Goal: Information Seeking & Learning: Learn about a topic

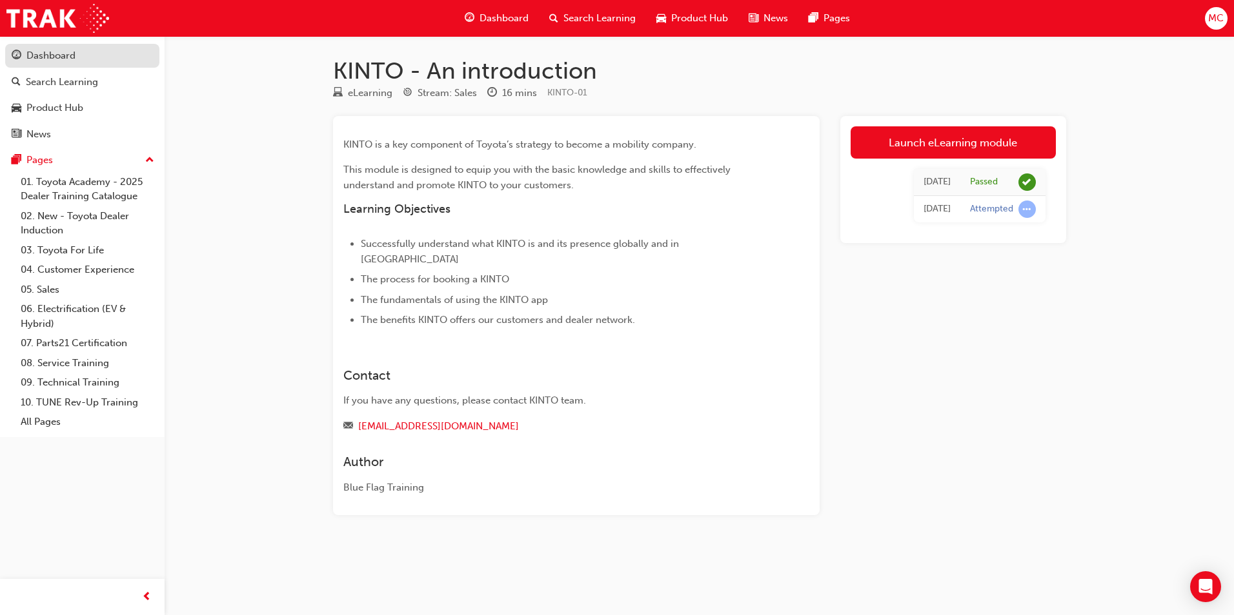
click at [52, 59] on div "Dashboard" at bounding box center [50, 55] width 49 height 15
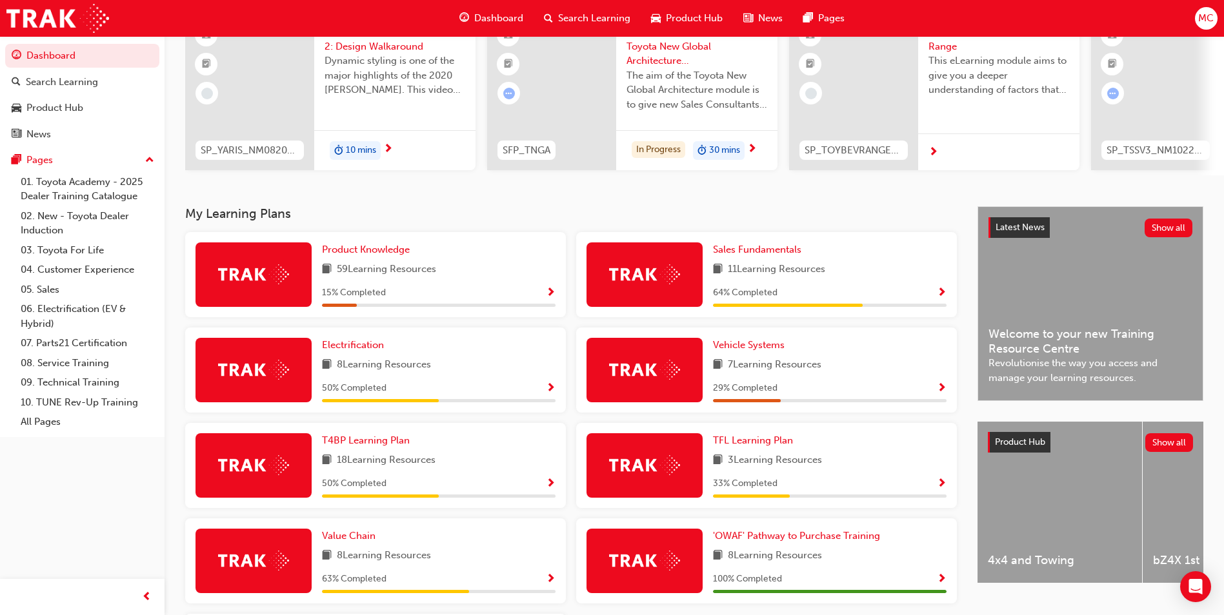
scroll to position [81, 0]
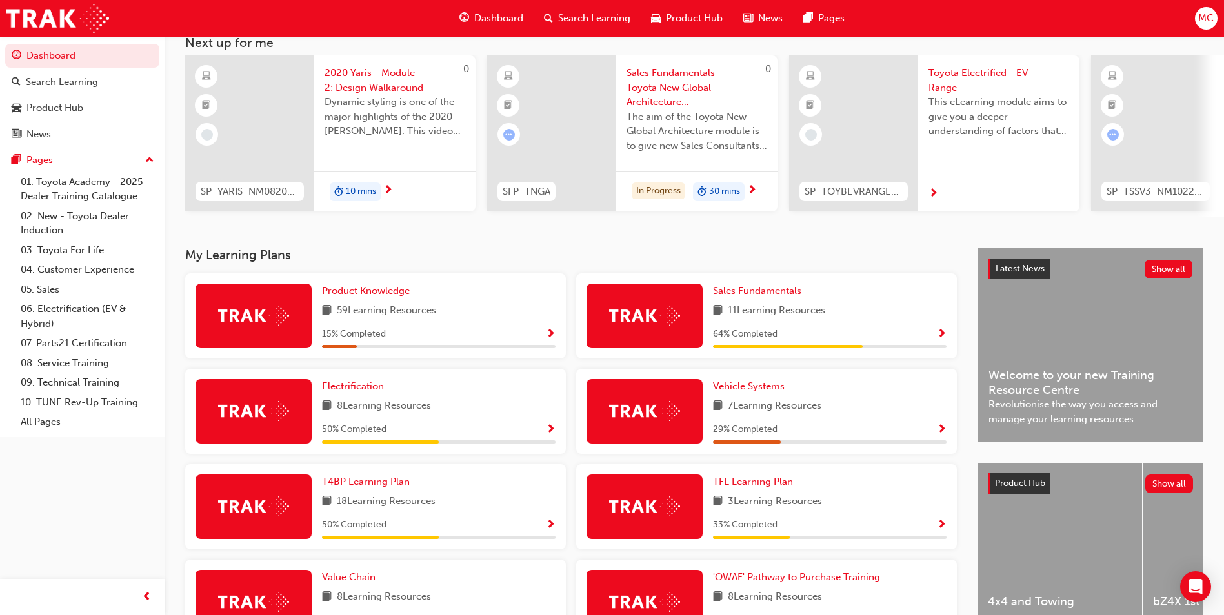
click at [759, 291] on span "Sales Fundamentals" at bounding box center [757, 291] width 88 height 12
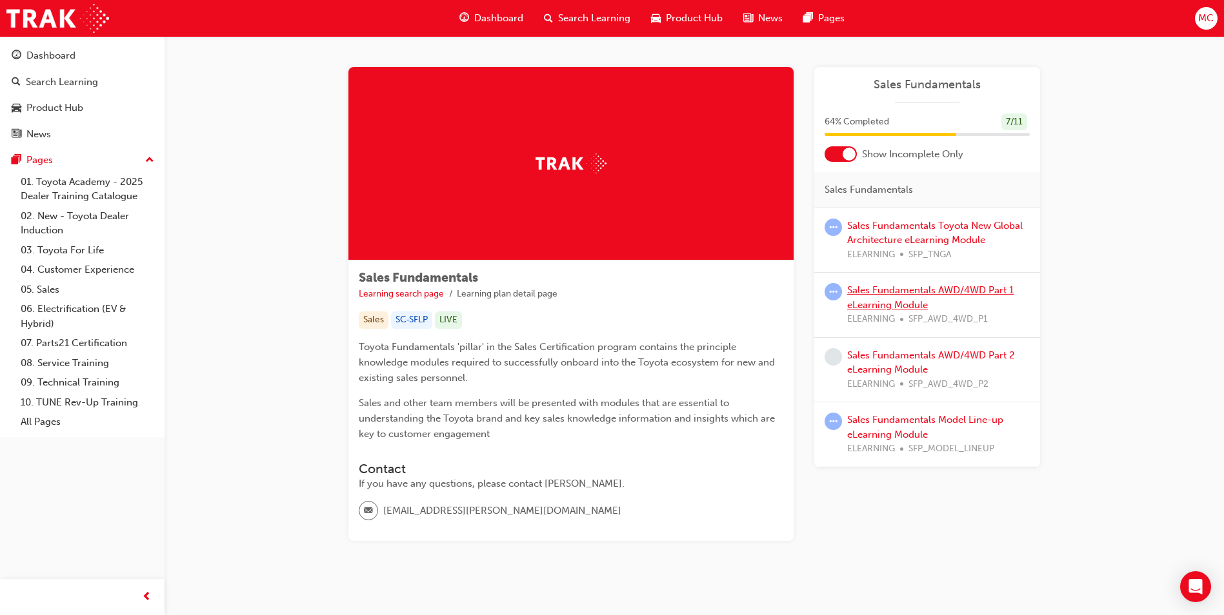
click at [917, 291] on link "Sales Fundamentals AWD/4WD Part 1 eLearning Module" at bounding box center [930, 298] width 166 height 26
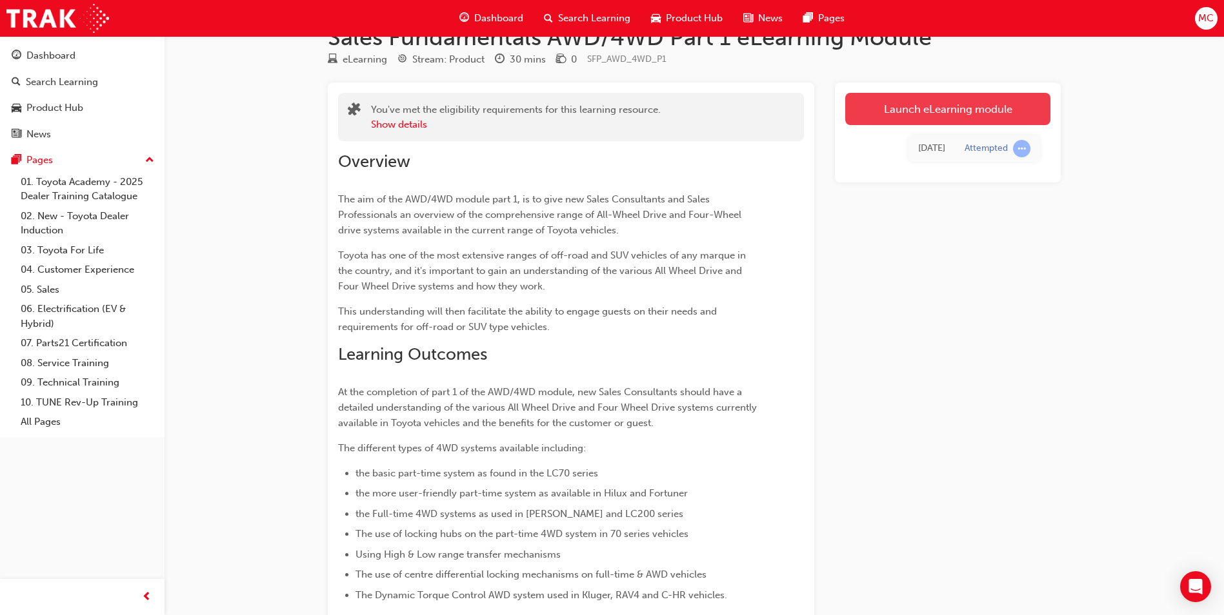
scroll to position [65, 0]
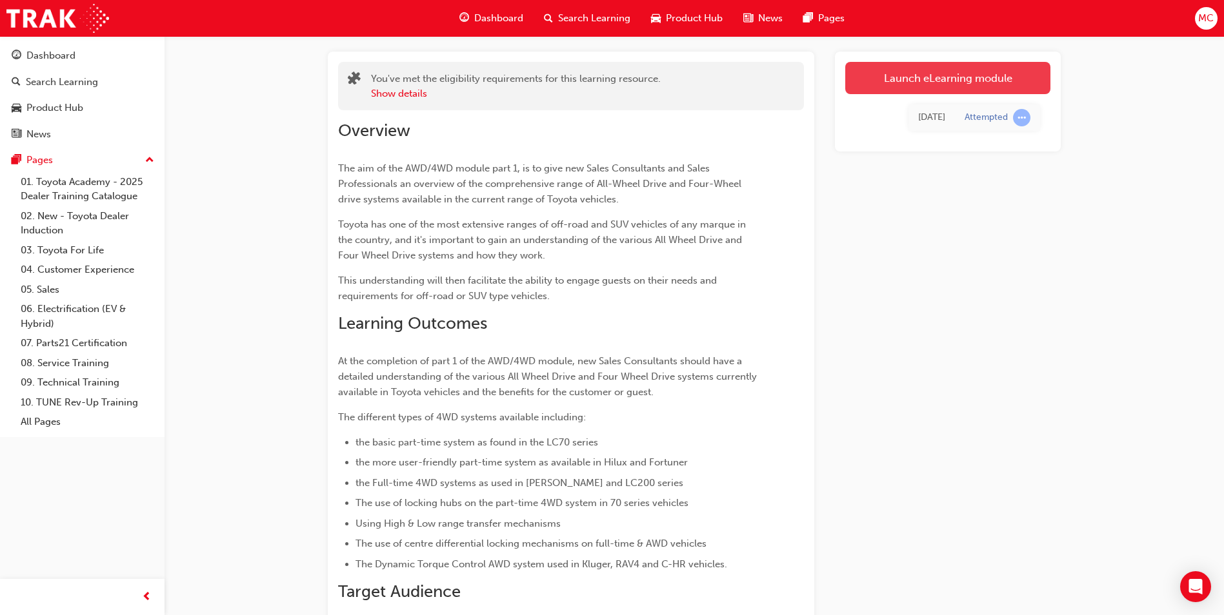
click at [953, 62] on link "Launch eLearning module" at bounding box center [947, 78] width 205 height 32
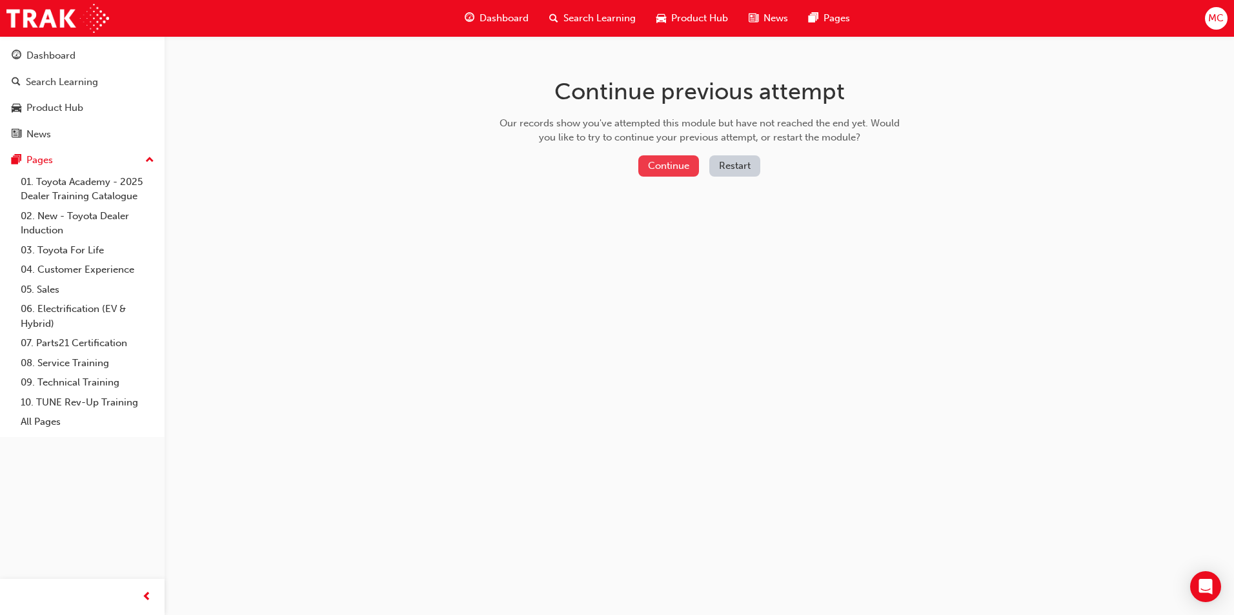
click at [666, 164] on button "Continue" at bounding box center [668, 165] width 61 height 21
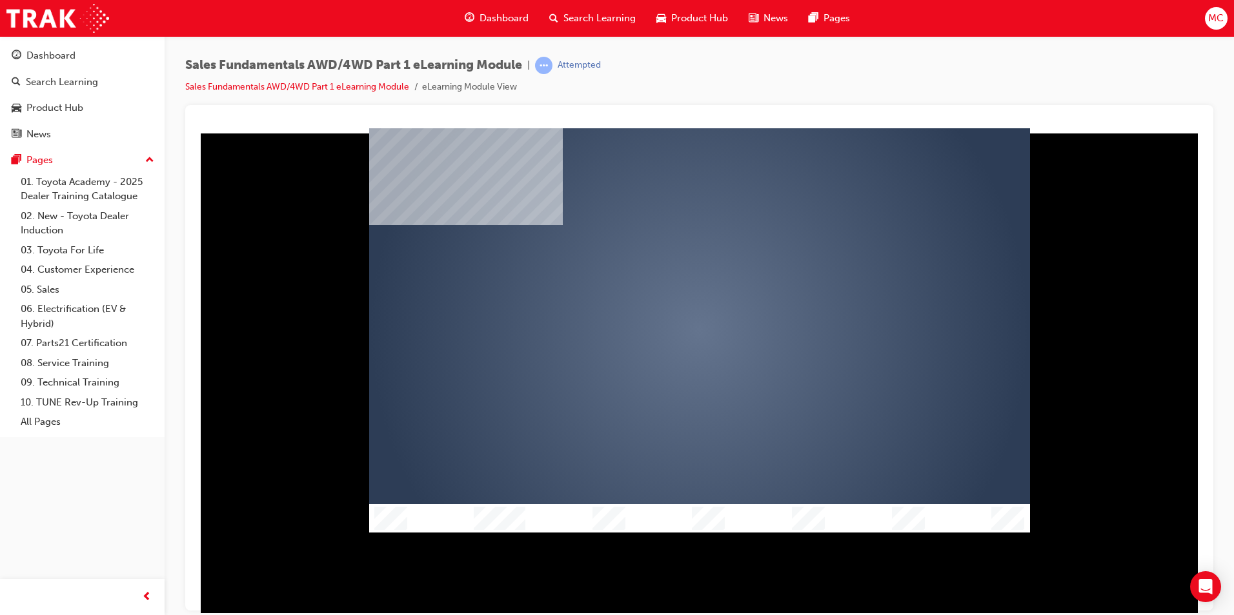
click at [662, 293] on div "play" at bounding box center [662, 293] width 0 height 0
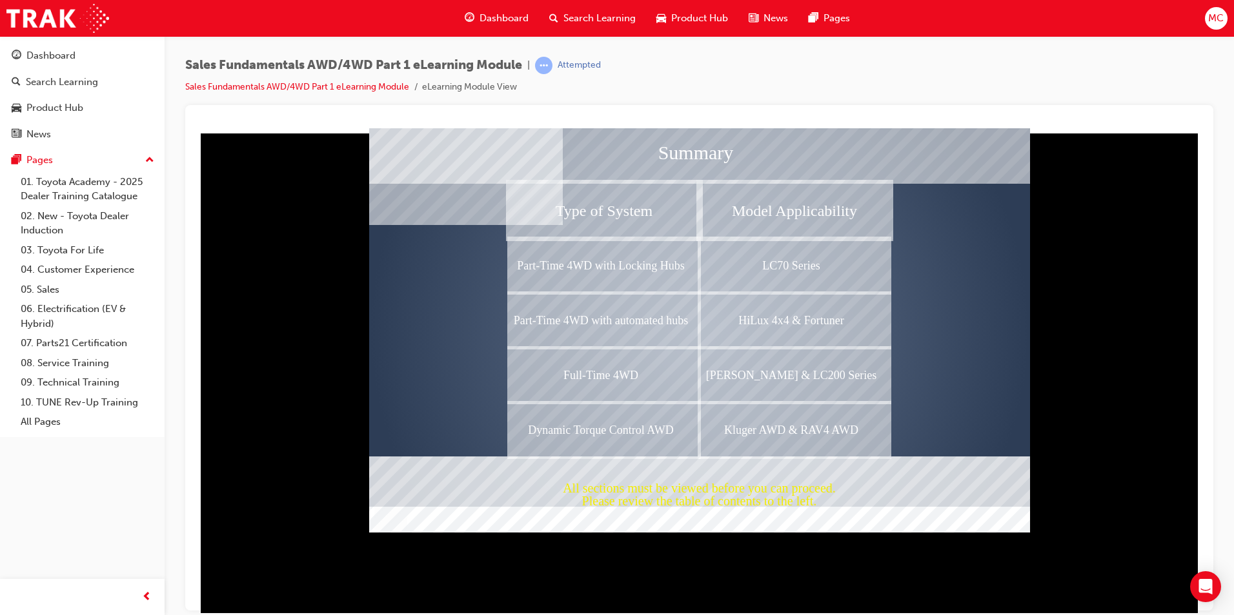
click at [1024, 361] on div at bounding box center [699, 330] width 661 height 371
click at [974, 365] on div at bounding box center [699, 330] width 661 height 371
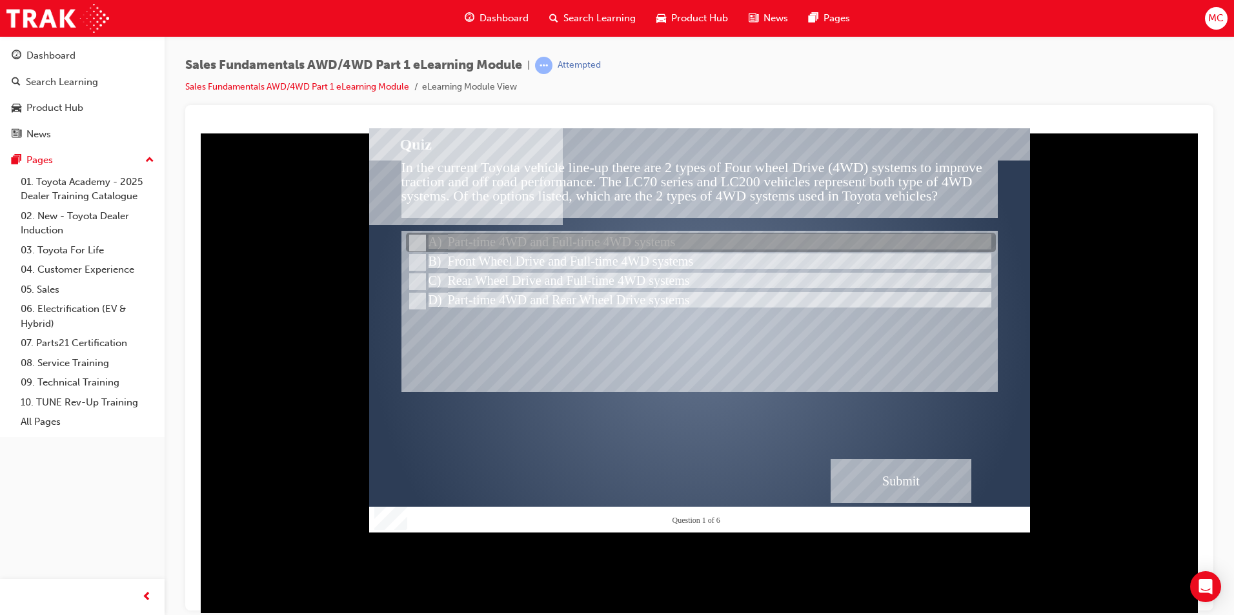
click at [414, 246] on input "Part-time 4WD and Full-time 4WD systems" at bounding box center [416, 243] width 14 height 14
radio input "true"
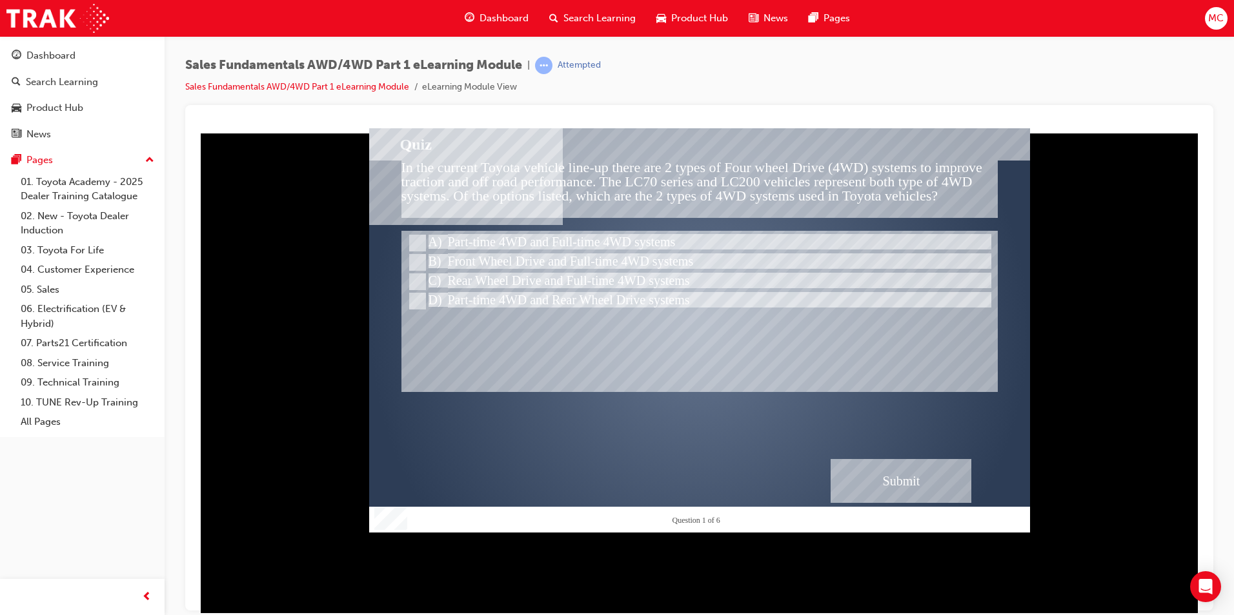
click at [914, 488] on div "Submit" at bounding box center [900, 481] width 141 height 44
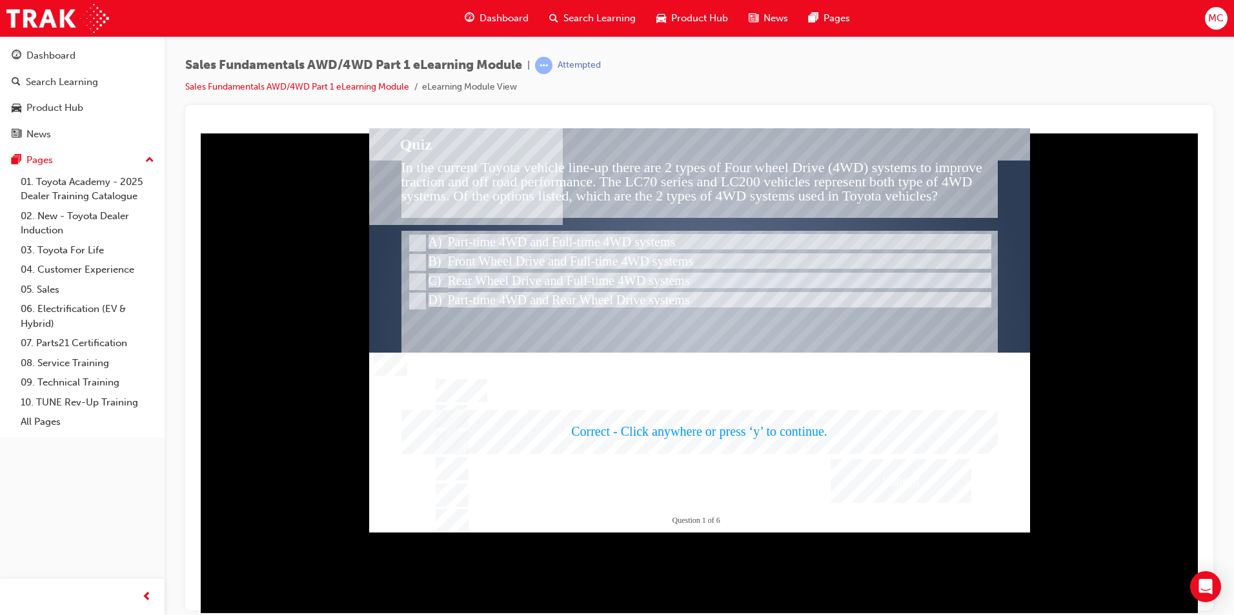
click at [892, 481] on div at bounding box center [699, 330] width 661 height 405
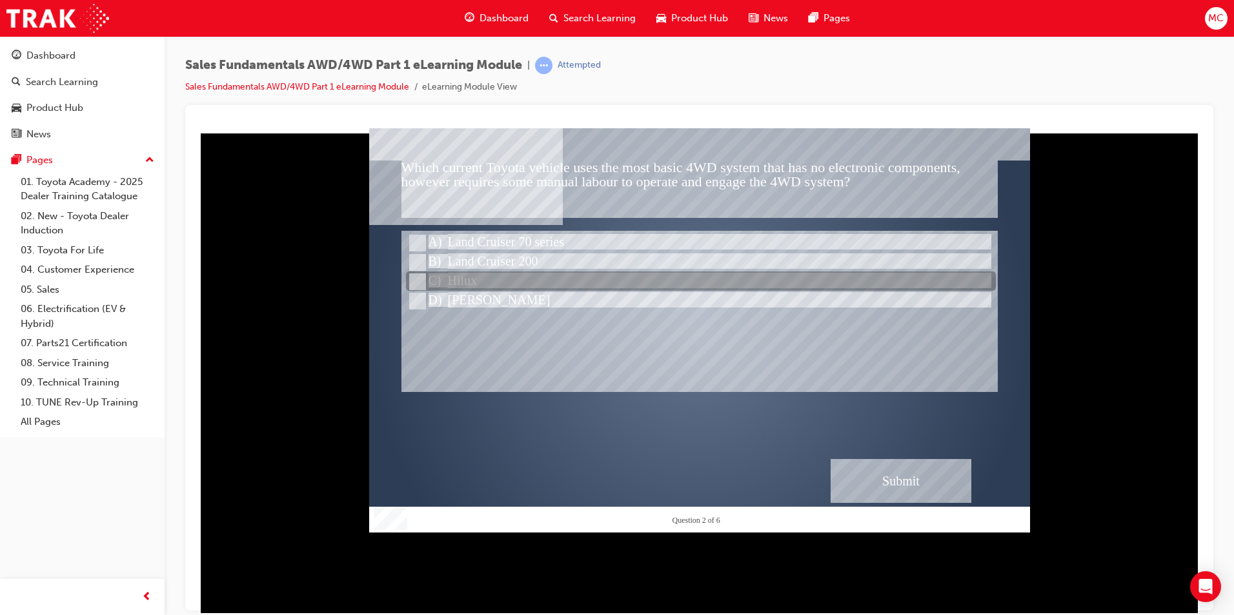
click at [414, 283] on input "Hilux" at bounding box center [416, 282] width 14 height 14
radio input "true"
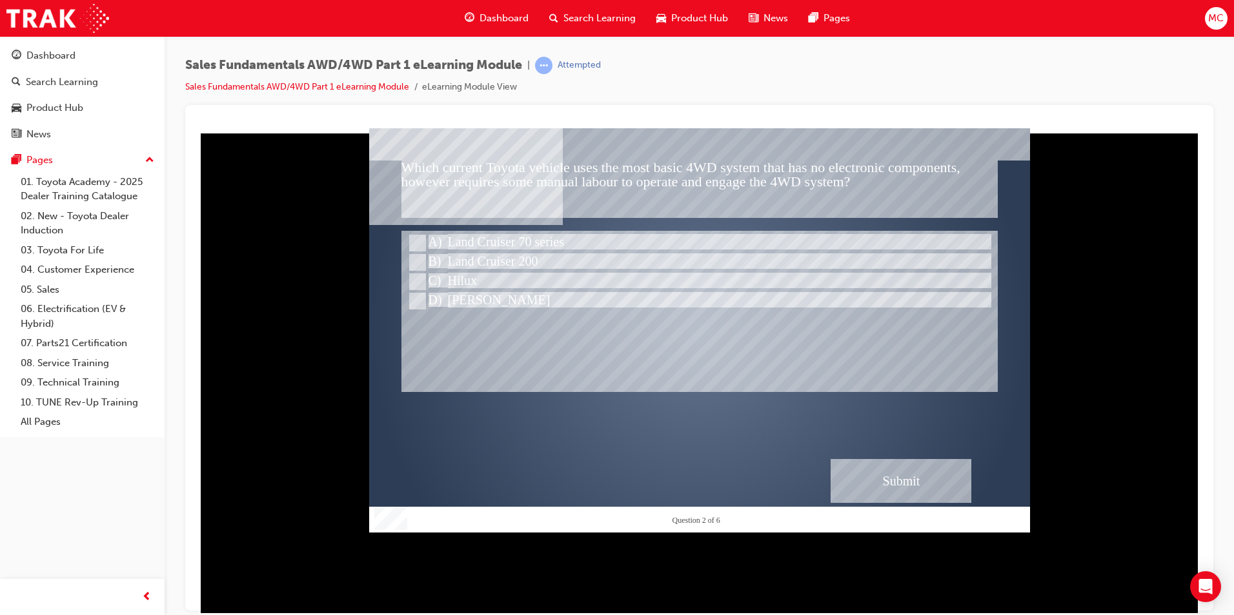
click at [919, 478] on div "Submit" at bounding box center [900, 481] width 141 height 44
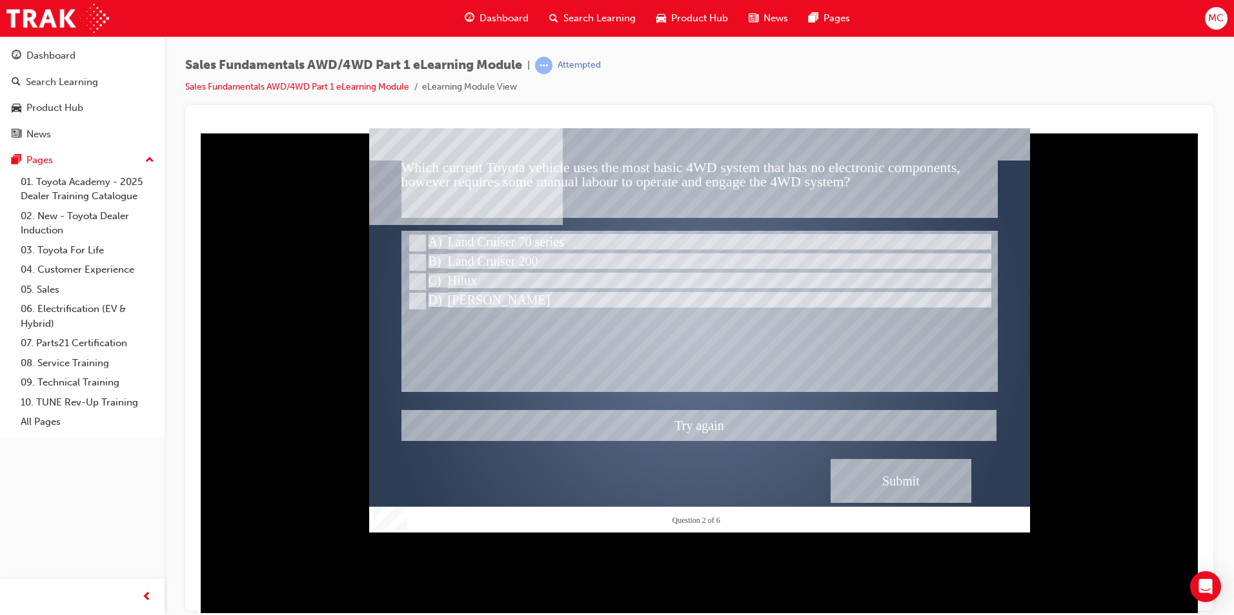
click at [417, 241] on div at bounding box center [699, 330] width 661 height 405
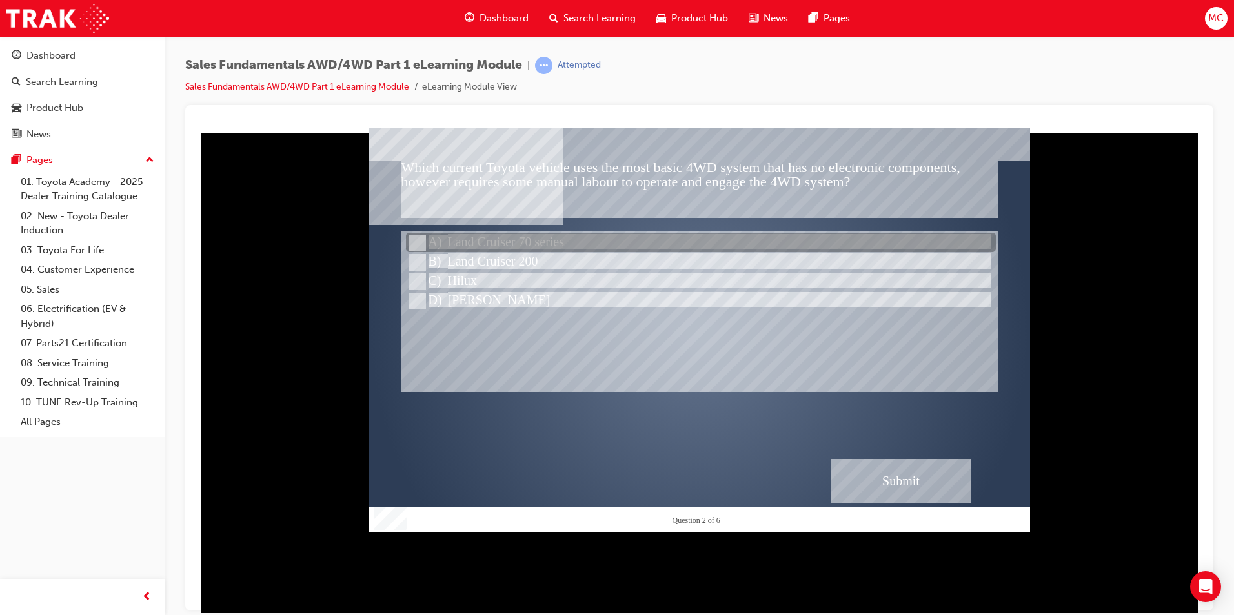
click at [415, 243] on input "Land Cruiser 70 series" at bounding box center [416, 243] width 14 height 14
radio input "true"
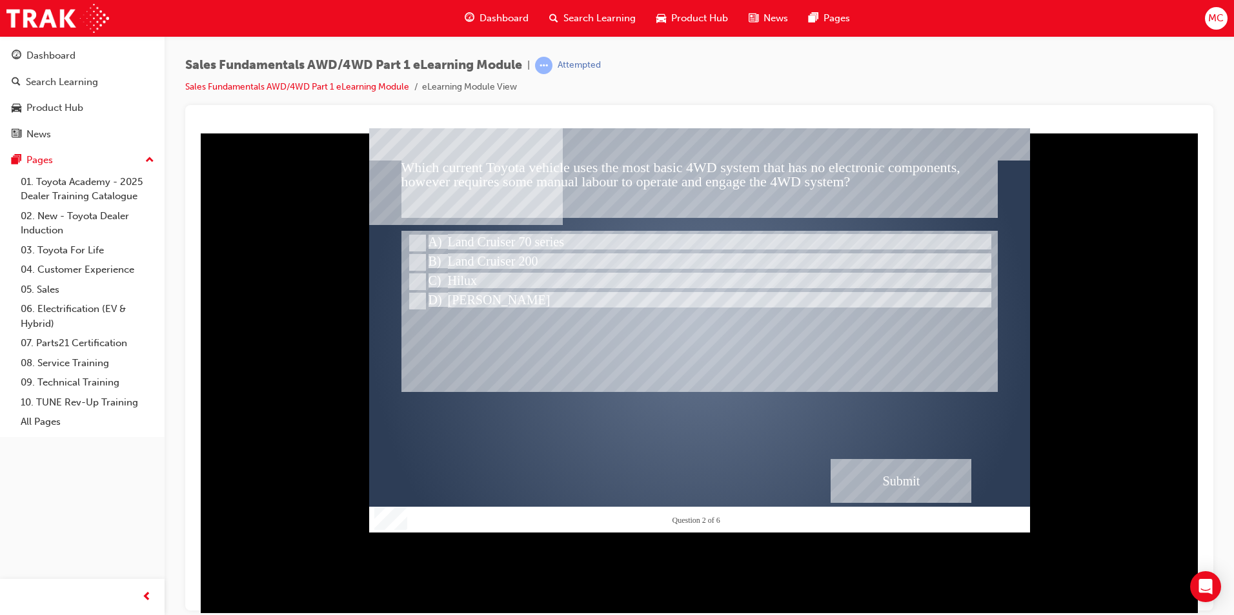
click at [871, 472] on div "Submit" at bounding box center [900, 481] width 141 height 44
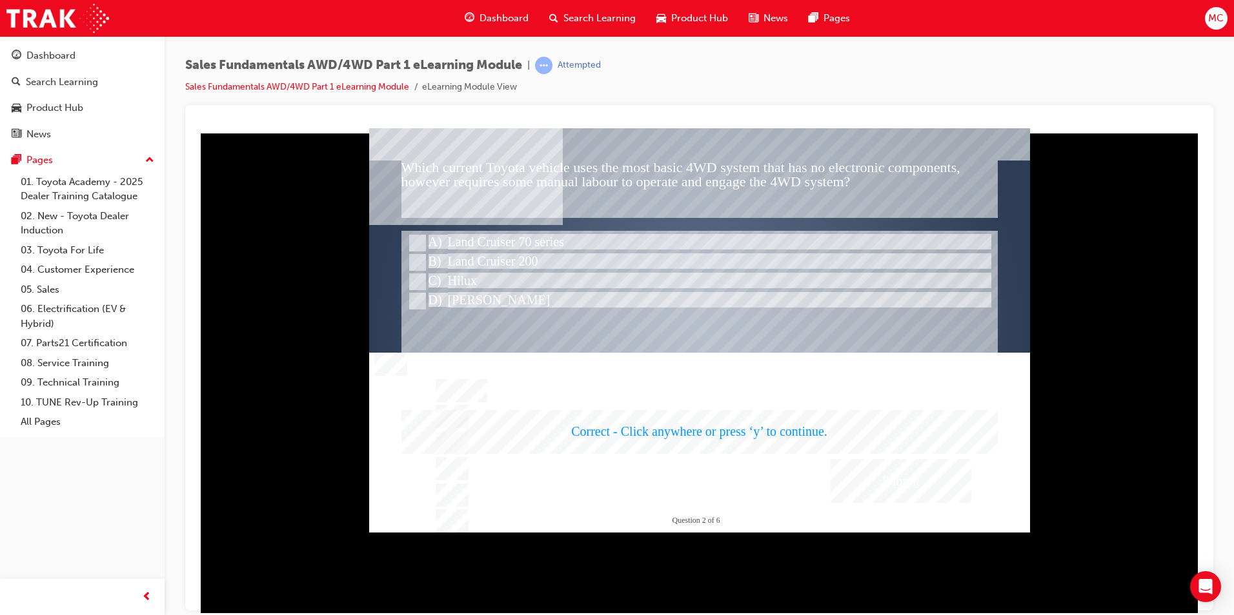
click at [905, 482] on div at bounding box center [699, 330] width 661 height 405
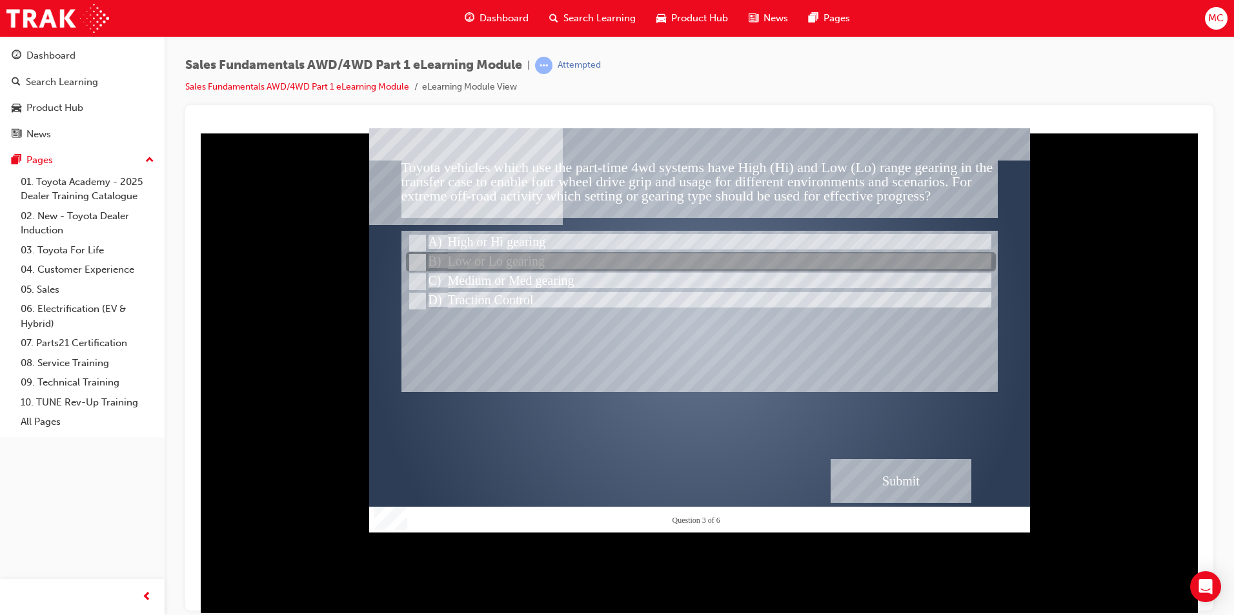
click at [417, 261] on input "Low or Lo gearing" at bounding box center [416, 262] width 14 height 14
radio input "true"
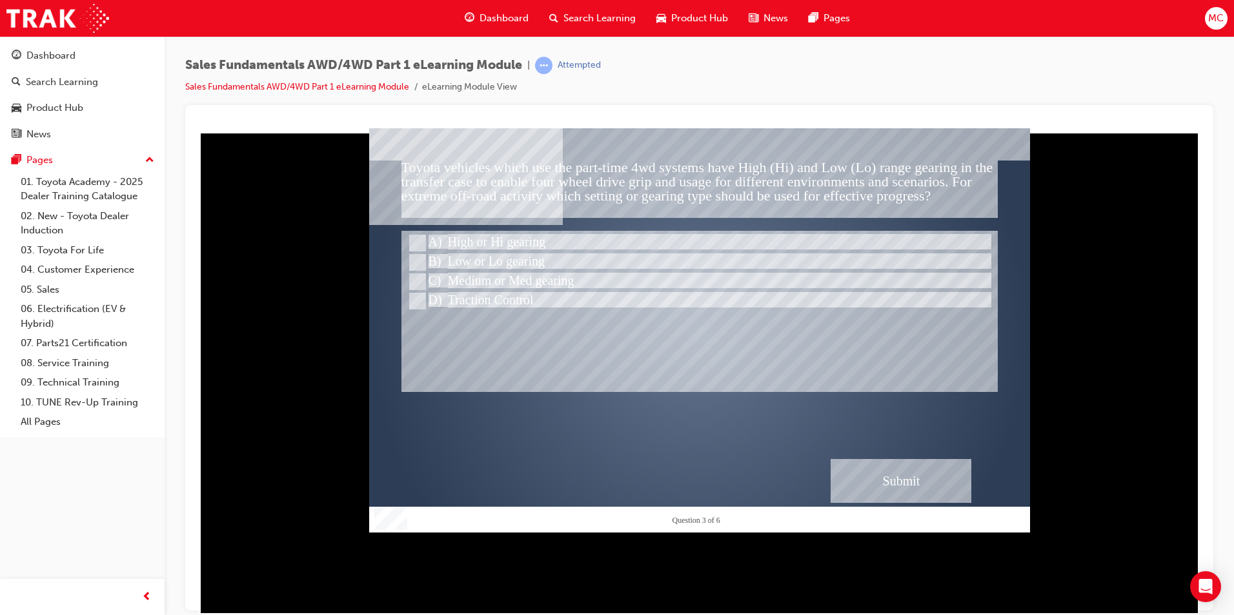
click at [893, 473] on div "Submit" at bounding box center [900, 481] width 141 height 44
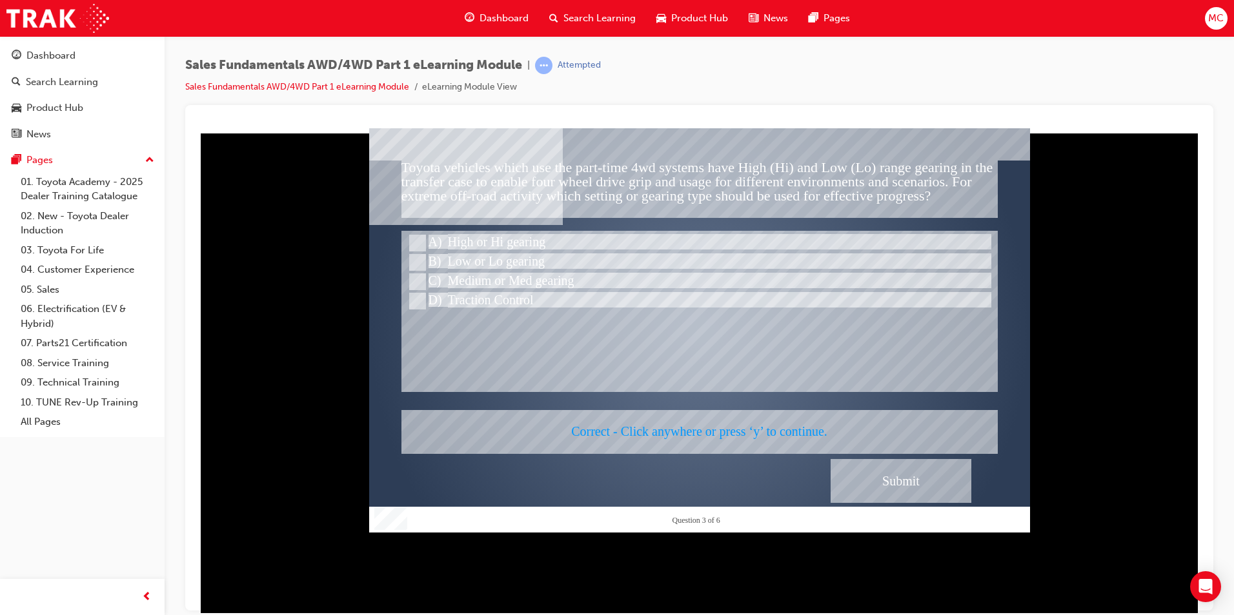
click at [906, 496] on div at bounding box center [699, 330] width 661 height 405
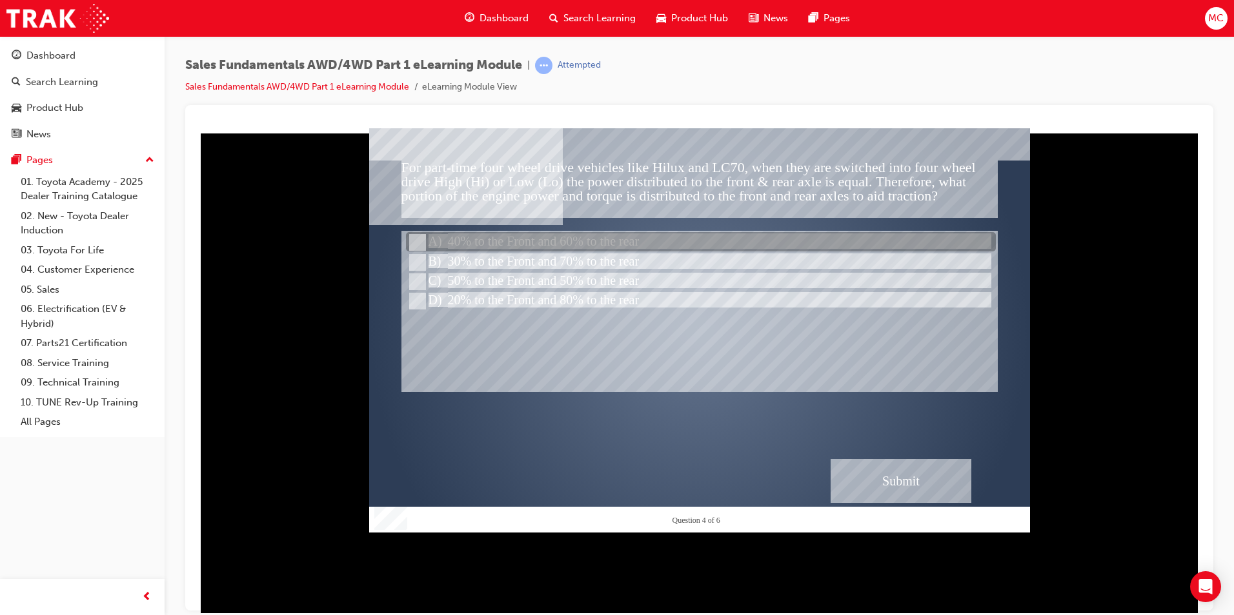
click at [494, 252] on div at bounding box center [701, 242] width 590 height 19
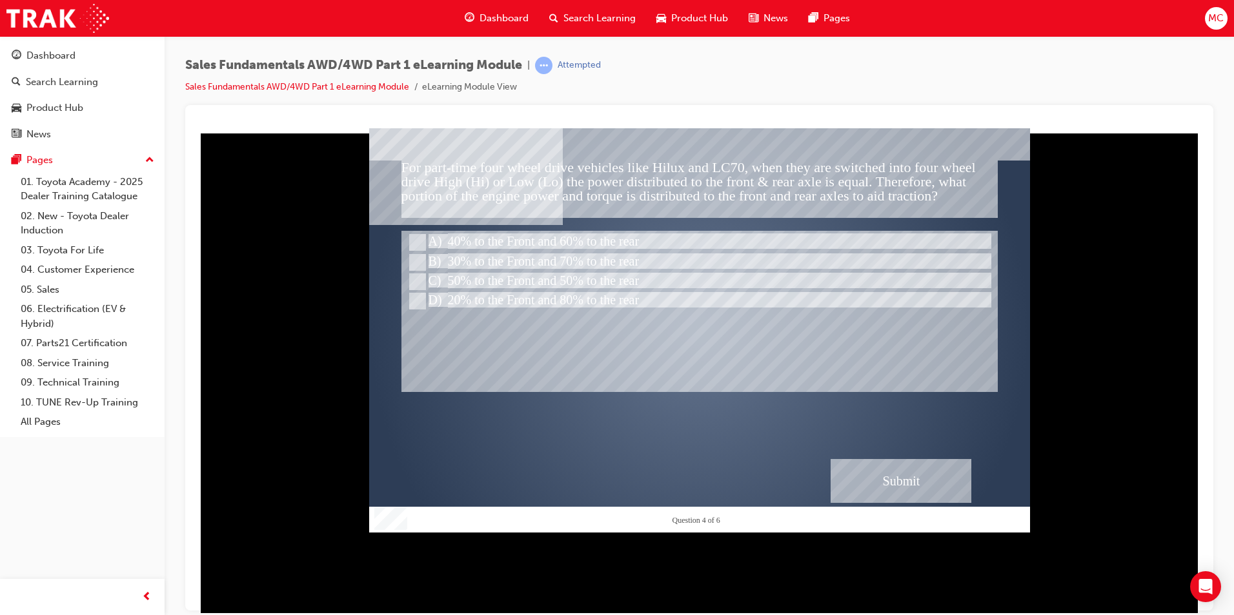
click at [923, 468] on div "Submit" at bounding box center [900, 481] width 141 height 44
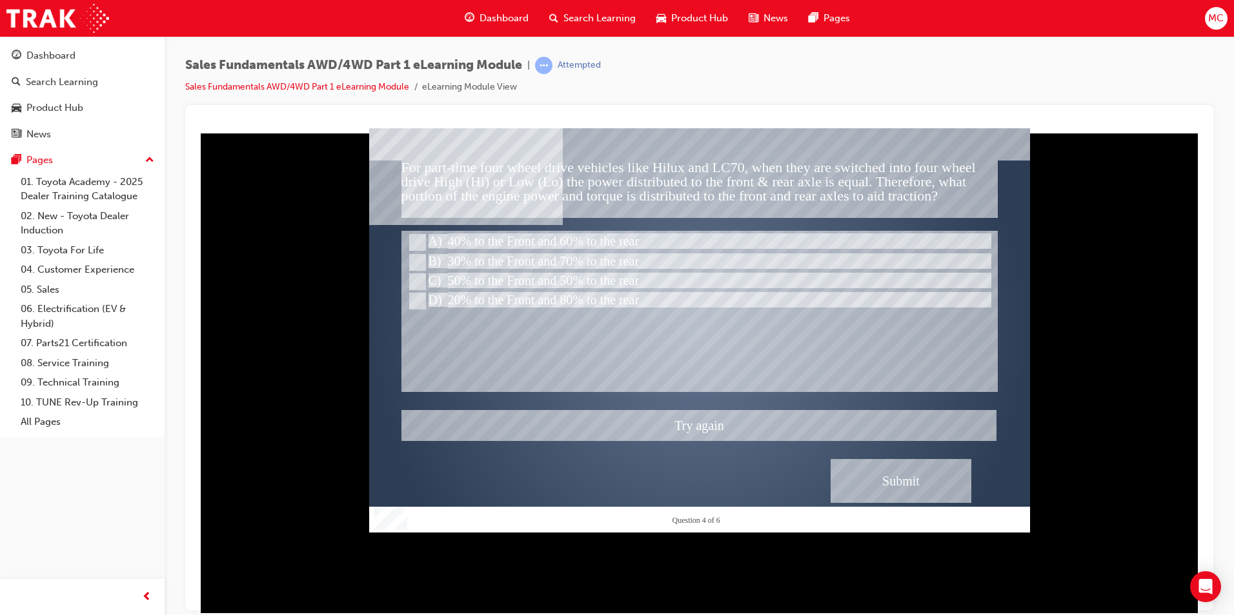
click at [418, 257] on div at bounding box center [699, 330] width 661 height 405
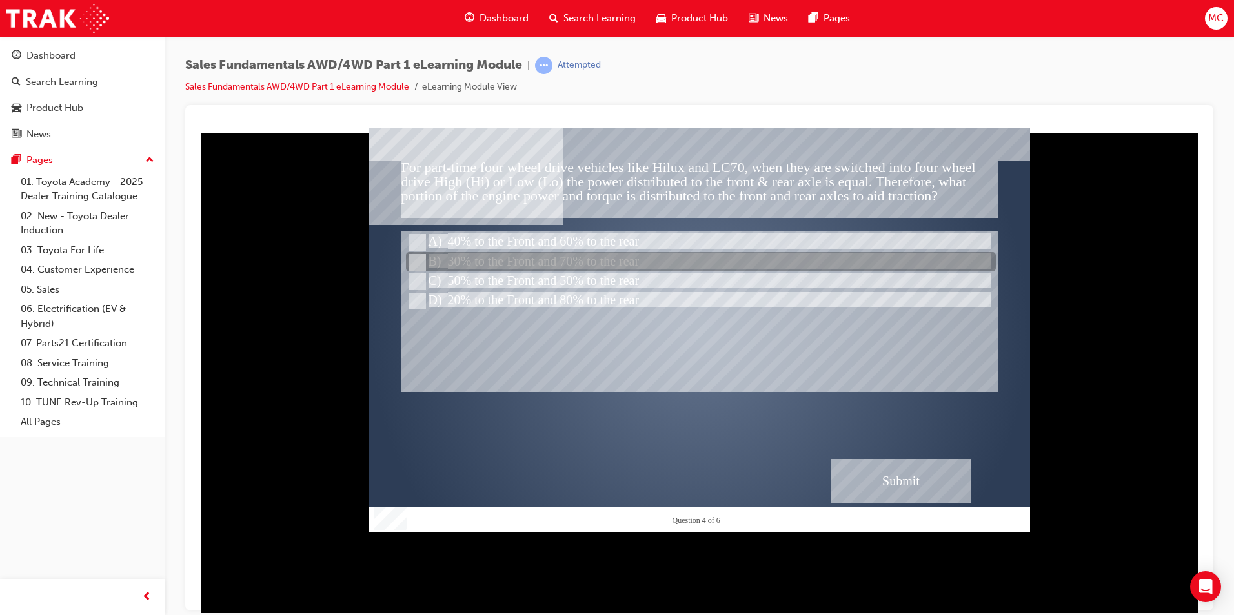
click at [425, 263] on div at bounding box center [701, 262] width 590 height 19
radio input "false"
radio input "true"
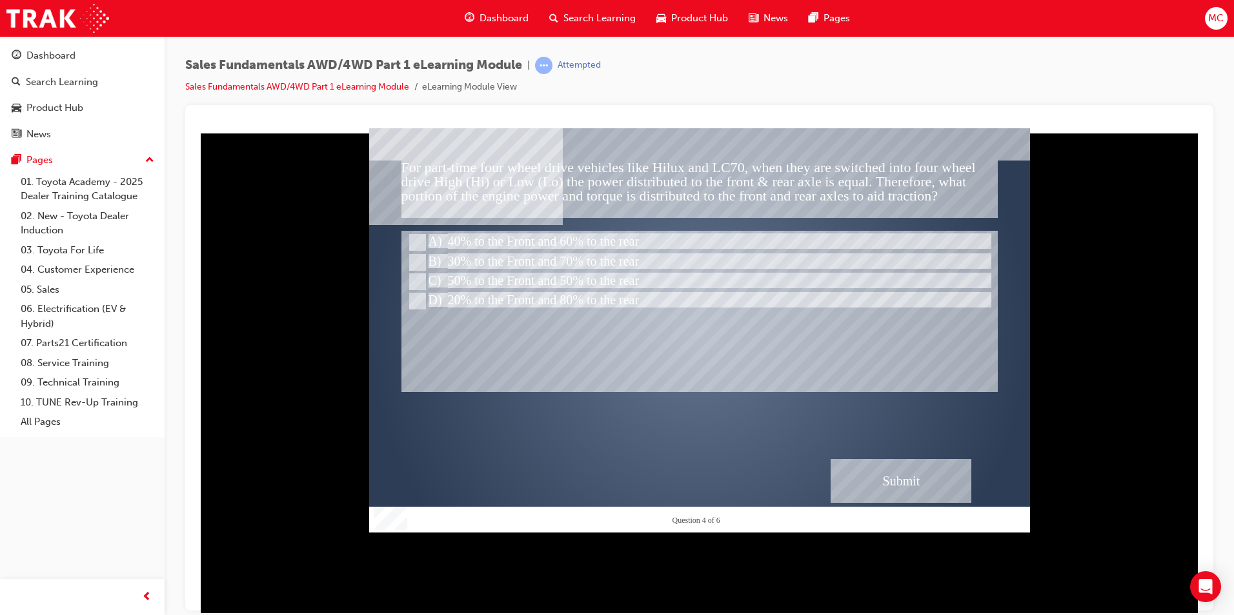
click at [868, 481] on div "Submit" at bounding box center [900, 481] width 141 height 44
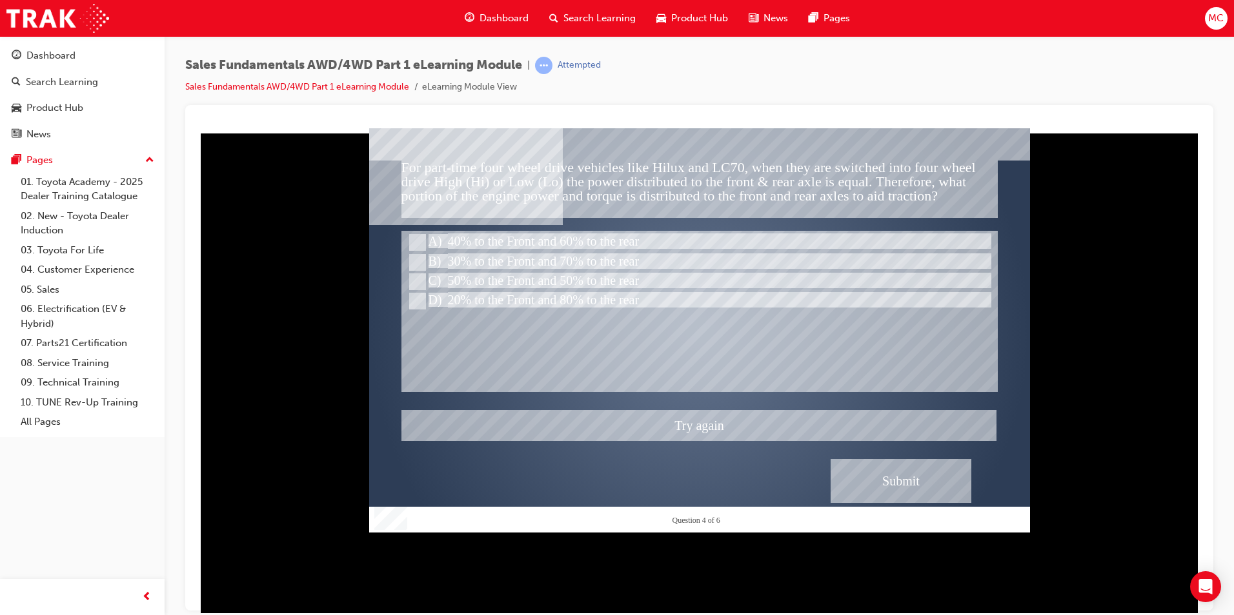
click at [416, 277] on div at bounding box center [699, 330] width 661 height 405
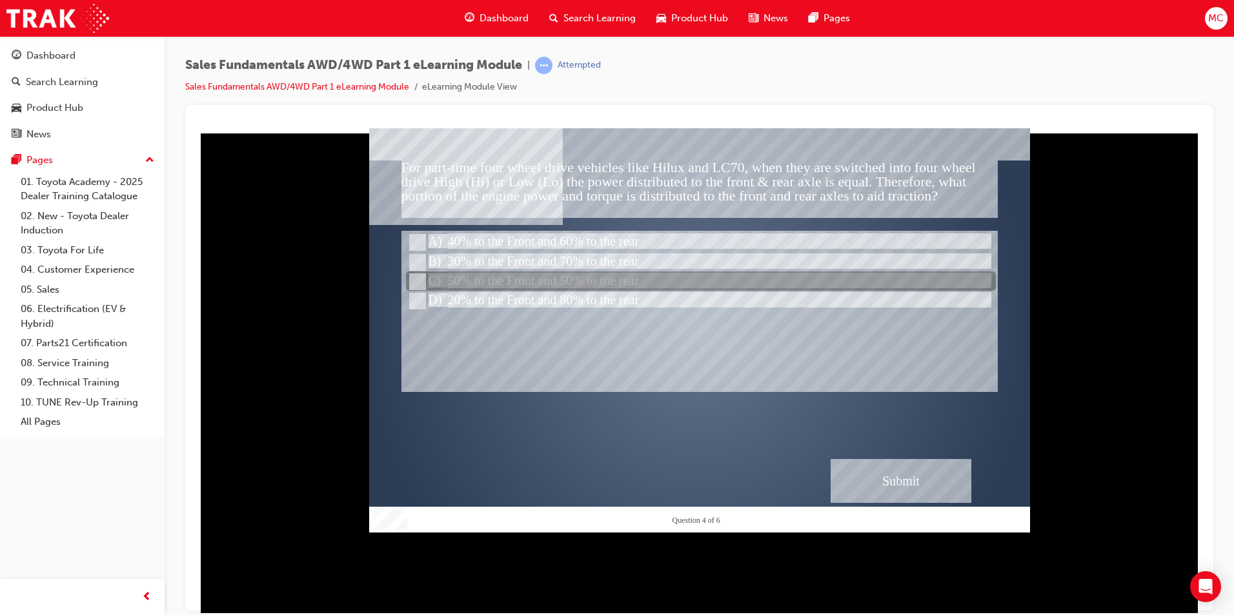
click at [416, 277] on input "50% to the Front and 50% to the rear" at bounding box center [416, 282] width 14 height 14
radio input "true"
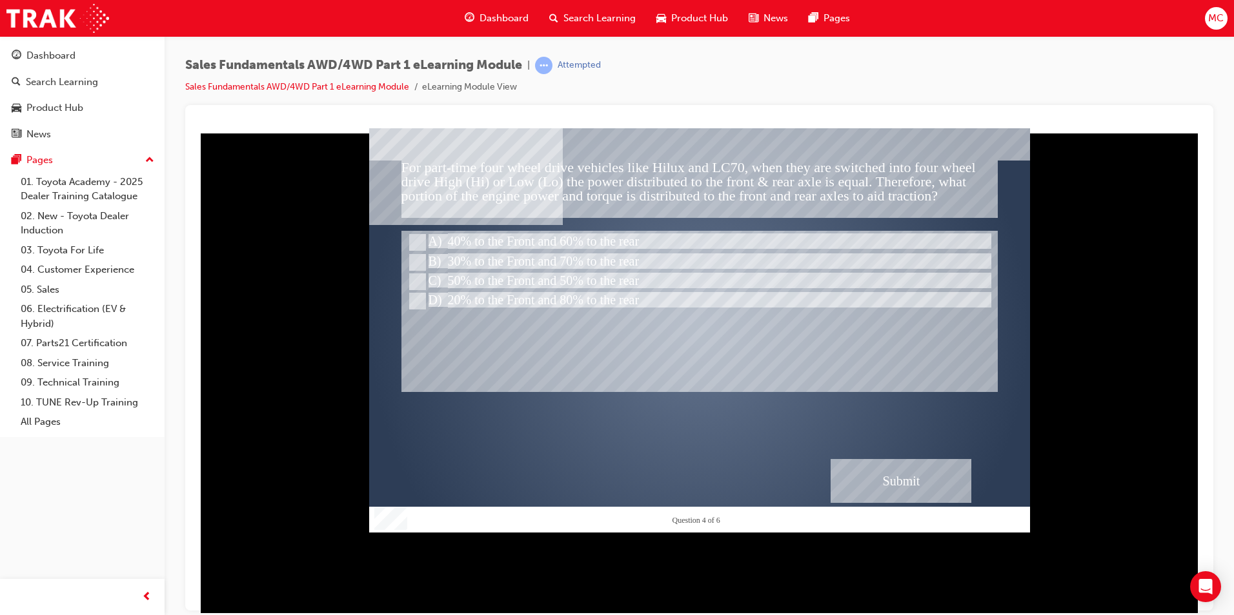
click at [893, 468] on div "Submit" at bounding box center [900, 481] width 141 height 44
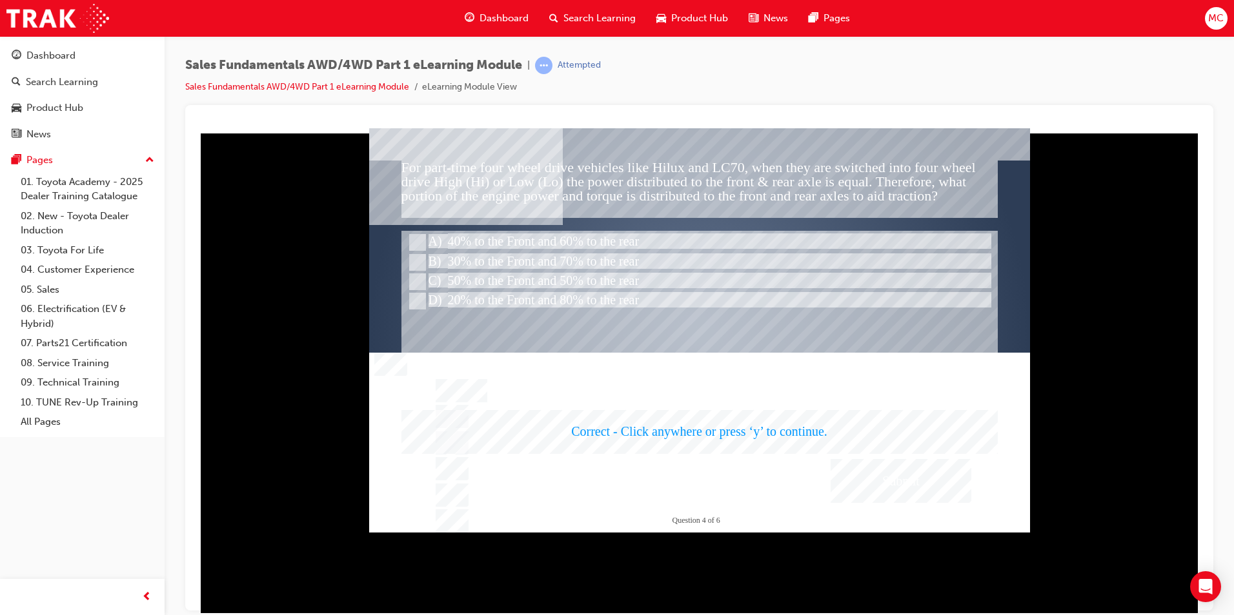
click at [899, 483] on div at bounding box center [699, 330] width 661 height 405
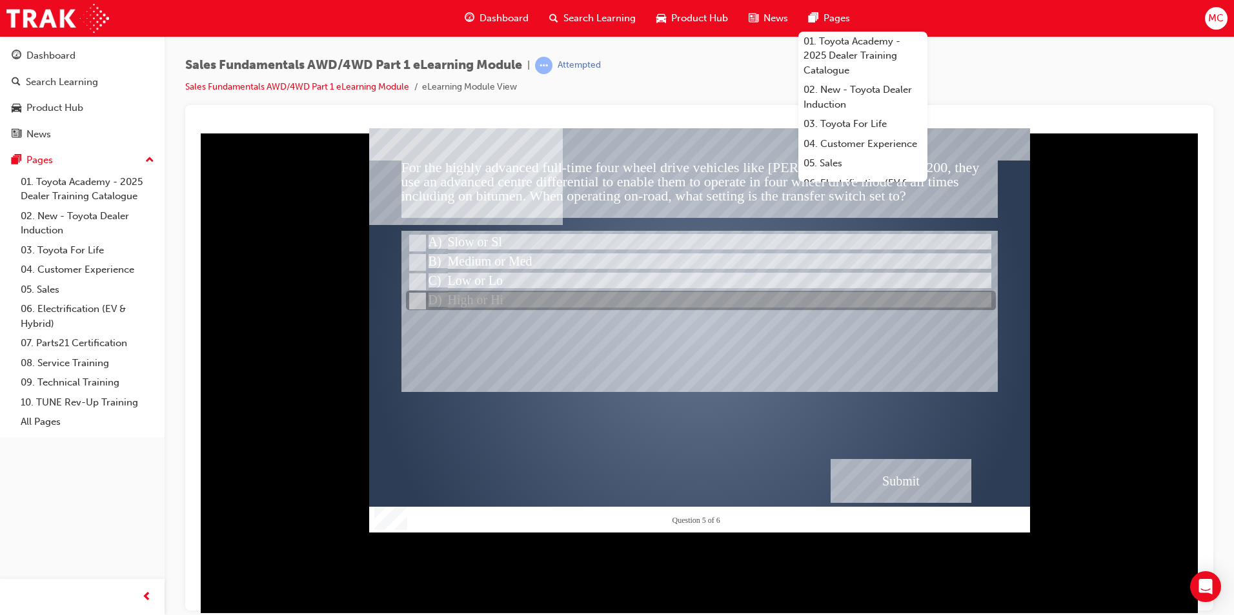
click at [720, 310] on div at bounding box center [701, 301] width 590 height 19
radio input "true"
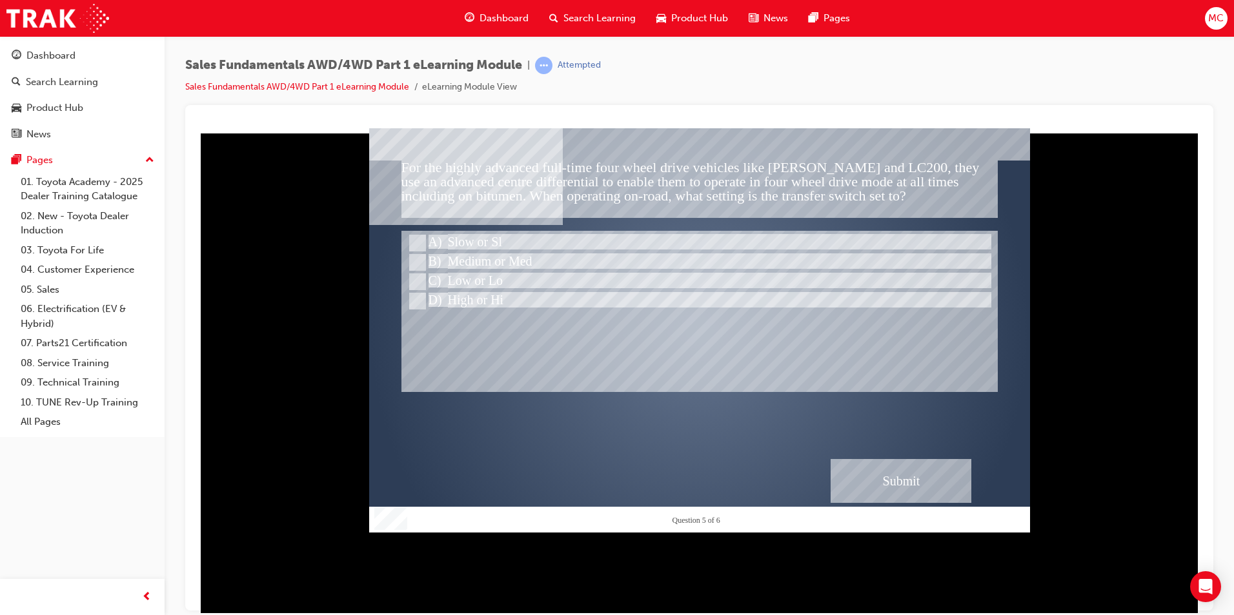
click at [871, 485] on div "Submit" at bounding box center [900, 481] width 141 height 44
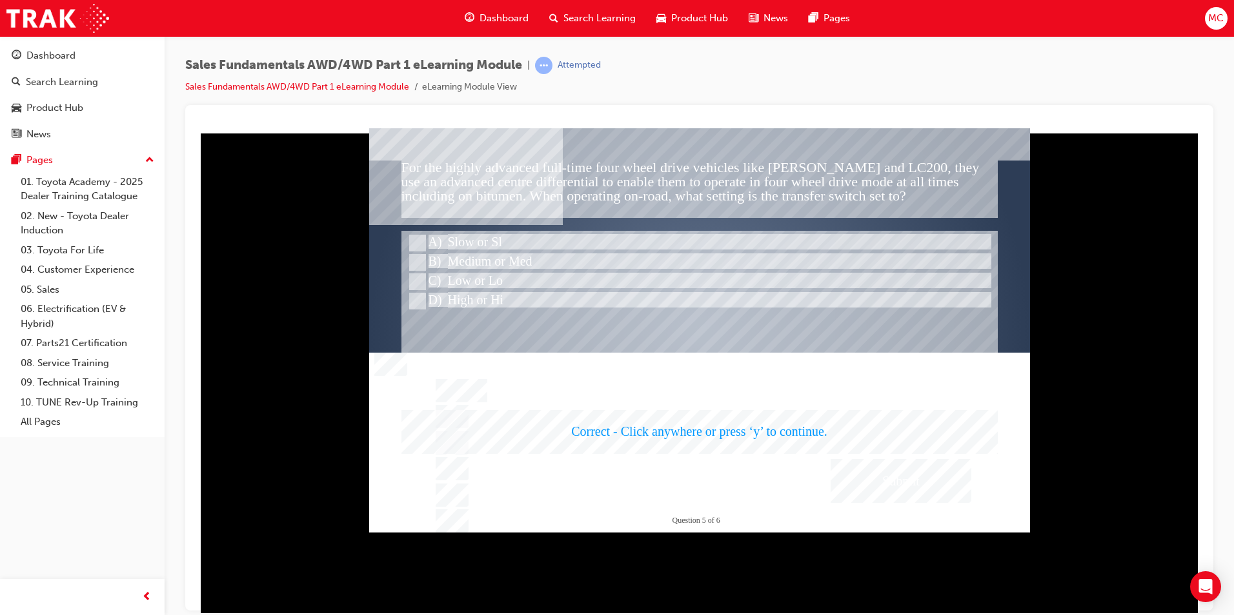
click at [809, 466] on div at bounding box center [699, 330] width 661 height 405
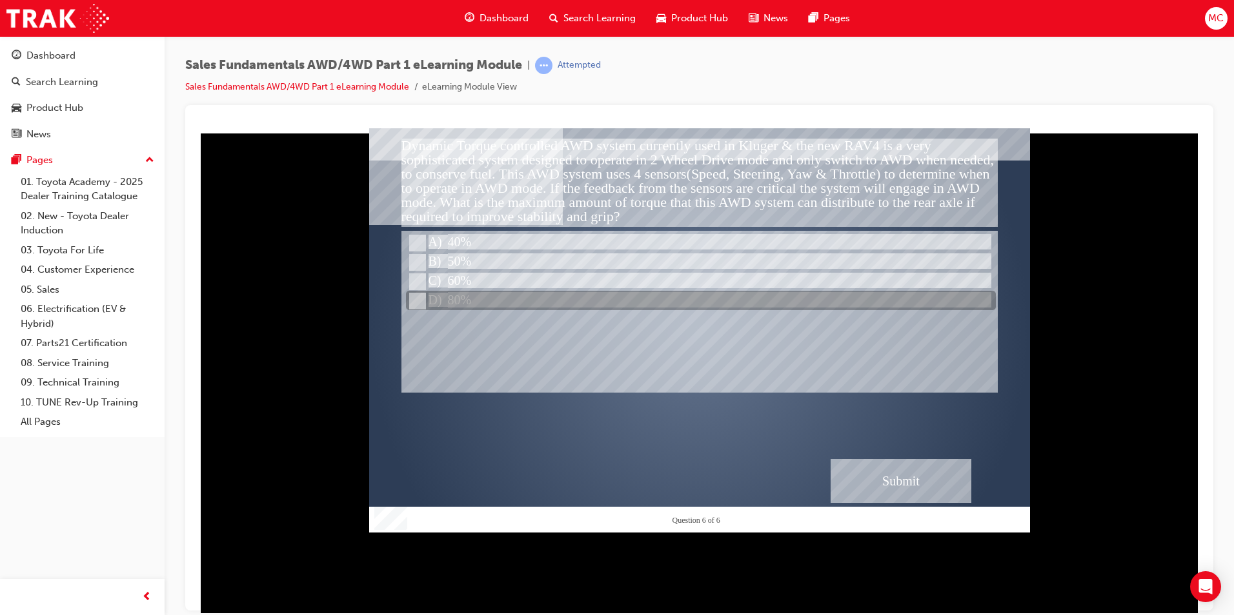
click at [412, 292] on div at bounding box center [701, 301] width 590 height 19
radio input "true"
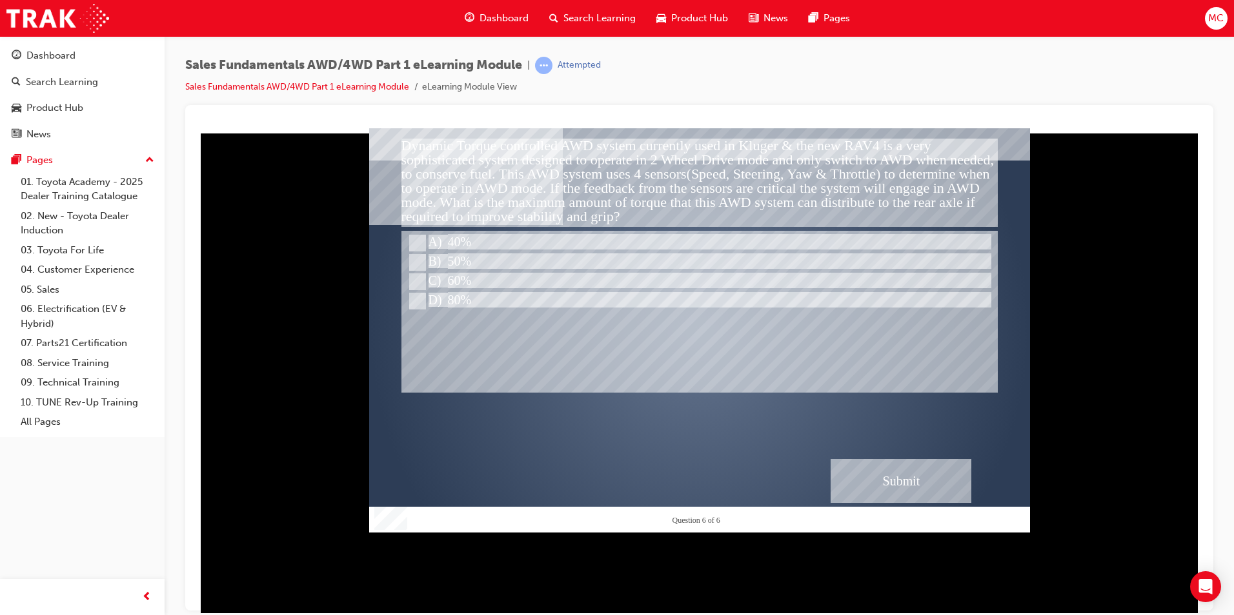
click at [917, 490] on div "Submit" at bounding box center [900, 481] width 141 height 44
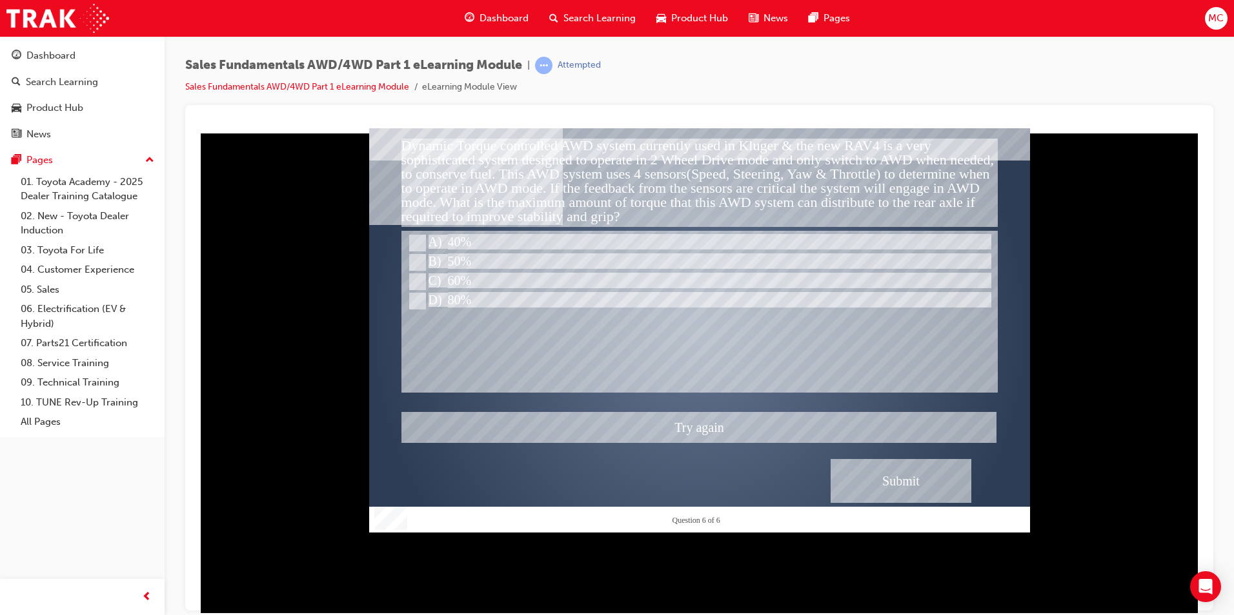
click at [415, 266] on div at bounding box center [699, 330] width 661 height 405
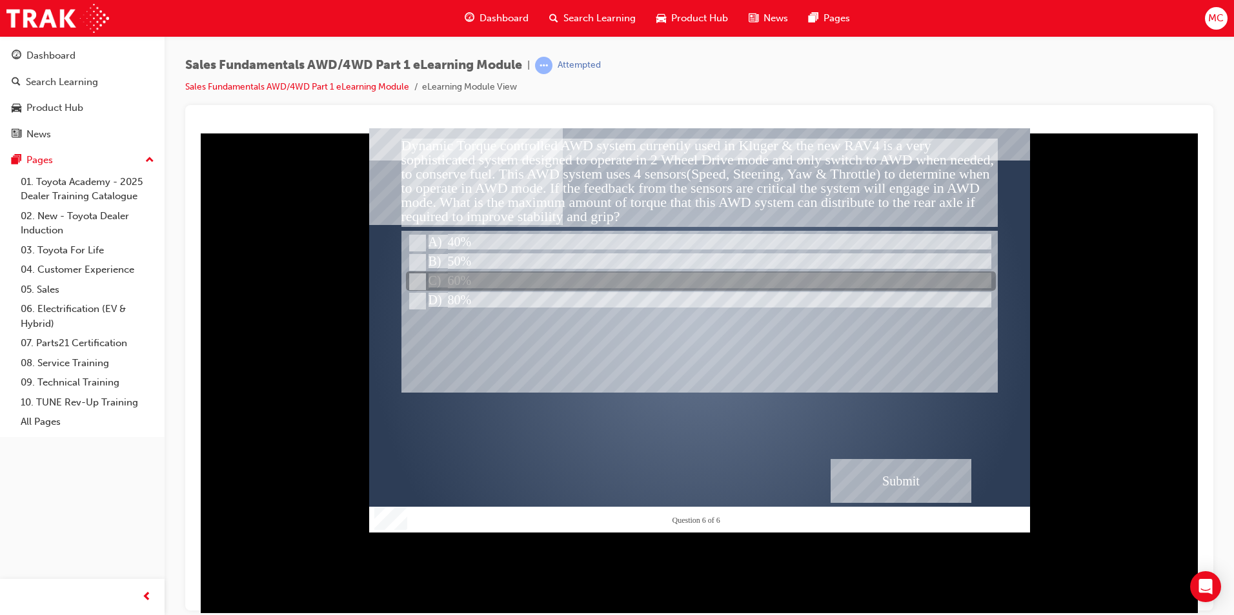
click at [421, 279] on input "60%" at bounding box center [416, 282] width 14 height 14
radio input "true"
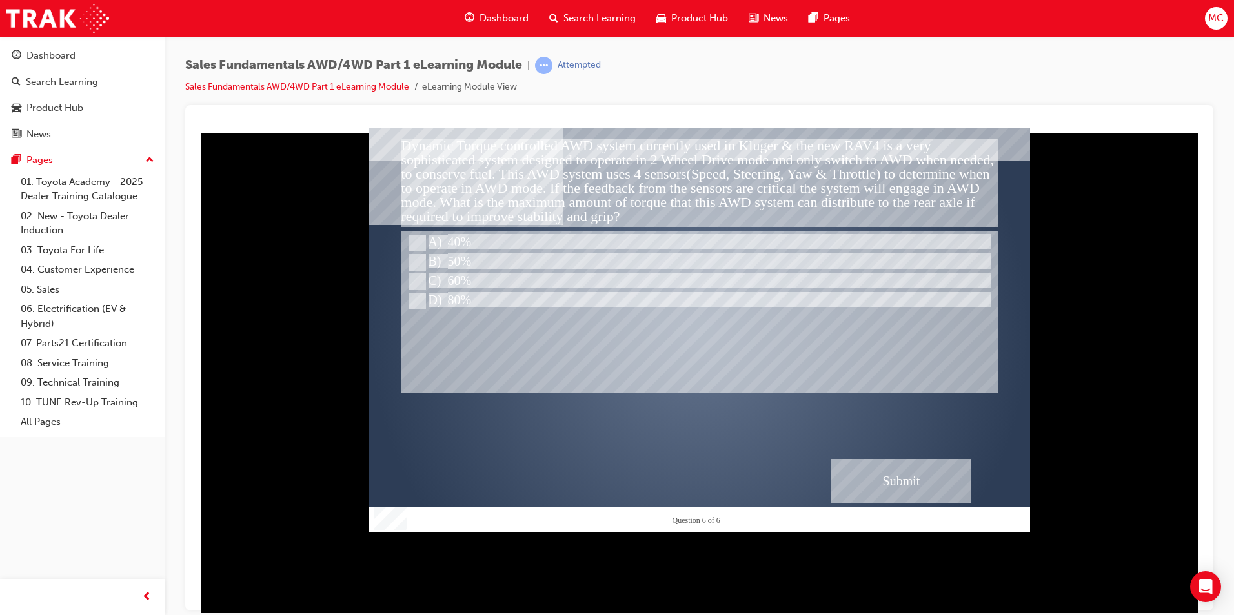
click at [891, 485] on div "Submit" at bounding box center [900, 481] width 141 height 44
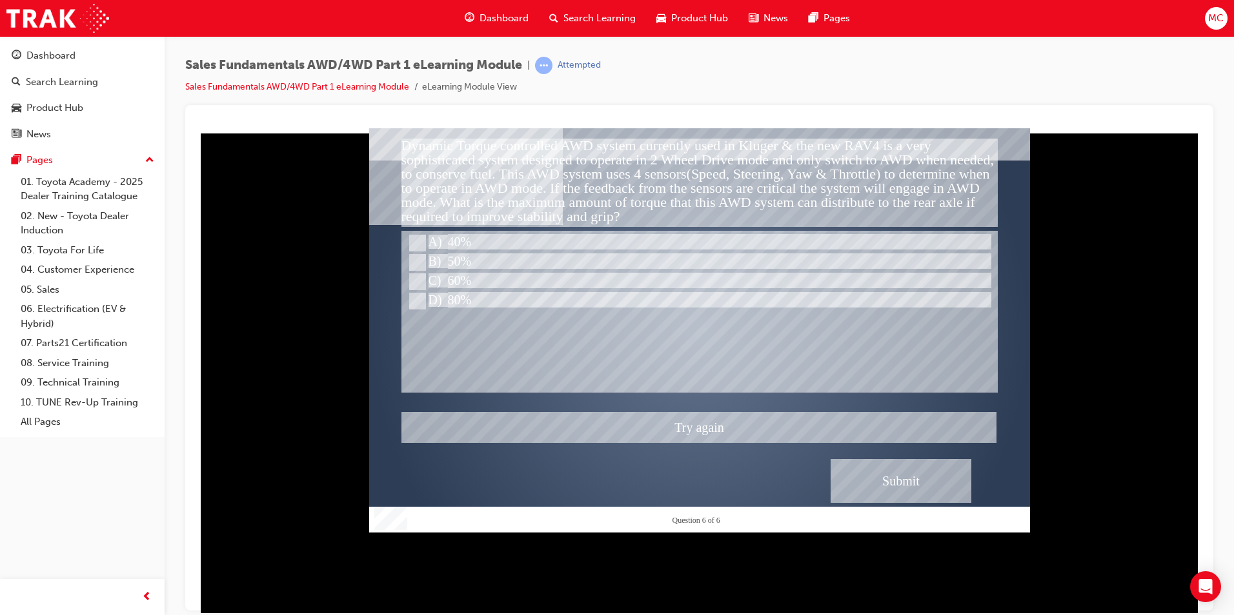
click at [428, 259] on div at bounding box center [699, 330] width 661 height 405
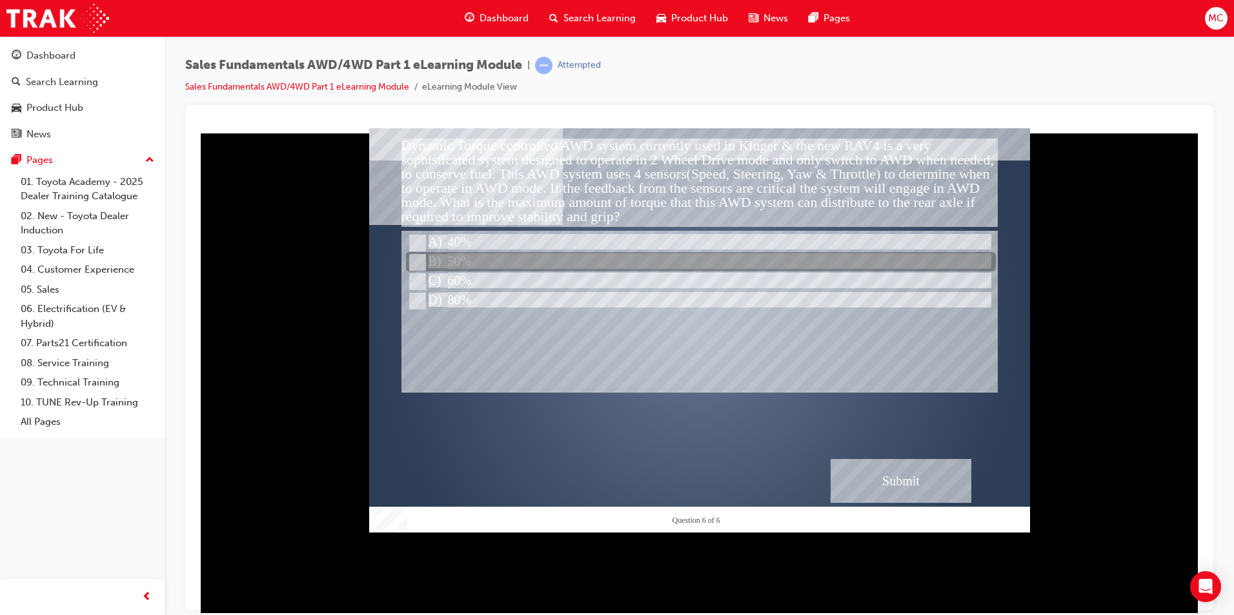
click at [424, 259] on div at bounding box center [701, 262] width 590 height 19
radio input "true"
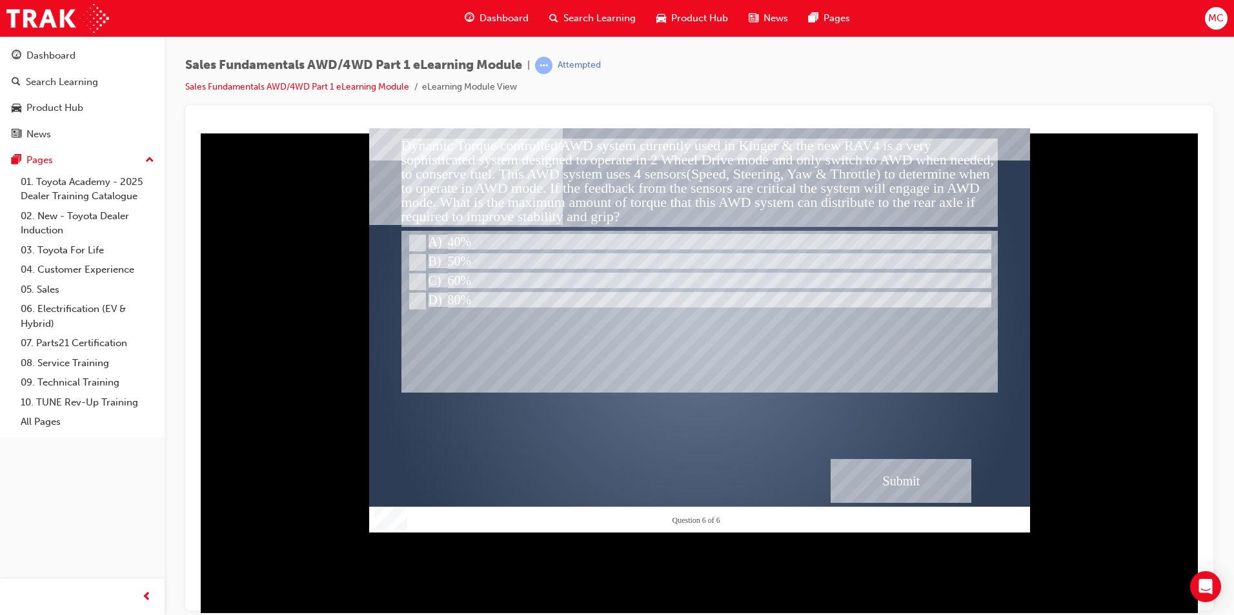
click at [914, 472] on div "Submit" at bounding box center [900, 481] width 141 height 44
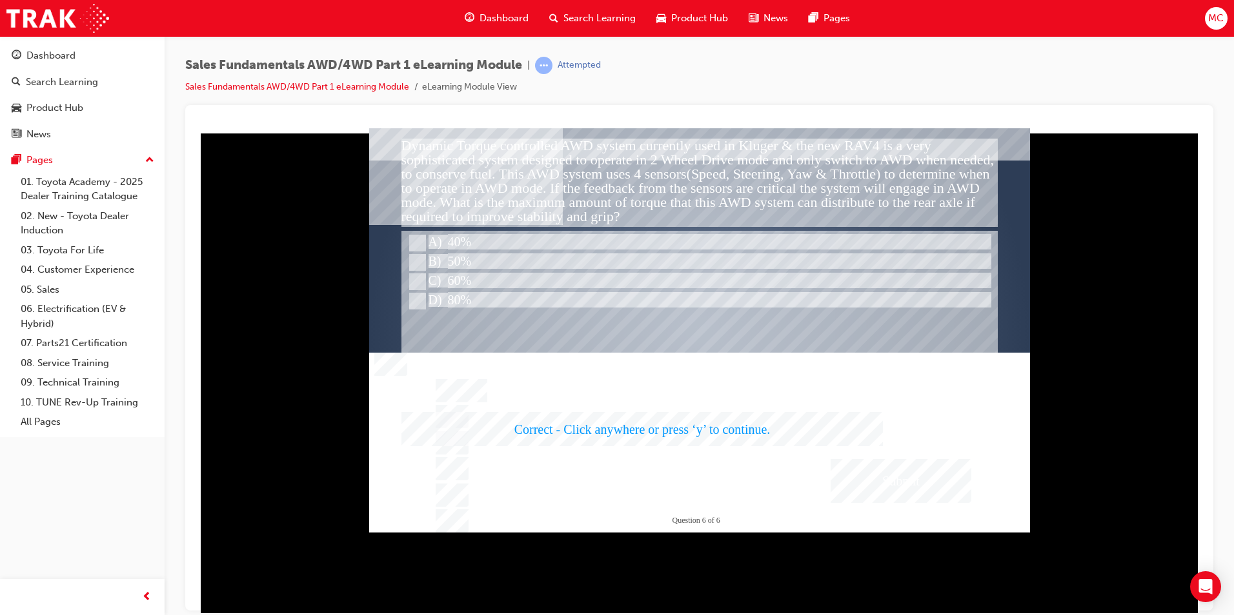
click at [564, 403] on div at bounding box center [699, 330] width 661 height 405
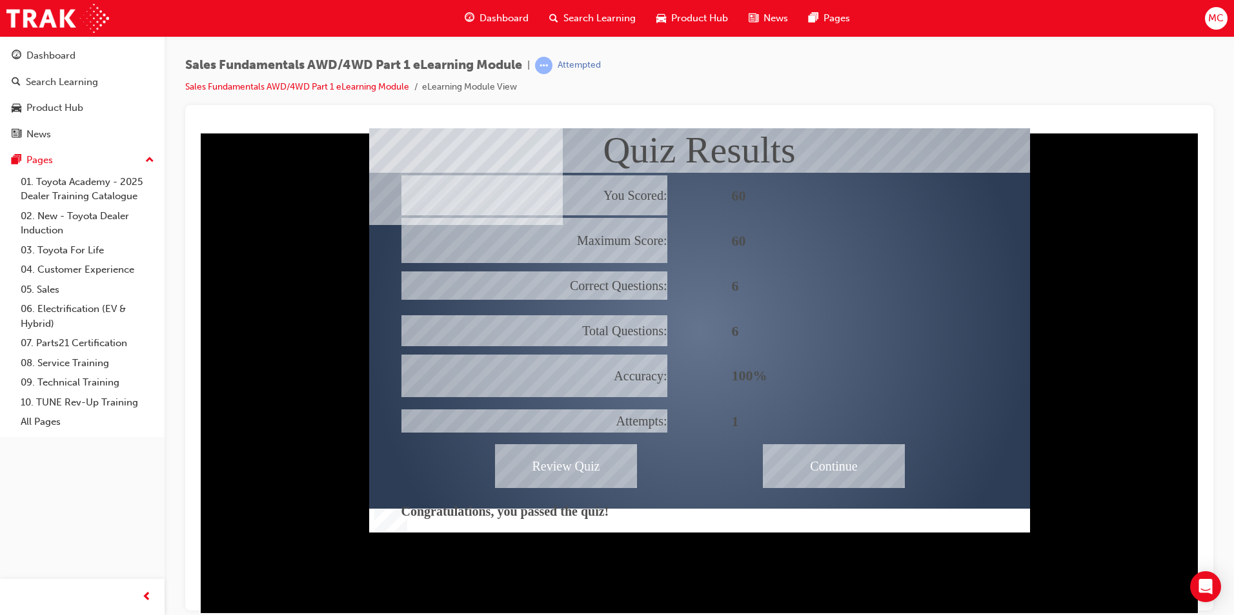
click at [843, 459] on div "Continue" at bounding box center [834, 466] width 142 height 44
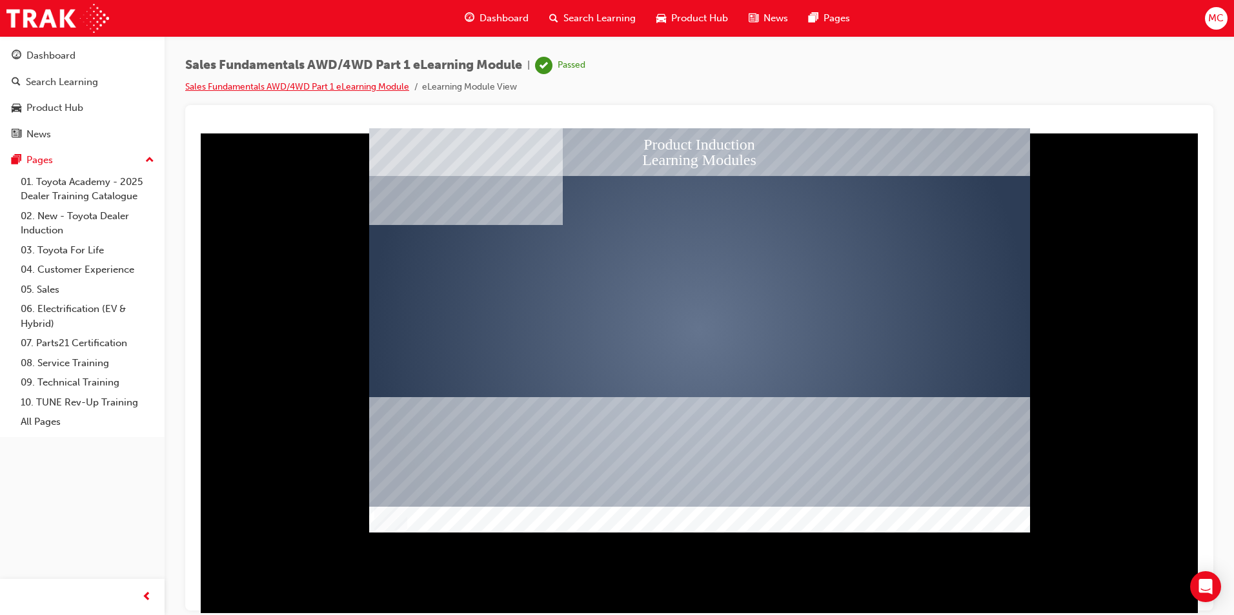
click at [327, 85] on link "Sales Fundamentals AWD/4WD Part 1 eLearning Module" at bounding box center [297, 86] width 224 height 11
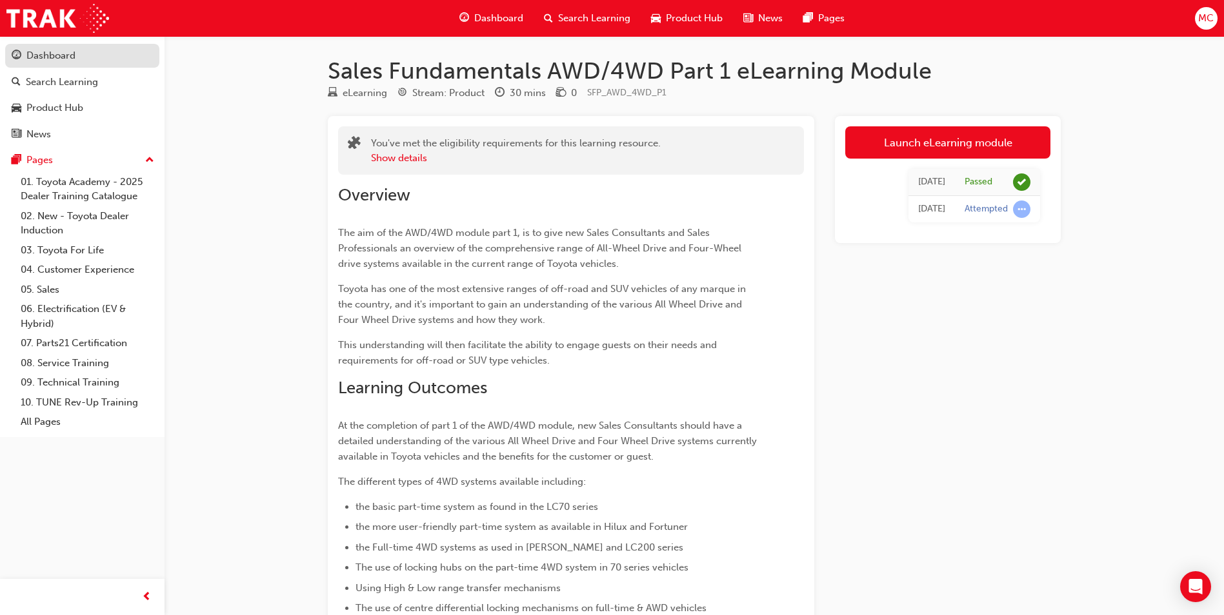
click at [60, 59] on div "Dashboard" at bounding box center [50, 55] width 49 height 15
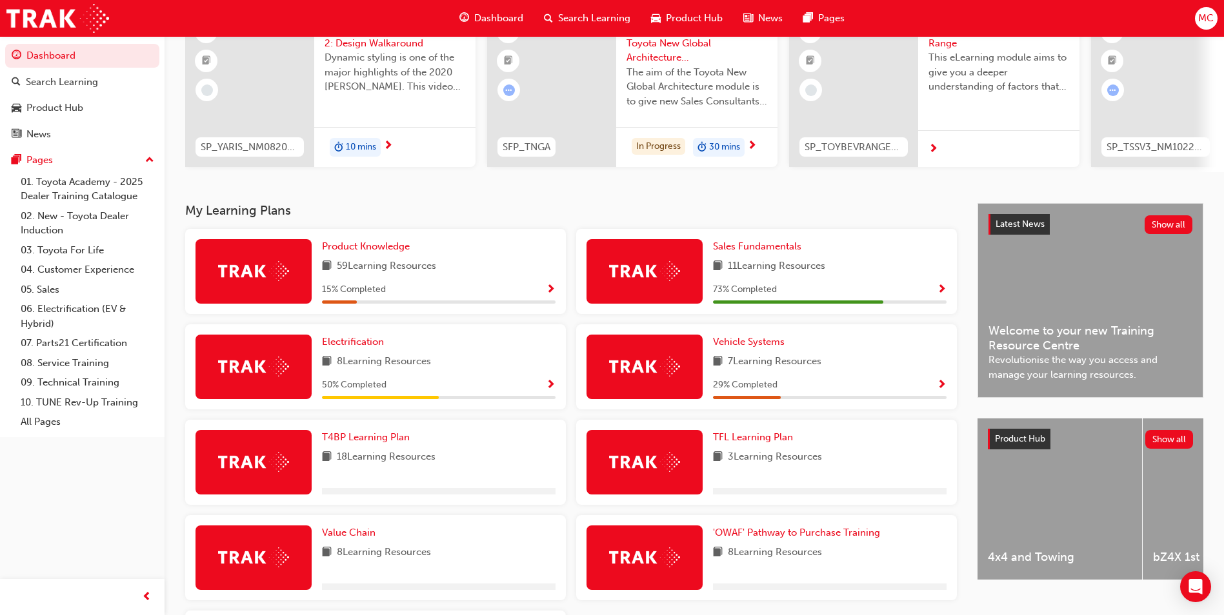
scroll to position [65, 0]
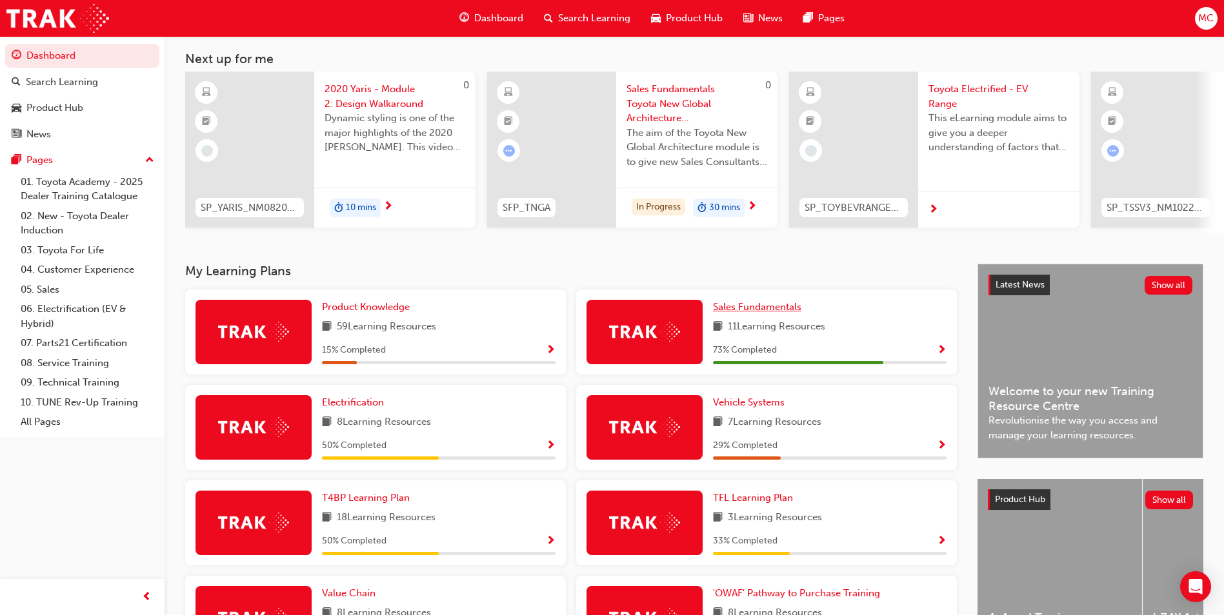
click at [766, 310] on span "Sales Fundamentals" at bounding box center [757, 307] width 88 height 12
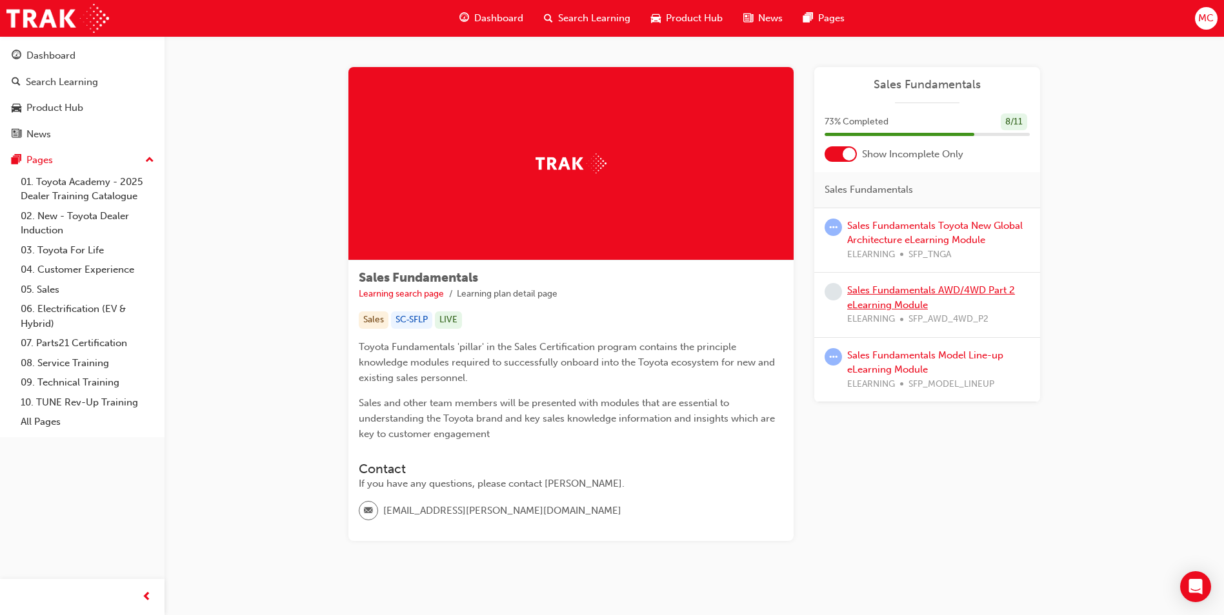
click at [899, 292] on link "Sales Fundamentals AWD/4WD Part 2 eLearning Module" at bounding box center [931, 298] width 168 height 26
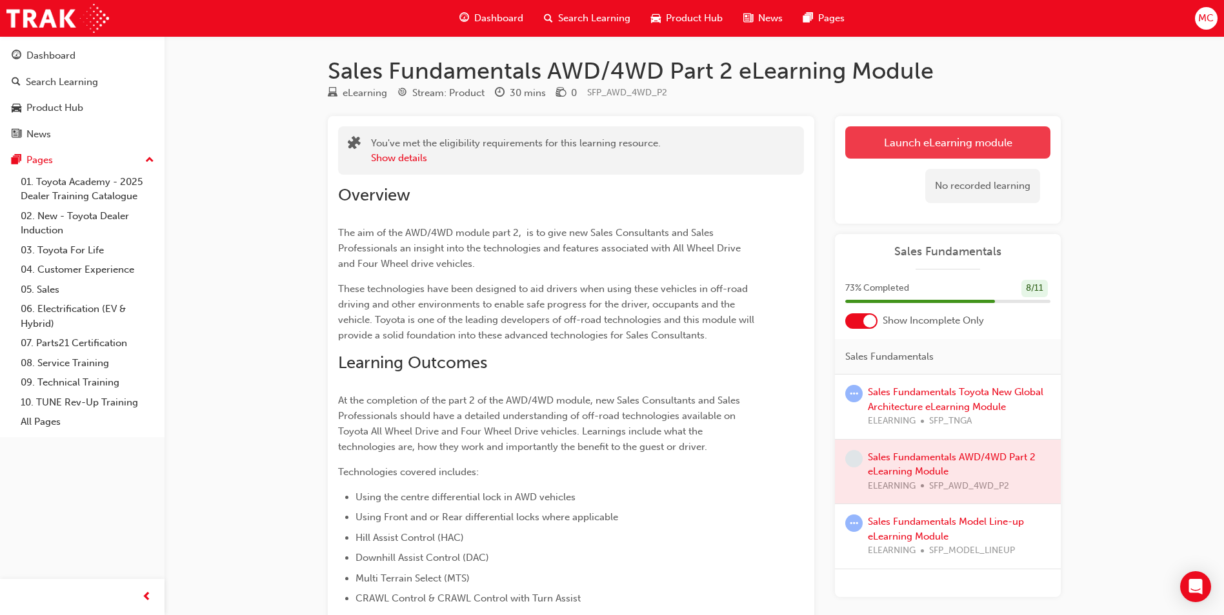
click at [939, 141] on link "Launch eLearning module" at bounding box center [947, 142] width 205 height 32
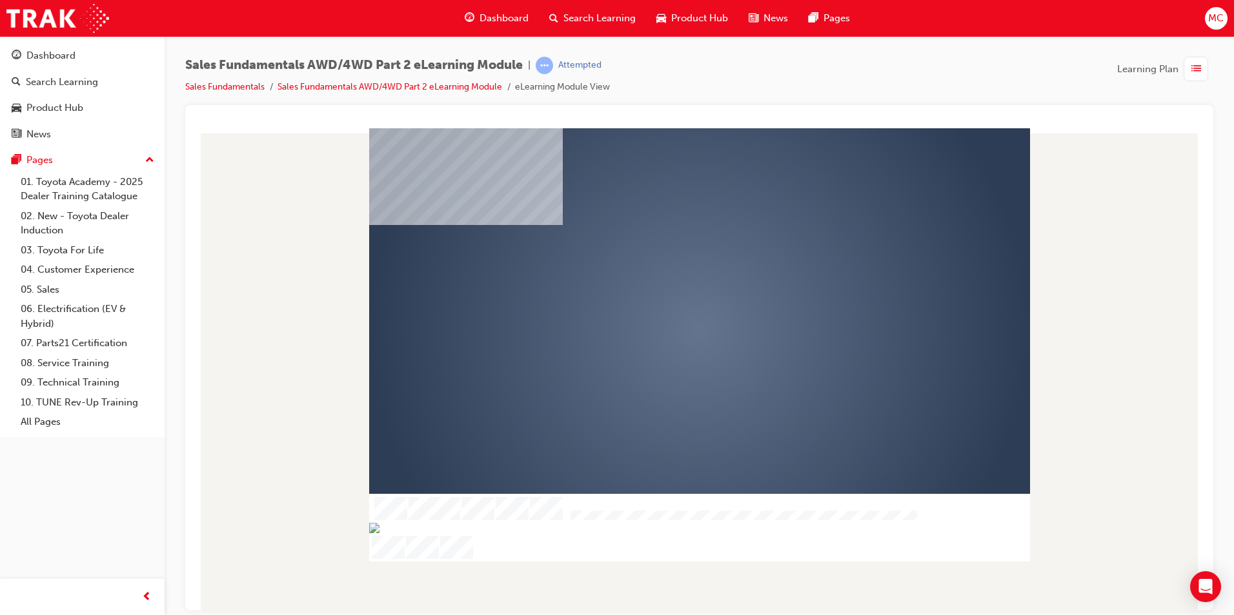
click at [662, 293] on div "play" at bounding box center [662, 293] width 0 height 0
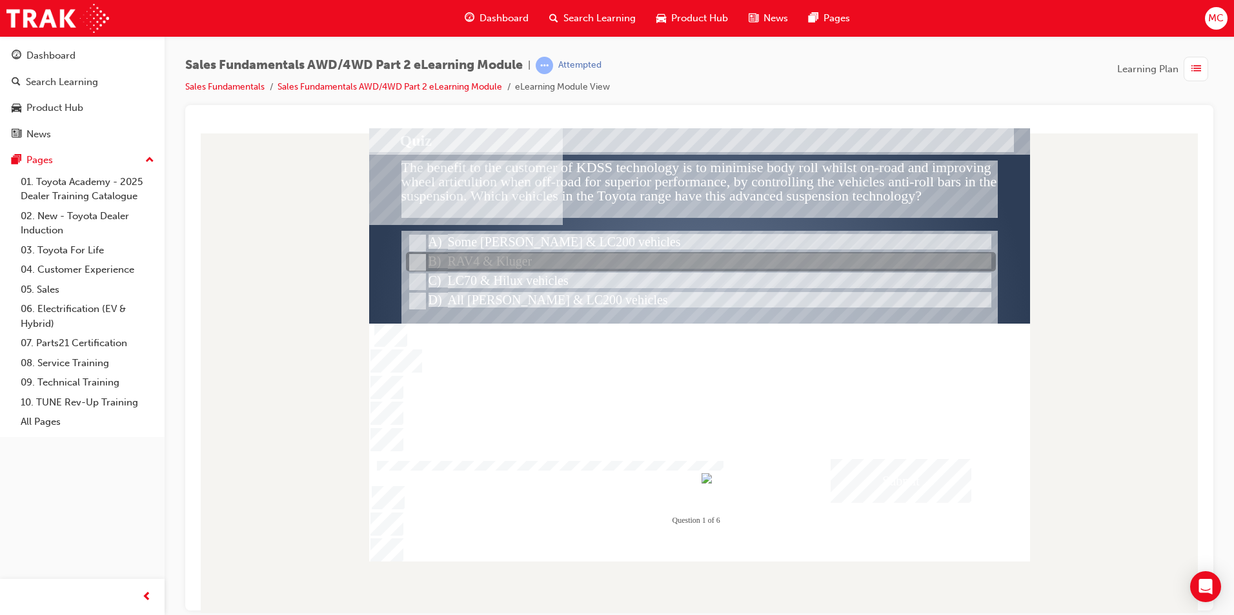
click at [415, 261] on input "RAV4 & Kluger" at bounding box center [416, 262] width 14 height 14
radio input "true"
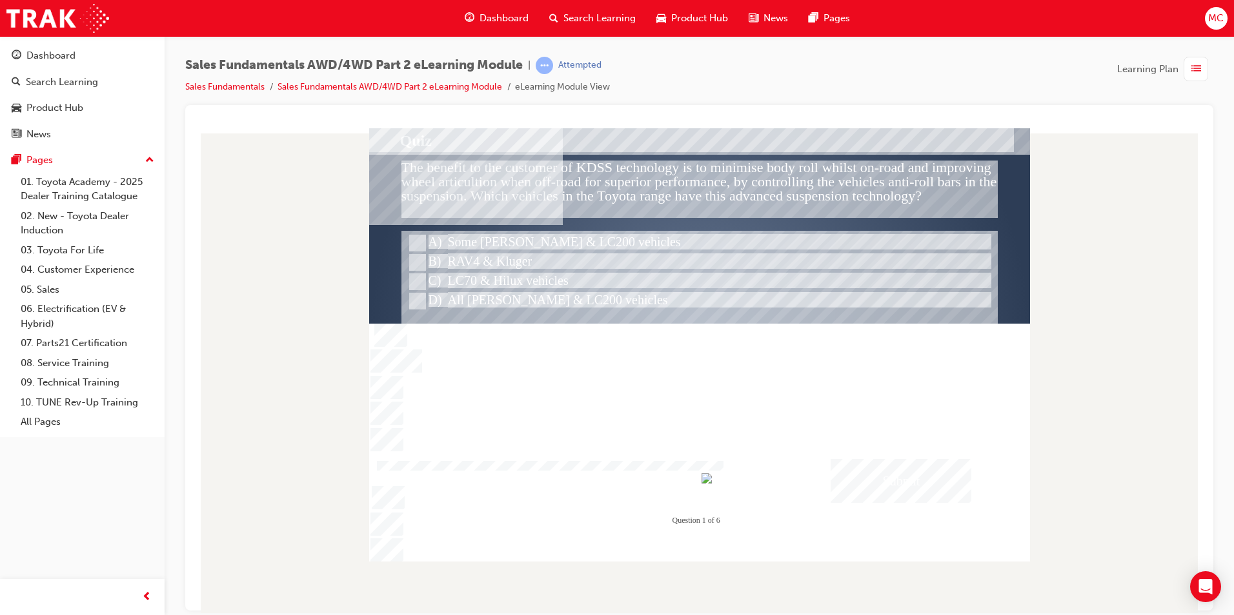
click at [903, 481] on div "Submit" at bounding box center [900, 481] width 141 height 44
click at [428, 279] on div at bounding box center [699, 345] width 661 height 434
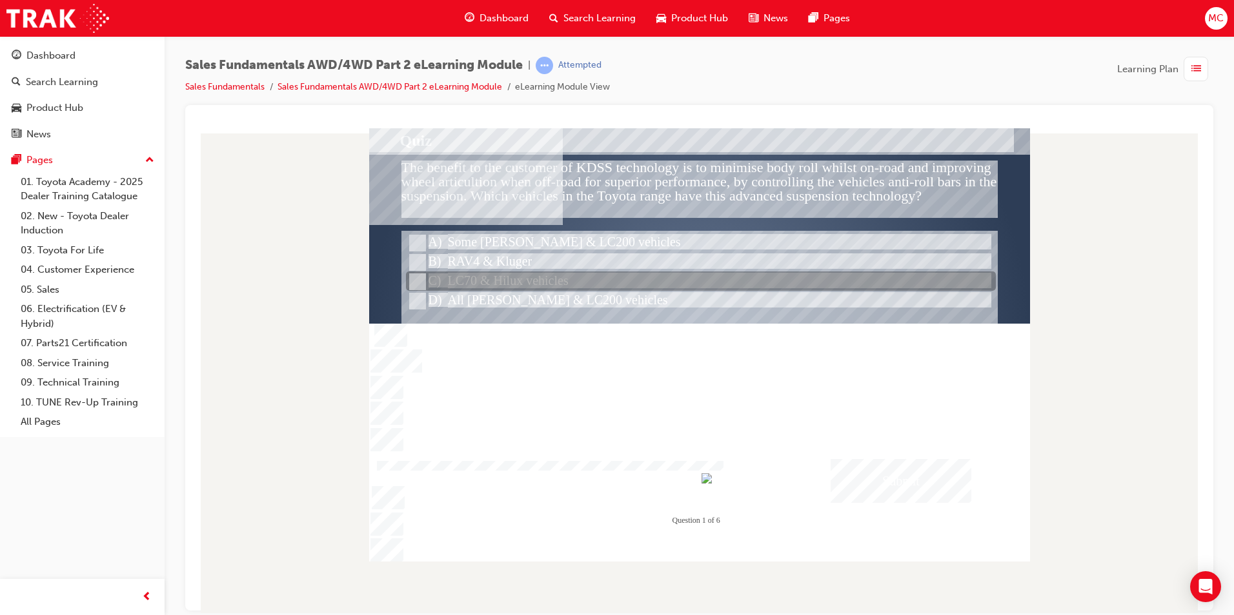
click at [419, 283] on input "LC70 & Hilux vehicles" at bounding box center [416, 282] width 14 height 14
radio input "true"
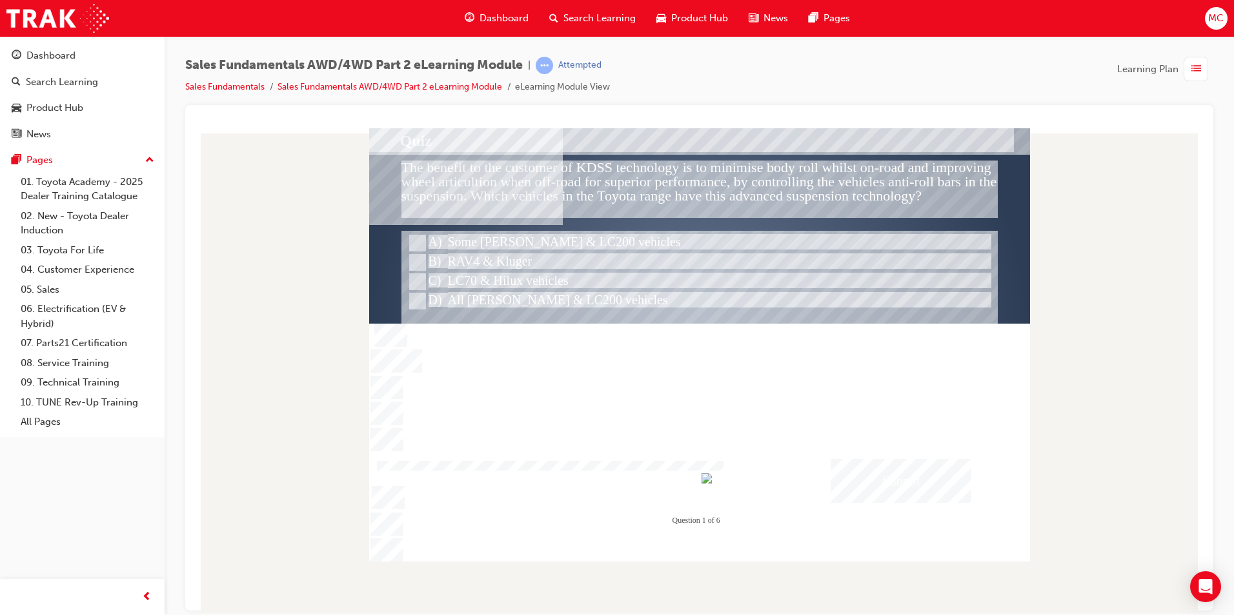
click at [892, 479] on div "Submit" at bounding box center [900, 481] width 141 height 44
click at [408, 299] on div at bounding box center [699, 345] width 661 height 434
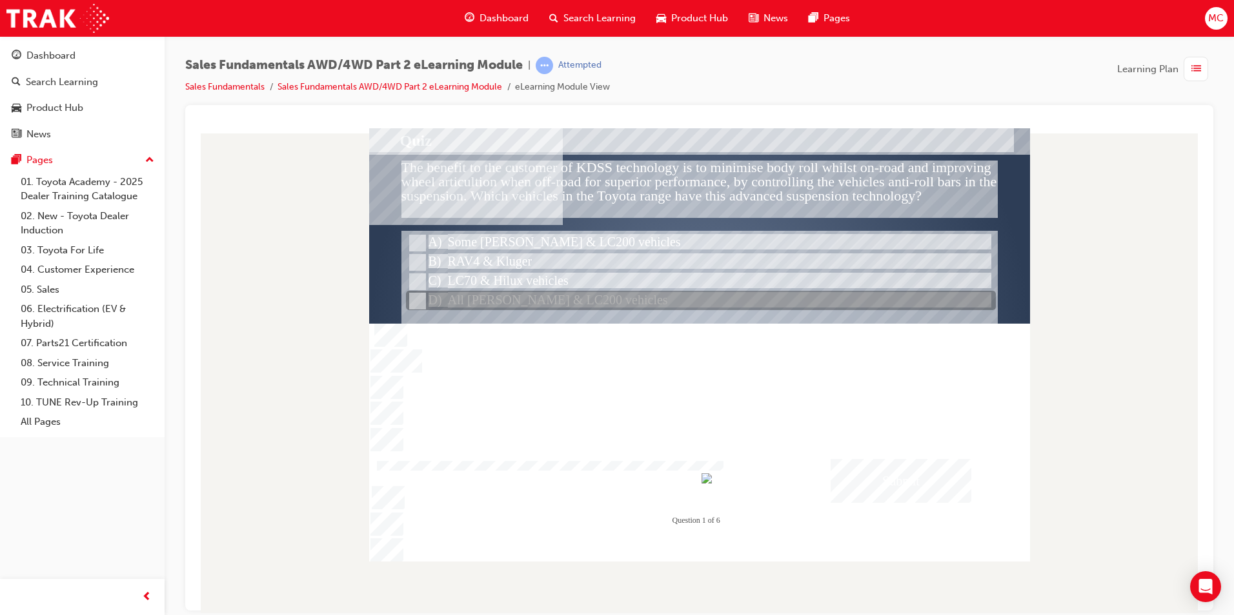
click at [414, 303] on input "All Prado & LC200 vehicles" at bounding box center [416, 301] width 14 height 14
radio input "true"
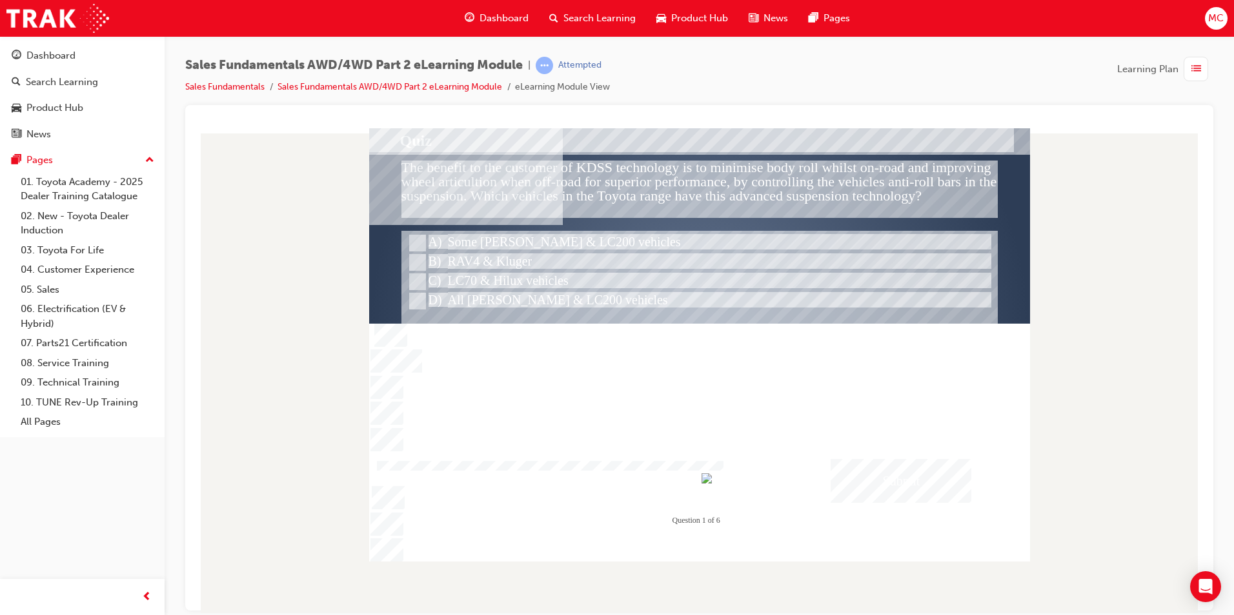
click at [899, 487] on div "Submit" at bounding box center [900, 481] width 141 height 44
click at [421, 239] on div at bounding box center [699, 345] width 661 height 434
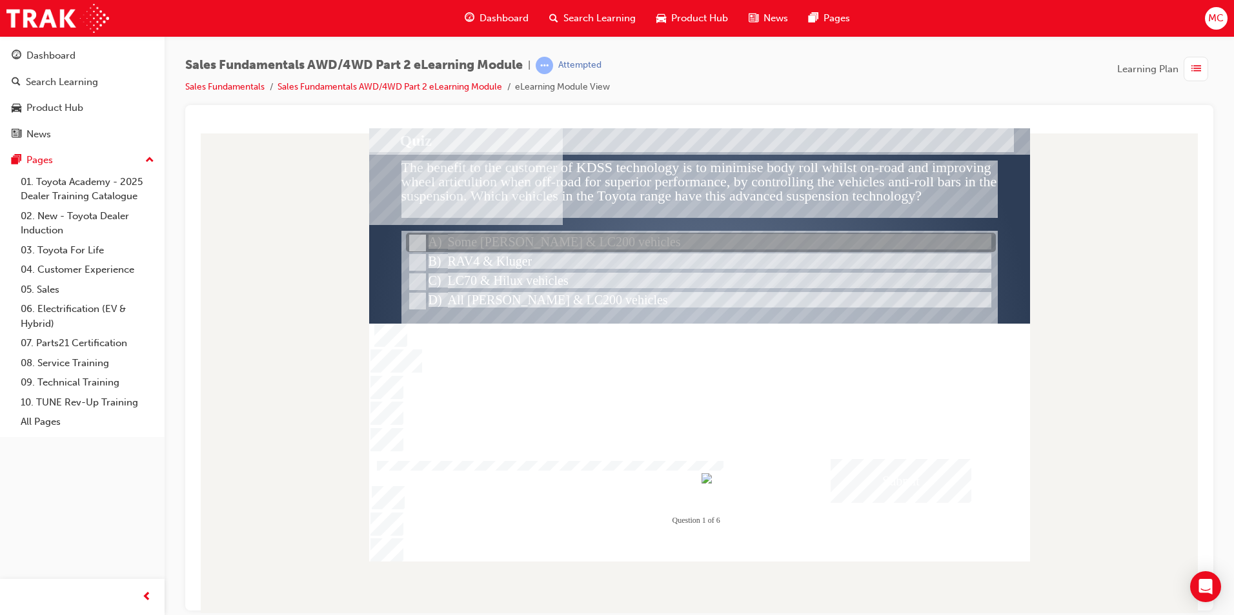
click at [421, 245] on input "Some Prado & LC200 vehicles" at bounding box center [416, 243] width 14 height 14
radio input "true"
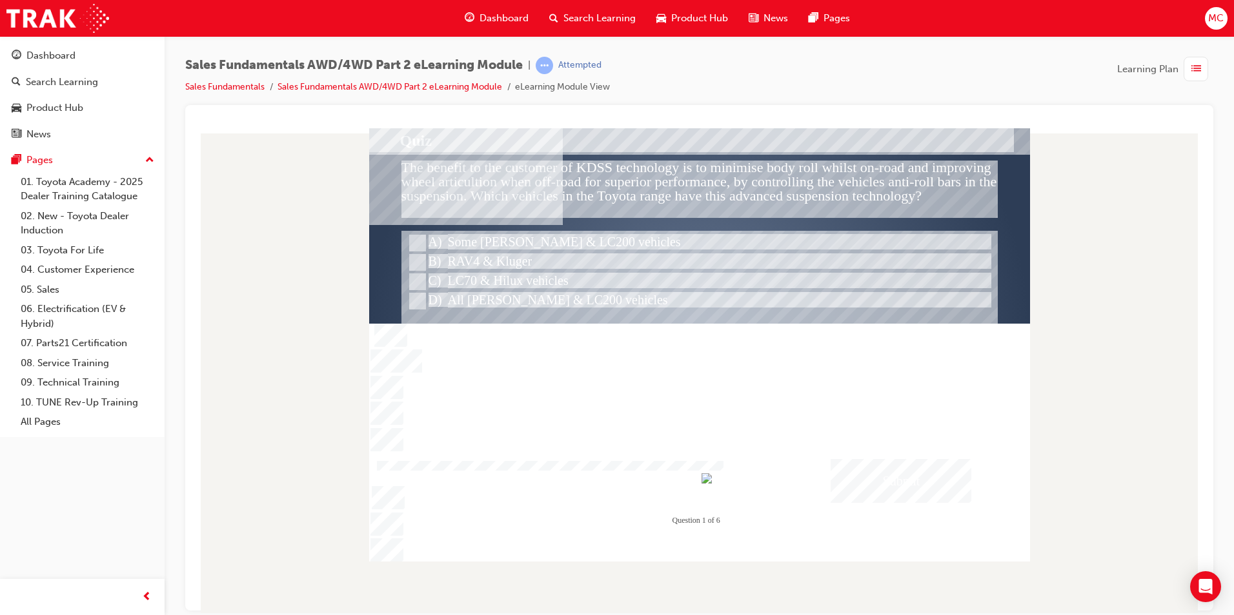
drag, startPoint x: 857, startPoint y: 479, endPoint x: 956, endPoint y: 515, distance: 105.1
click at [956, 515] on div "The benefit to the customer of KDSS technology is to minimise body roll whilst …" at bounding box center [699, 345] width 661 height 434
click at [879, 469] on div "Submit" at bounding box center [900, 481] width 141 height 44
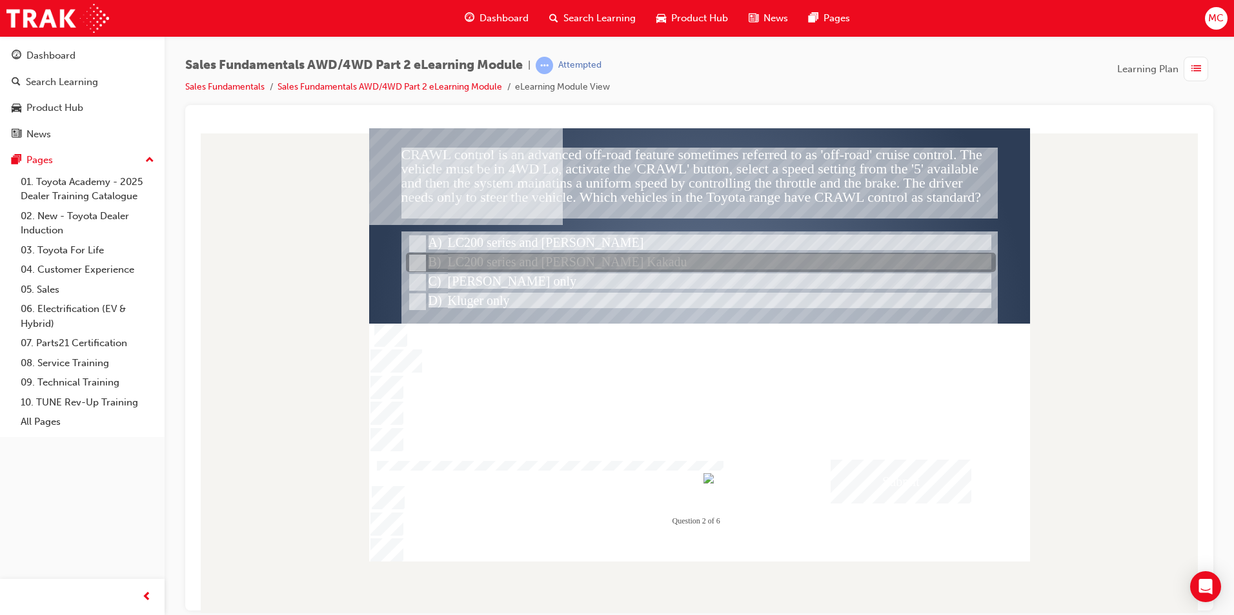
click at [415, 263] on input "LC200 series and Prado Kakadu" at bounding box center [416, 263] width 14 height 14
radio input "true"
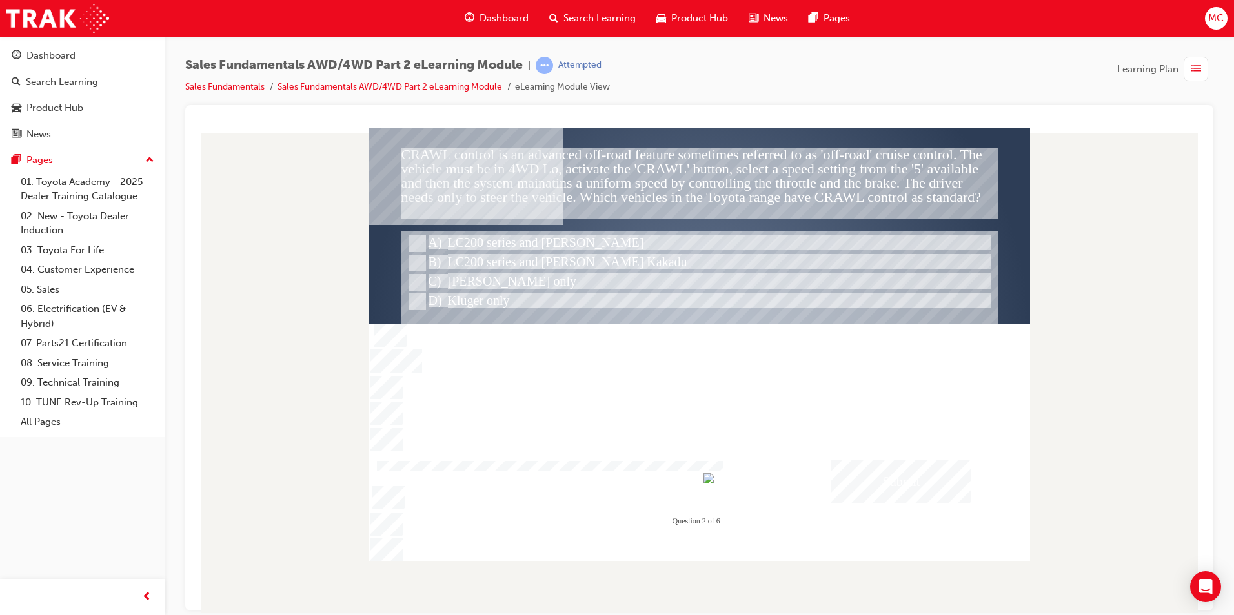
click at [906, 487] on div "Submit" at bounding box center [900, 481] width 141 height 44
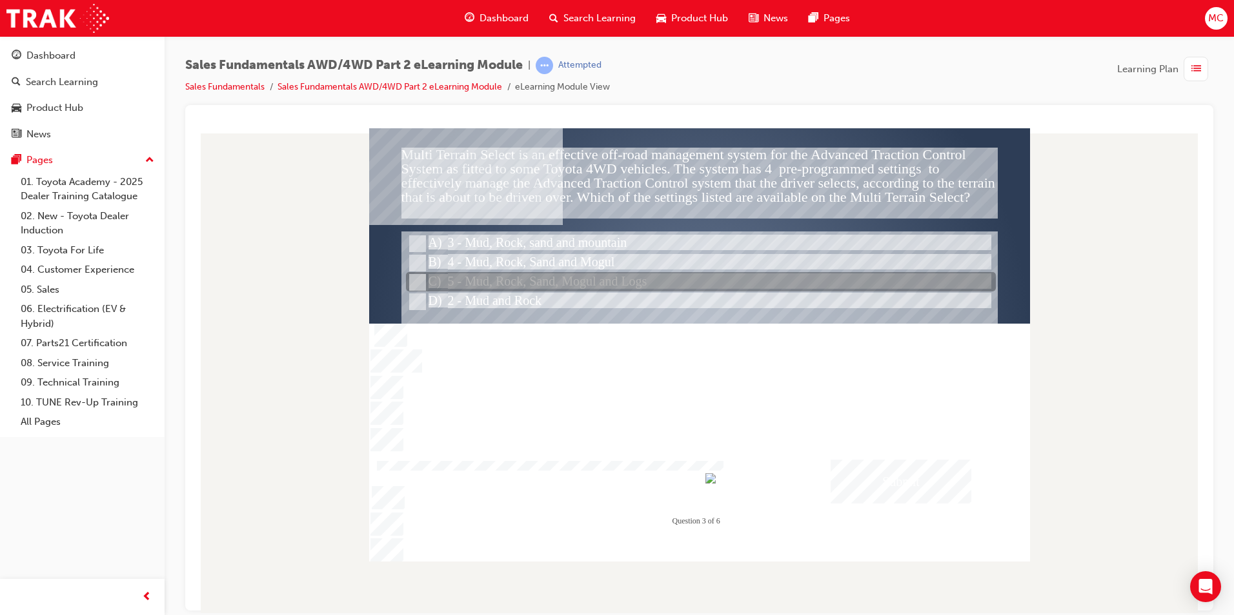
click at [421, 283] on input "5 - Mud, Rock, Sand, Mogul and Logs" at bounding box center [416, 282] width 14 height 14
radio input "true"
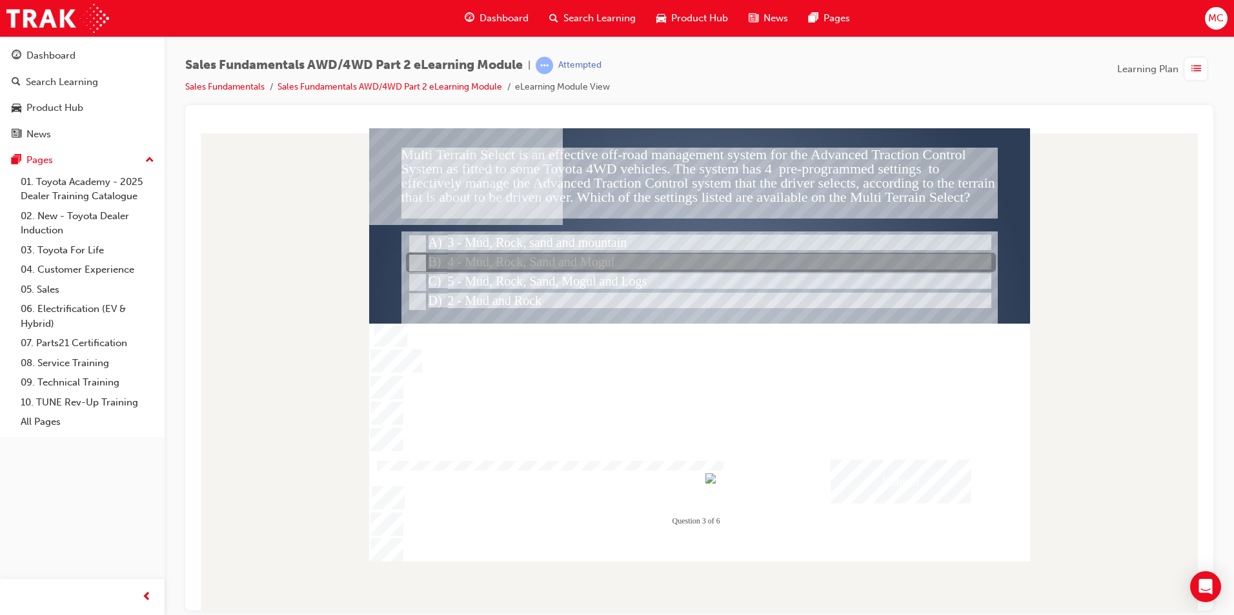
click at [413, 259] on input "4 - Mud, Rock, Sand and Mogul" at bounding box center [416, 263] width 14 height 14
radio input "true"
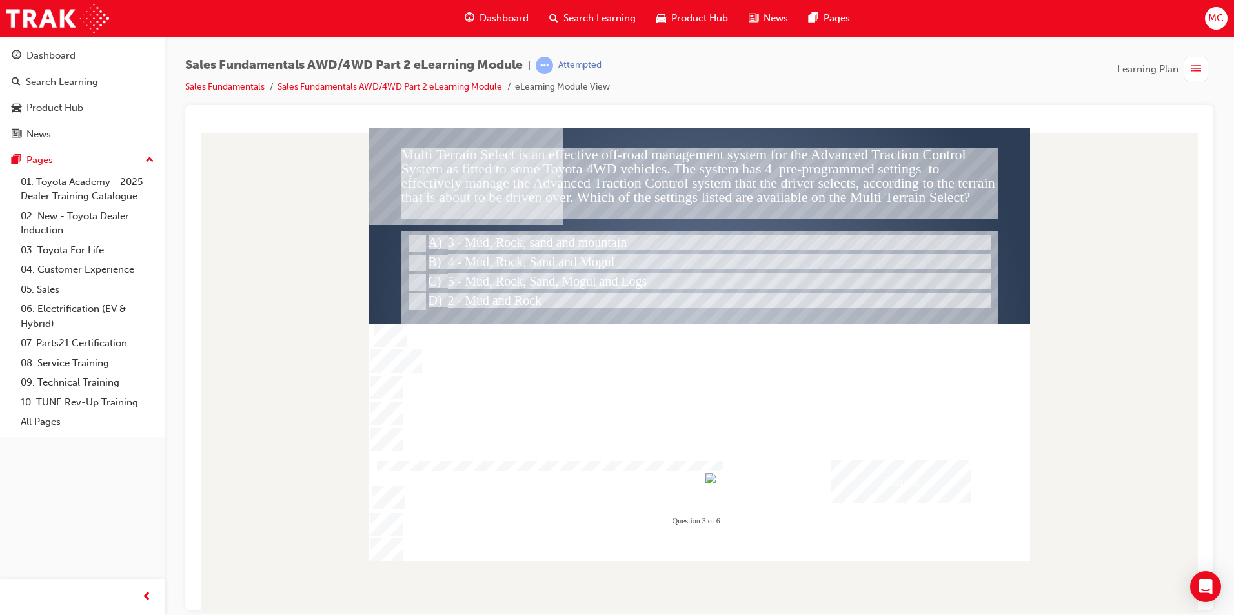
click at [904, 482] on div "Submit" at bounding box center [900, 481] width 141 height 44
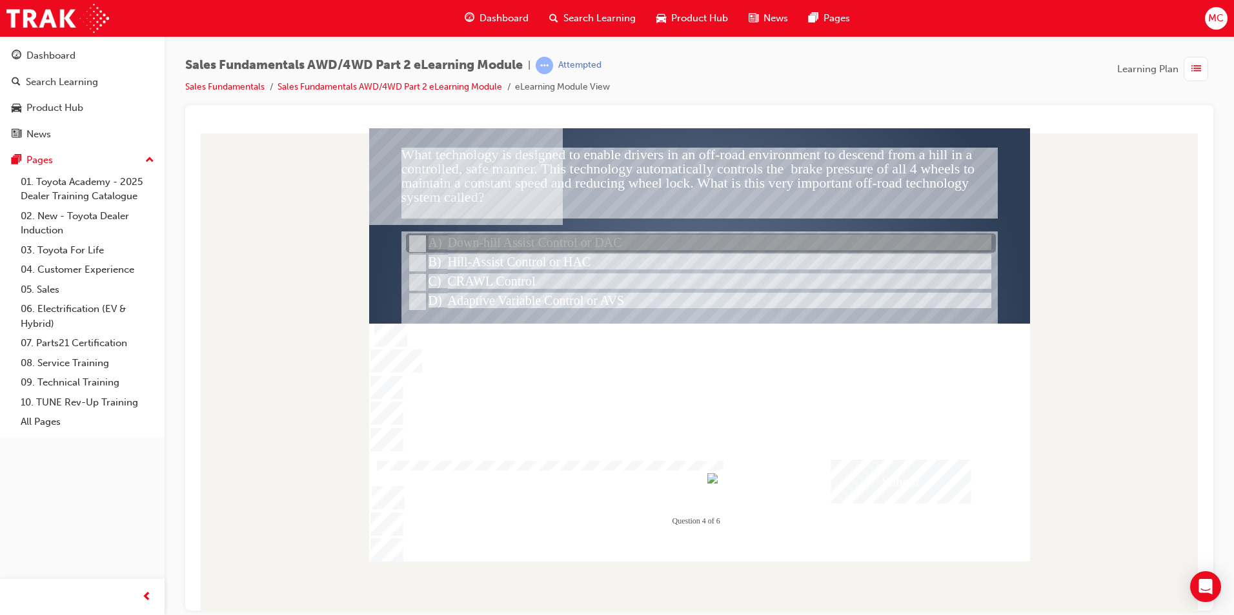
click at [411, 240] on input "Down-hill Assist Control or DAC" at bounding box center [416, 244] width 14 height 14
radio input "true"
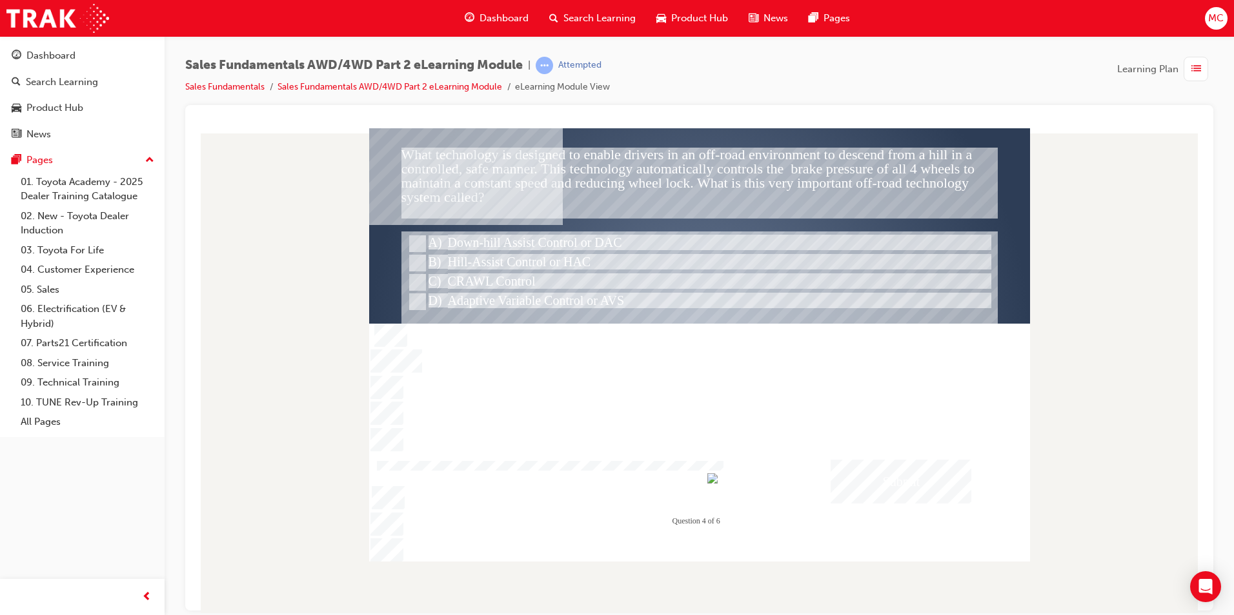
click at [890, 470] on div "Submit" at bounding box center [900, 481] width 141 height 44
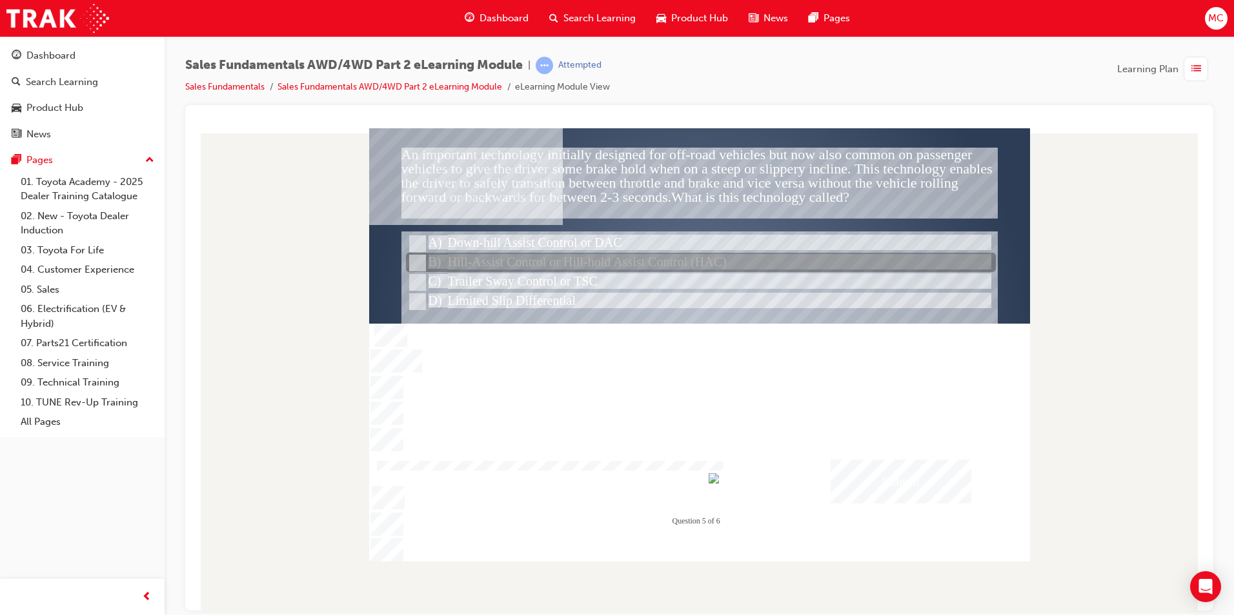
click at [423, 263] on div at bounding box center [701, 263] width 590 height 19
radio input "true"
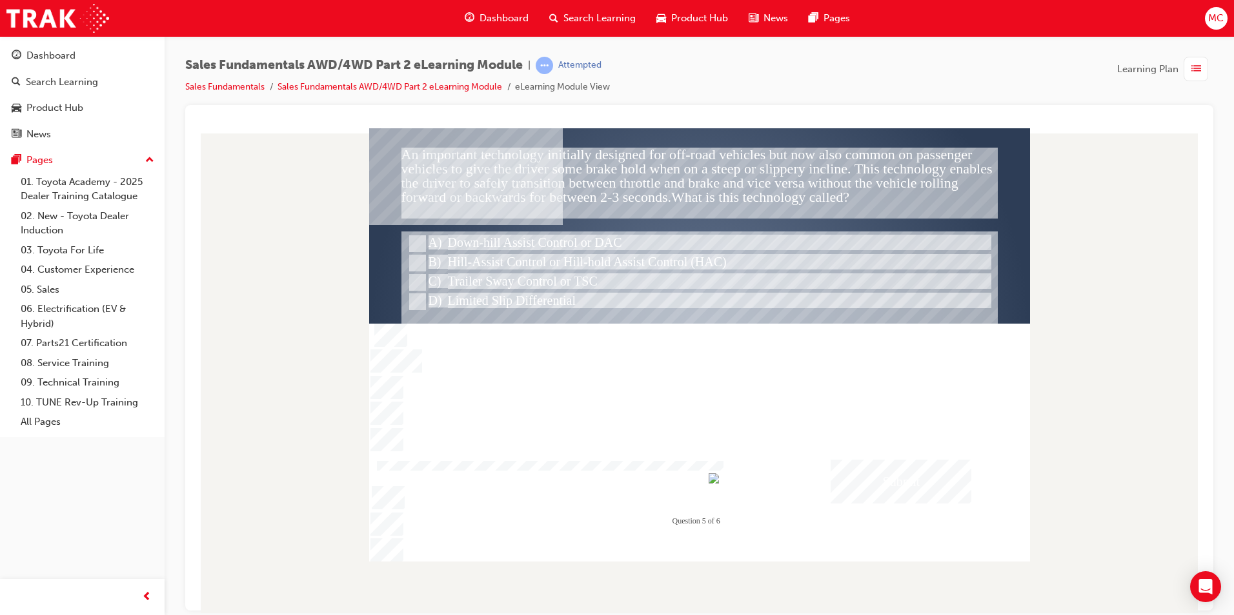
click at [915, 485] on div "Submit" at bounding box center [900, 481] width 141 height 44
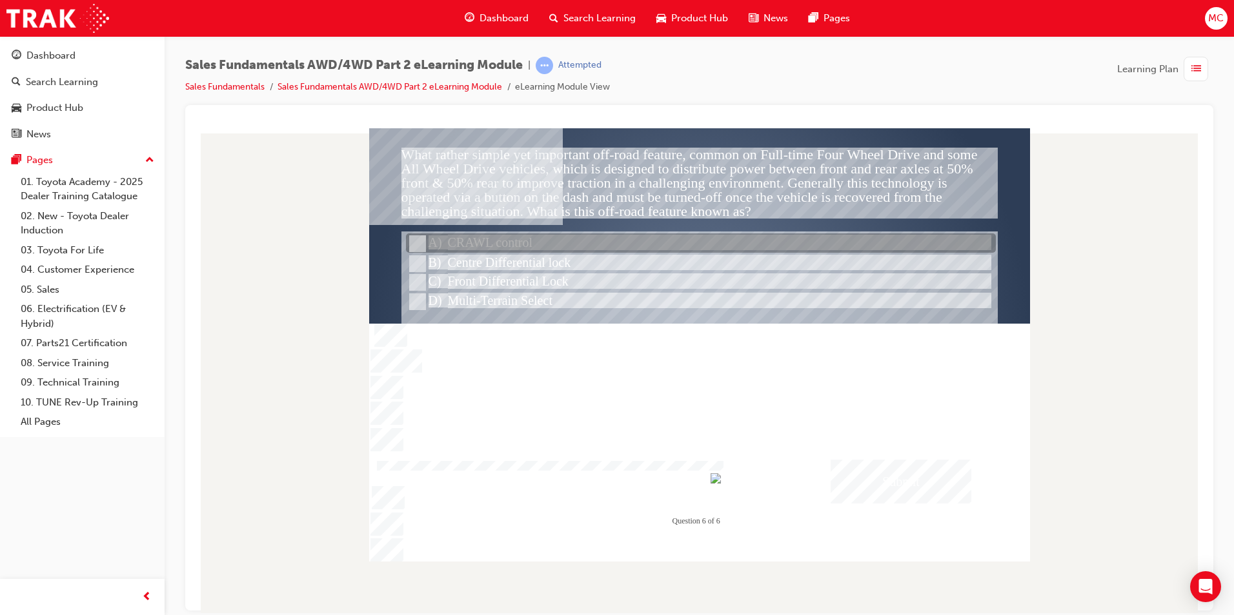
click at [419, 249] on input "CRAWL control" at bounding box center [416, 244] width 14 height 14
radio input "true"
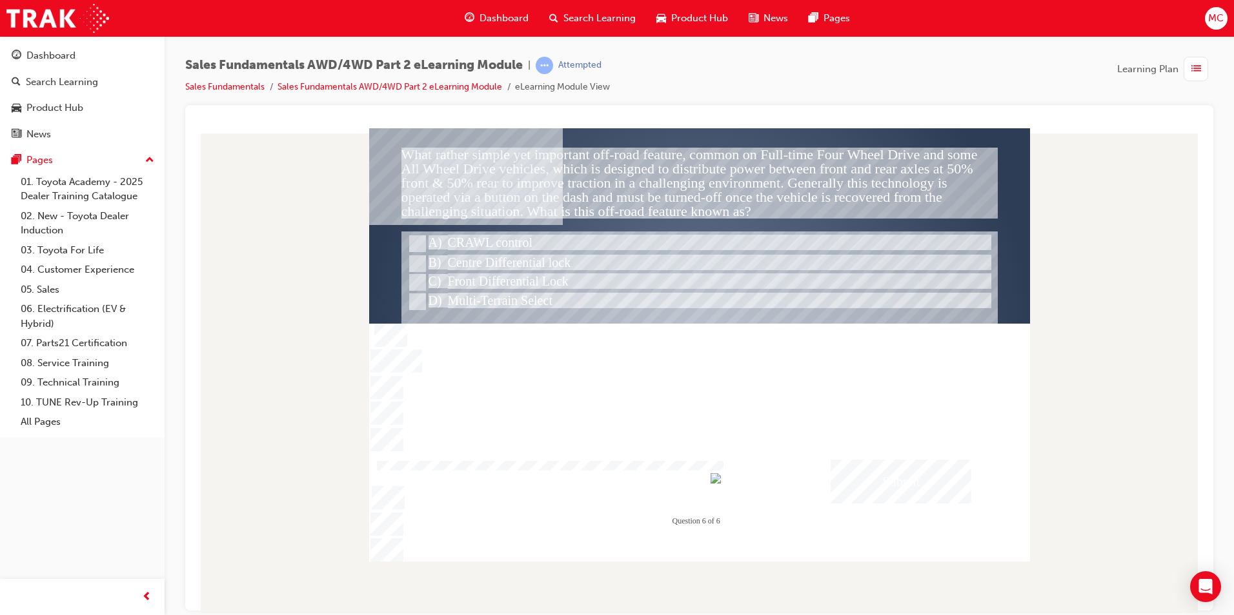
click at [911, 482] on div "Submit" at bounding box center [900, 481] width 141 height 44
click at [420, 258] on div at bounding box center [699, 345] width 661 height 434
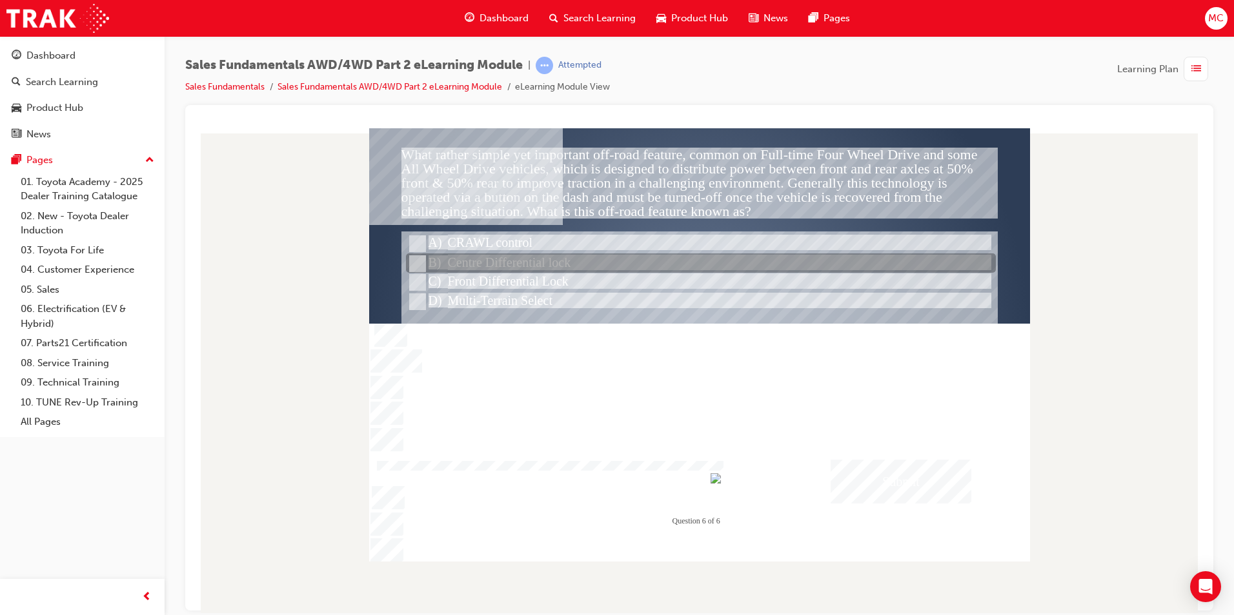
click at [420, 258] on input "Centre Differential lock" at bounding box center [416, 264] width 14 height 14
radio input "true"
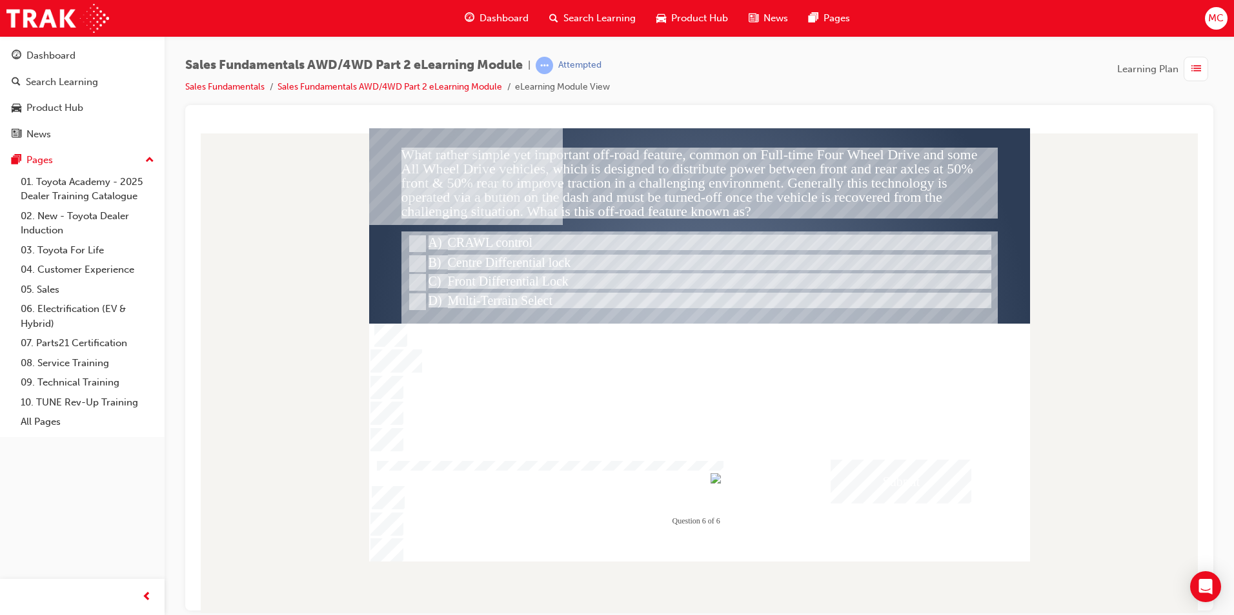
click at [896, 469] on div "Submit" at bounding box center [900, 481] width 141 height 44
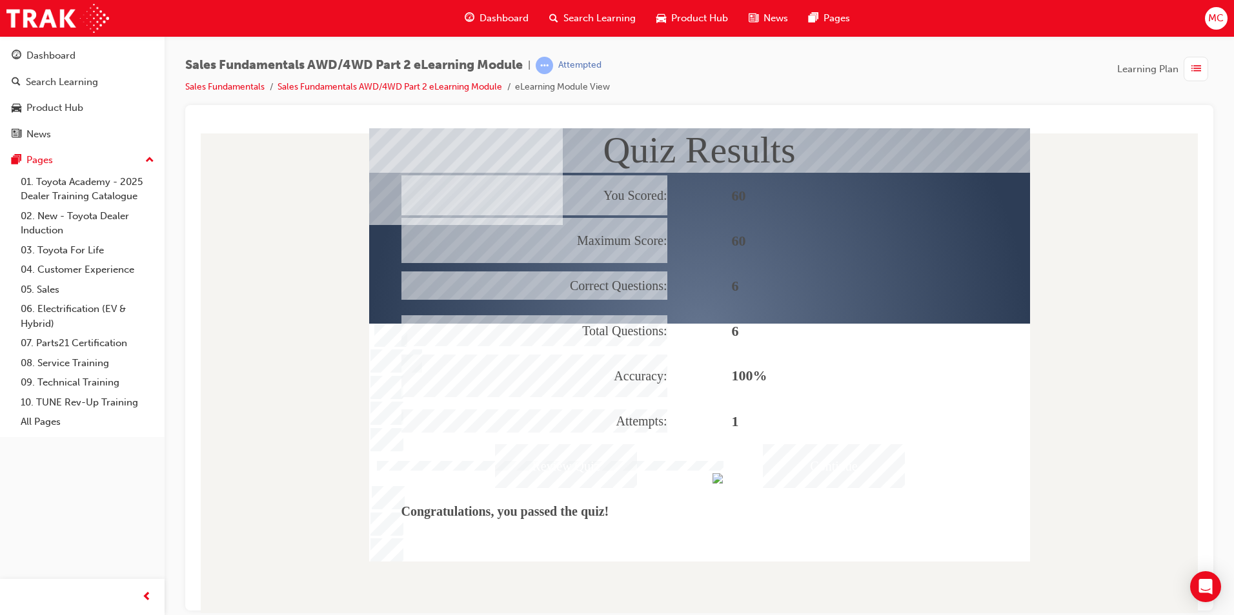
click at [832, 472] on div "Continue" at bounding box center [834, 466] width 142 height 44
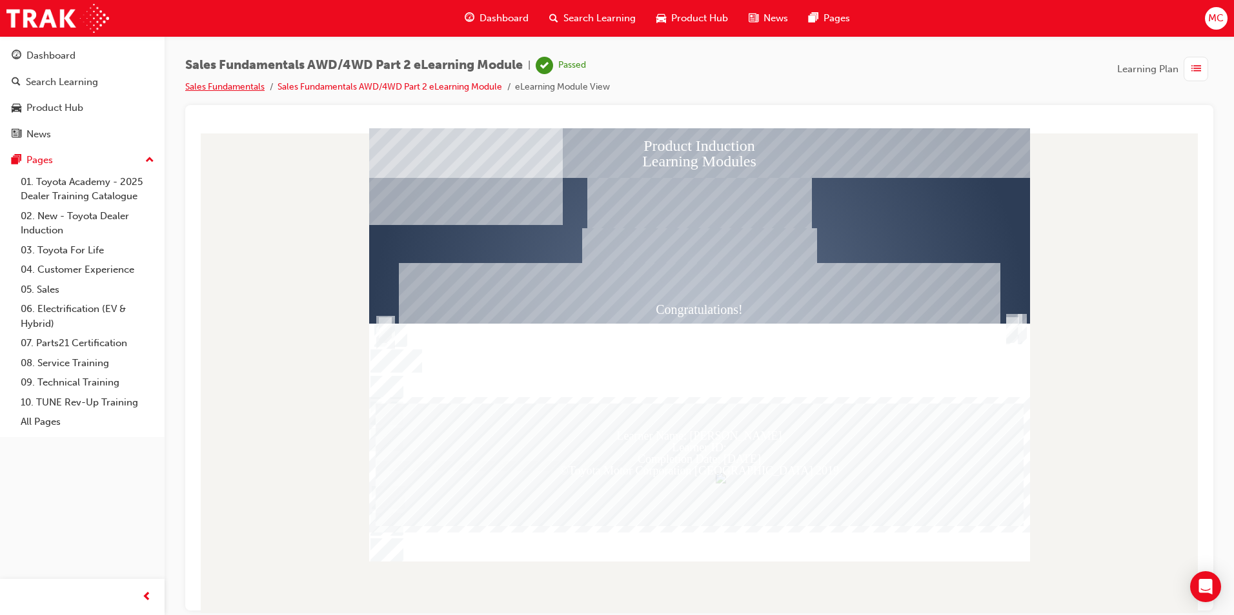
click at [215, 83] on link "Sales Fundamentals" at bounding box center [224, 86] width 79 height 11
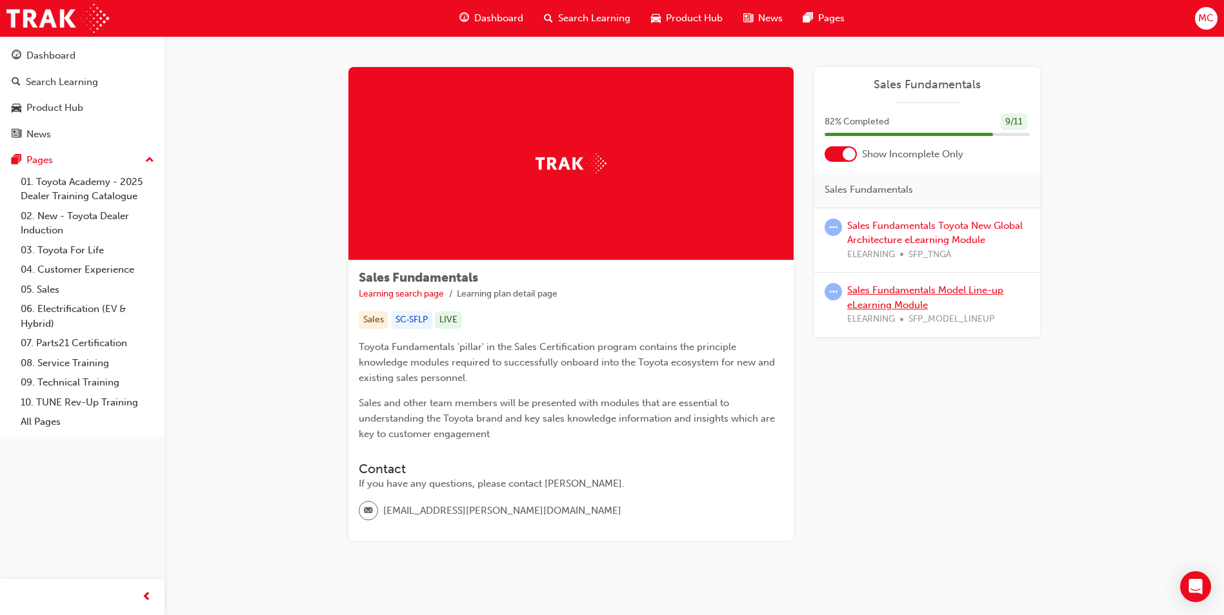
click at [919, 286] on link "Sales Fundamentals Model Line-up eLearning Module" at bounding box center [925, 298] width 156 height 26
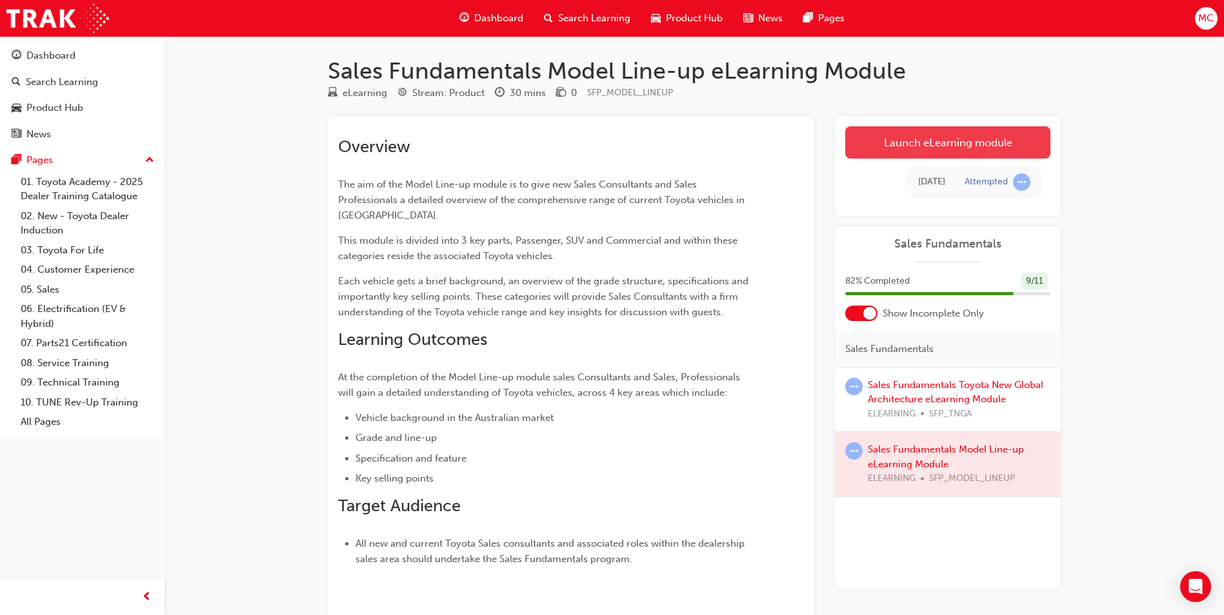
click at [903, 130] on link "Launch eLearning module" at bounding box center [947, 142] width 205 height 32
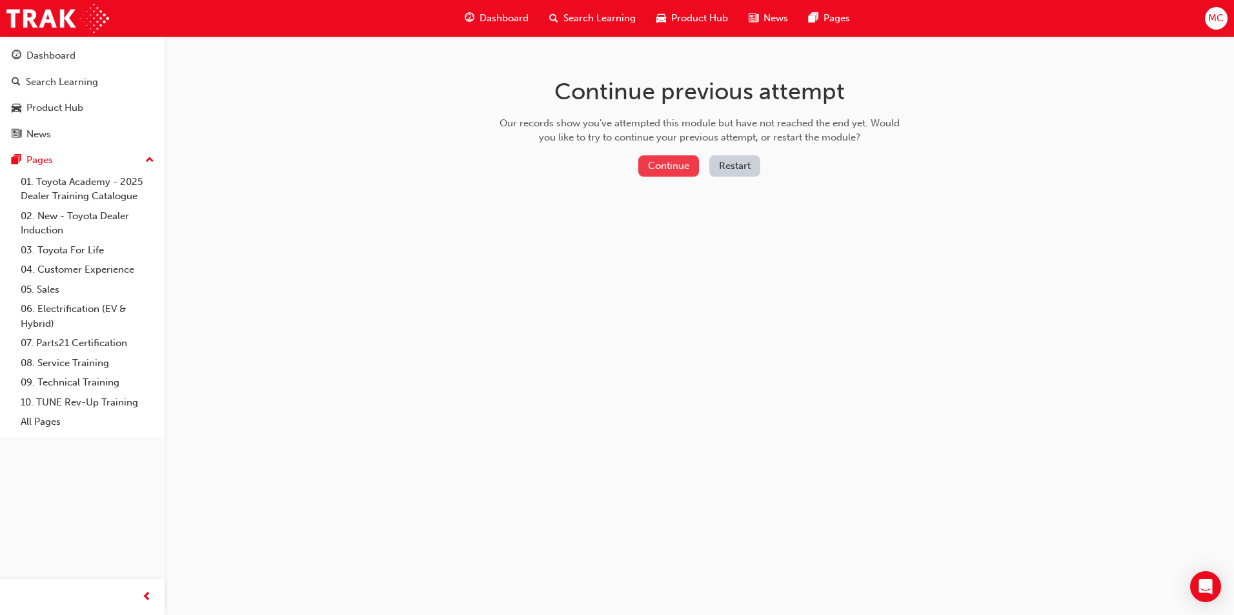
click at [681, 157] on button "Continue" at bounding box center [668, 165] width 61 height 21
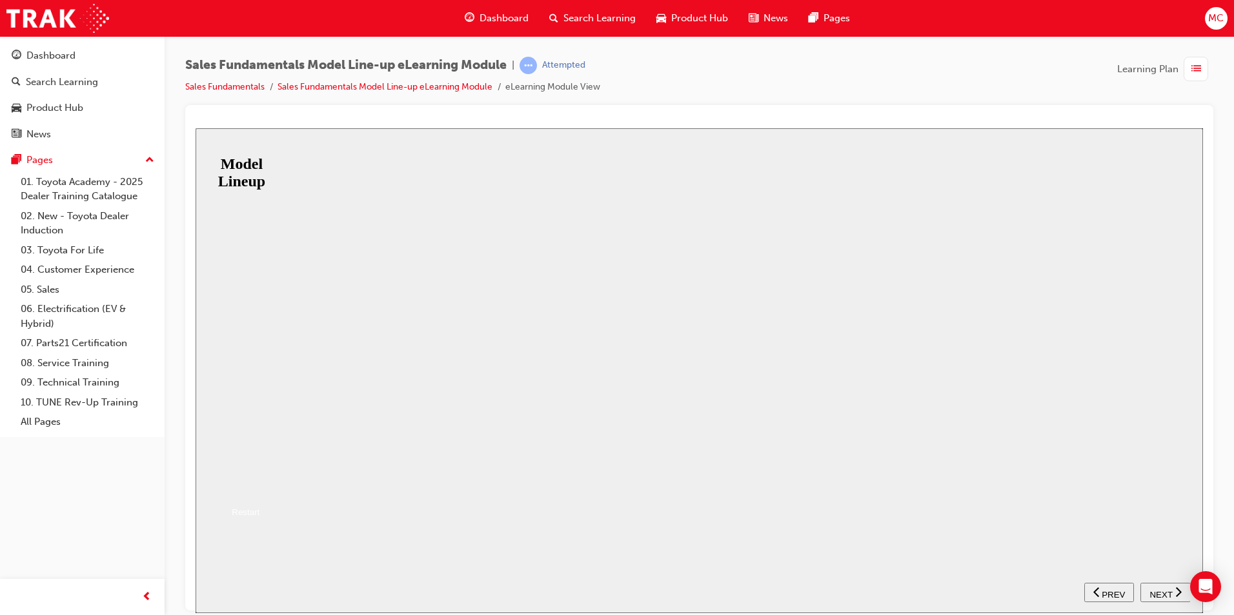
click at [238, 479] on button "Resume" at bounding box center [216, 486] width 43 height 14
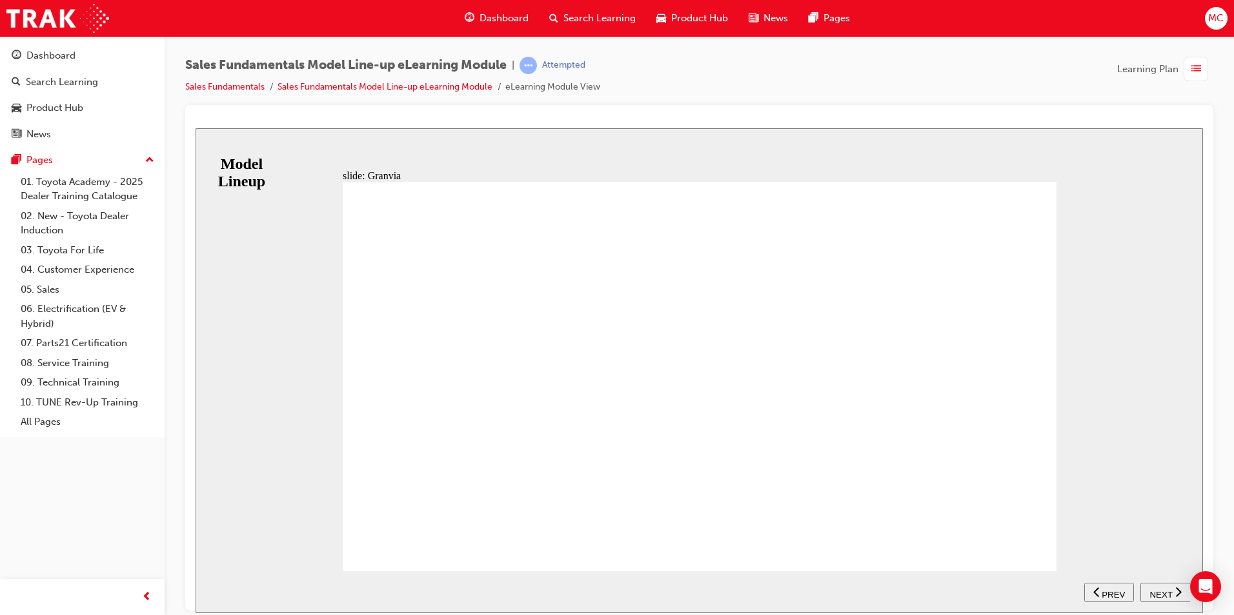
click at [1166, 595] on span "NEXT" at bounding box center [1160, 595] width 23 height 10
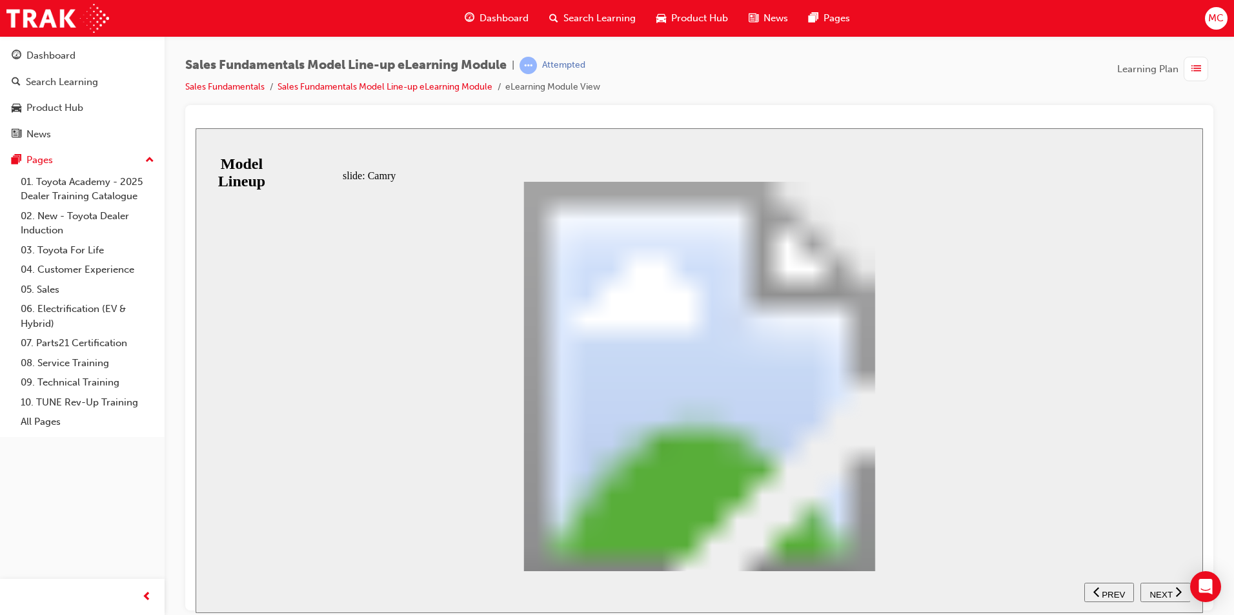
click at [1165, 595] on span "NEXT" at bounding box center [1160, 595] width 23 height 10
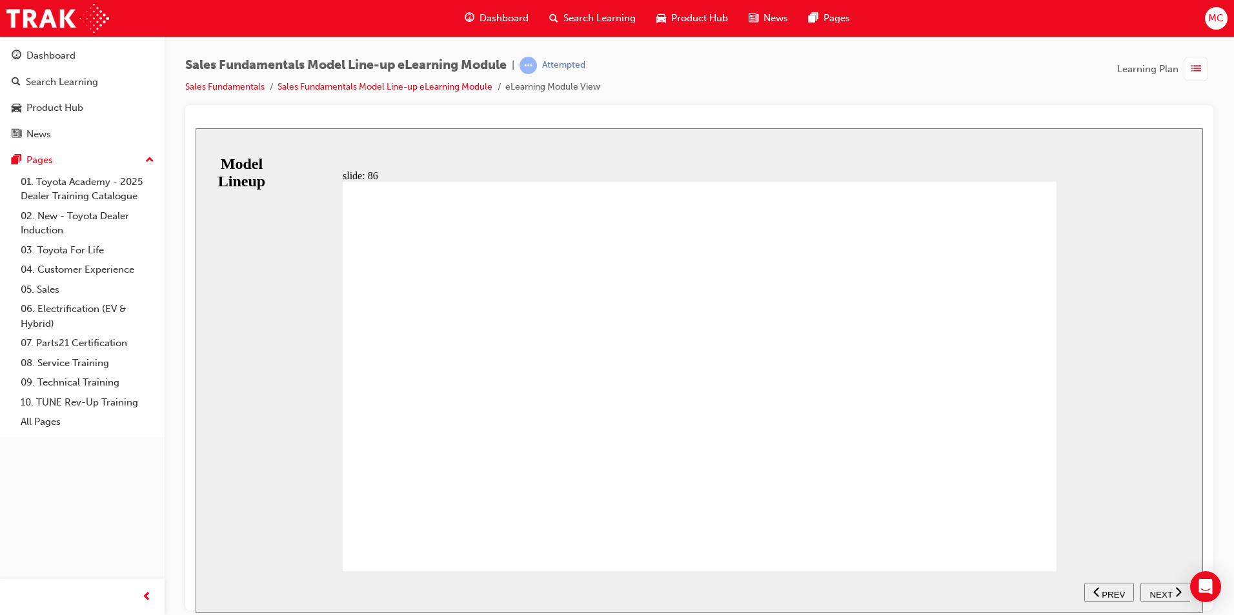
click at [1164, 592] on span "NEXT" at bounding box center [1160, 595] width 23 height 10
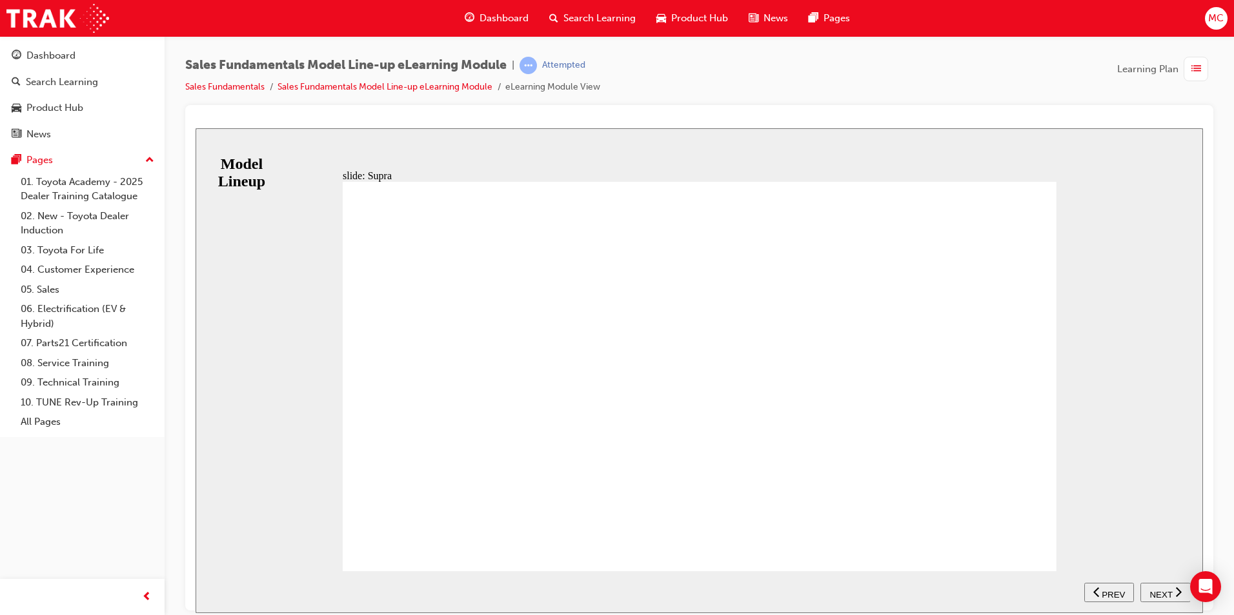
click at [1175, 593] on icon "next" at bounding box center [1178, 592] width 6 height 12
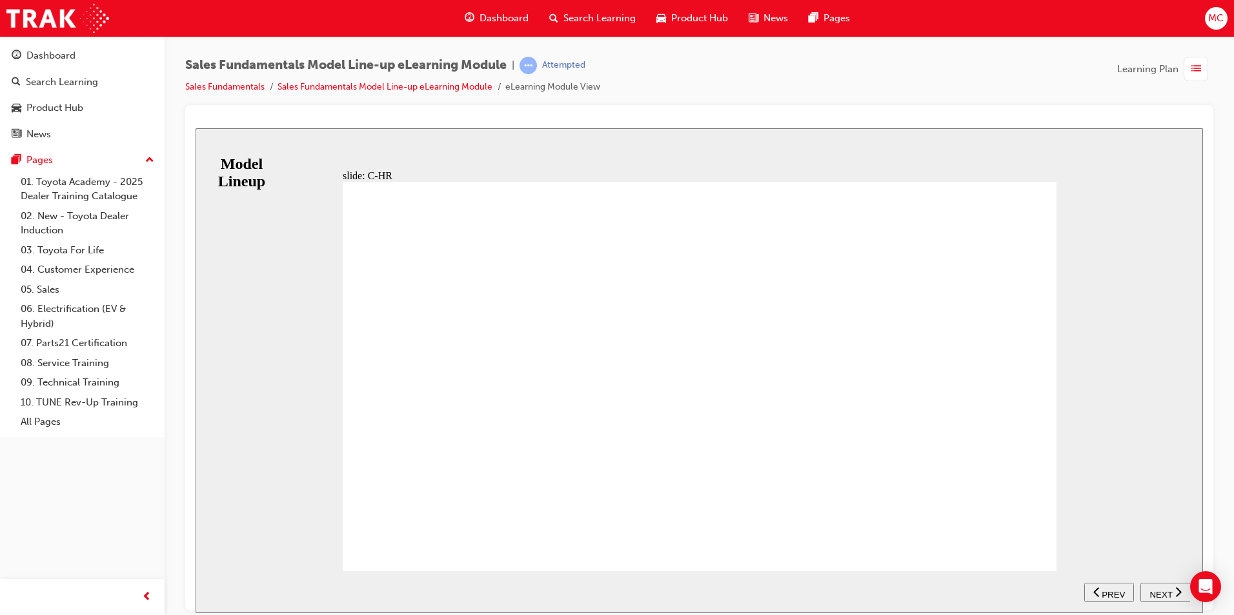
click at [1160, 590] on span "NEXT" at bounding box center [1160, 595] width 23 height 10
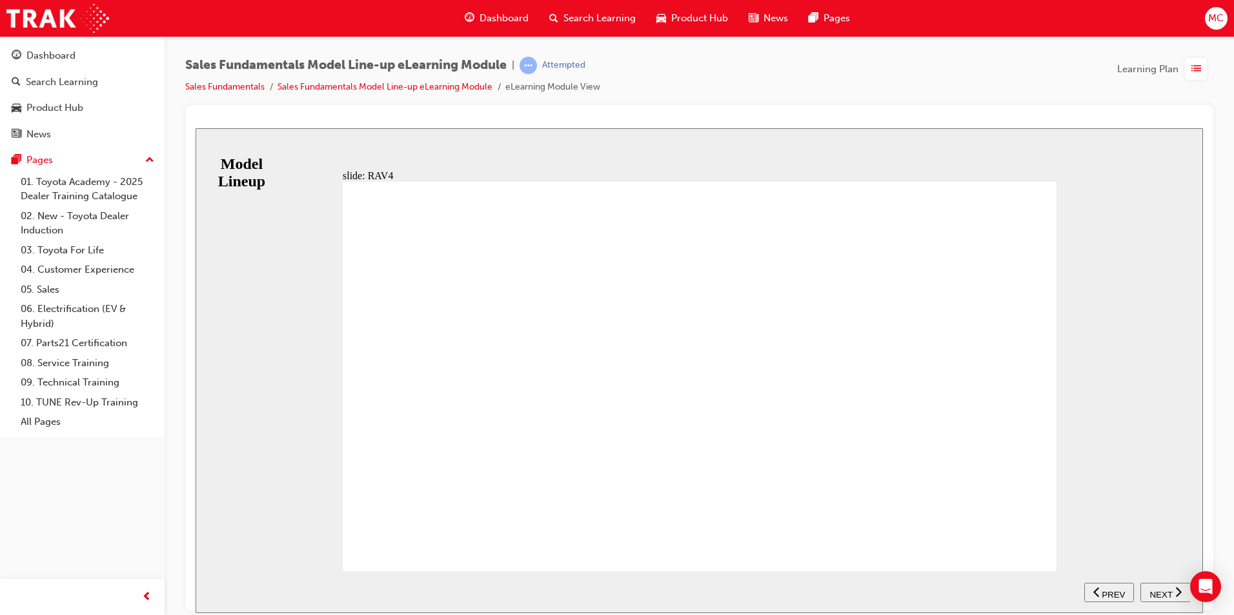
click at [1173, 592] on div "NEXT" at bounding box center [1165, 593] width 40 height 14
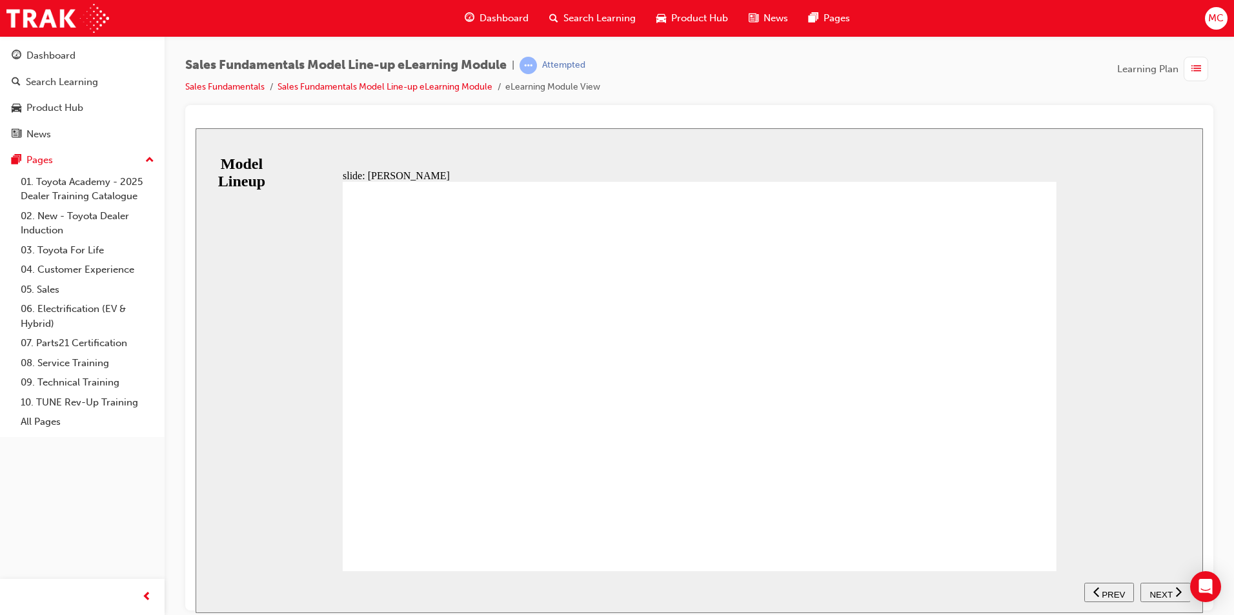
click at [1170, 592] on span "NEXT" at bounding box center [1160, 595] width 23 height 10
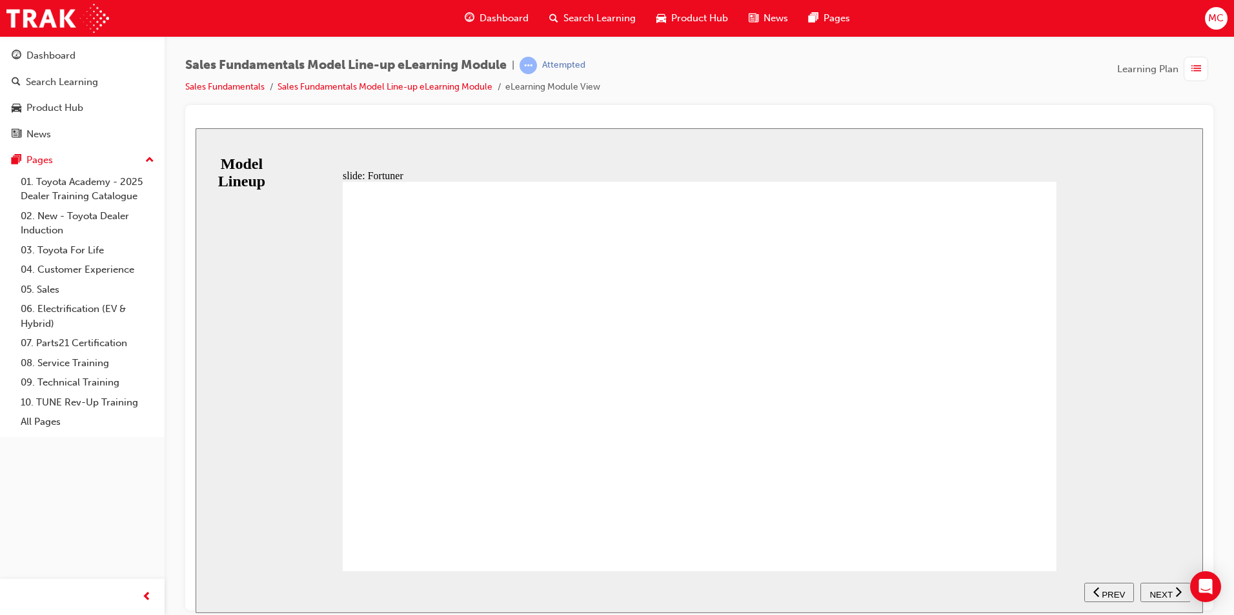
click at [1038, 565] on div "BACKGROUND Fortuner comes equipped with the essential hardware required for off…" at bounding box center [700, 381] width 714 height 401
click at [1175, 587] on icon "next" at bounding box center [1178, 592] width 6 height 12
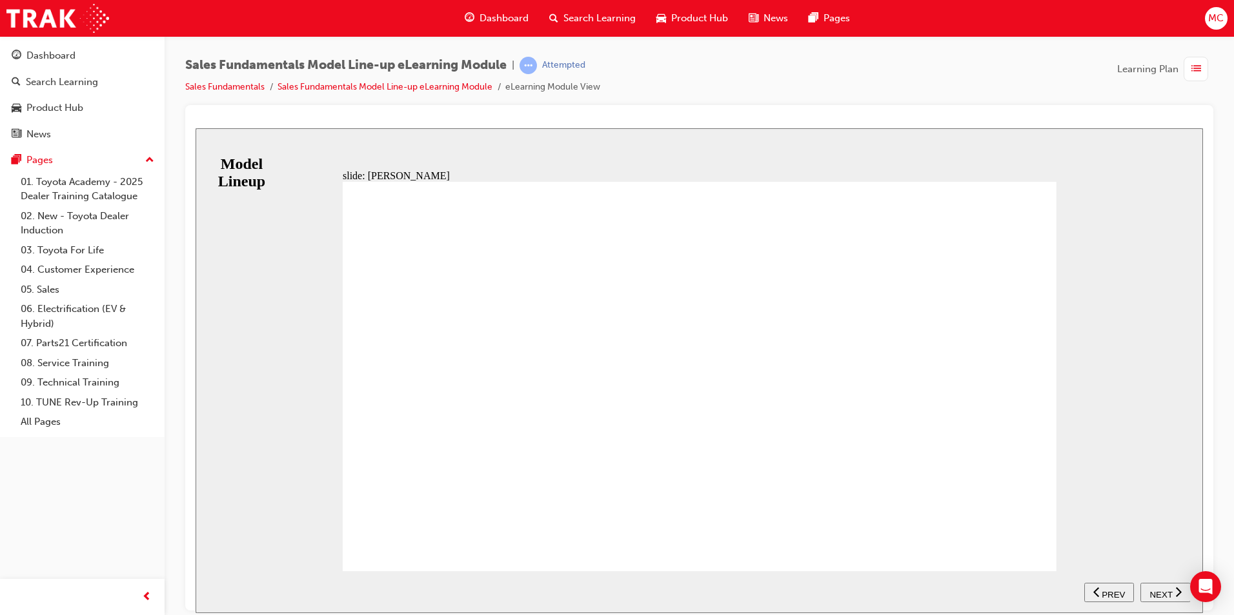
click at [210, 3] on div "Dashboard Search Learning Product Hub News Pages MC" at bounding box center [617, 18] width 1234 height 37
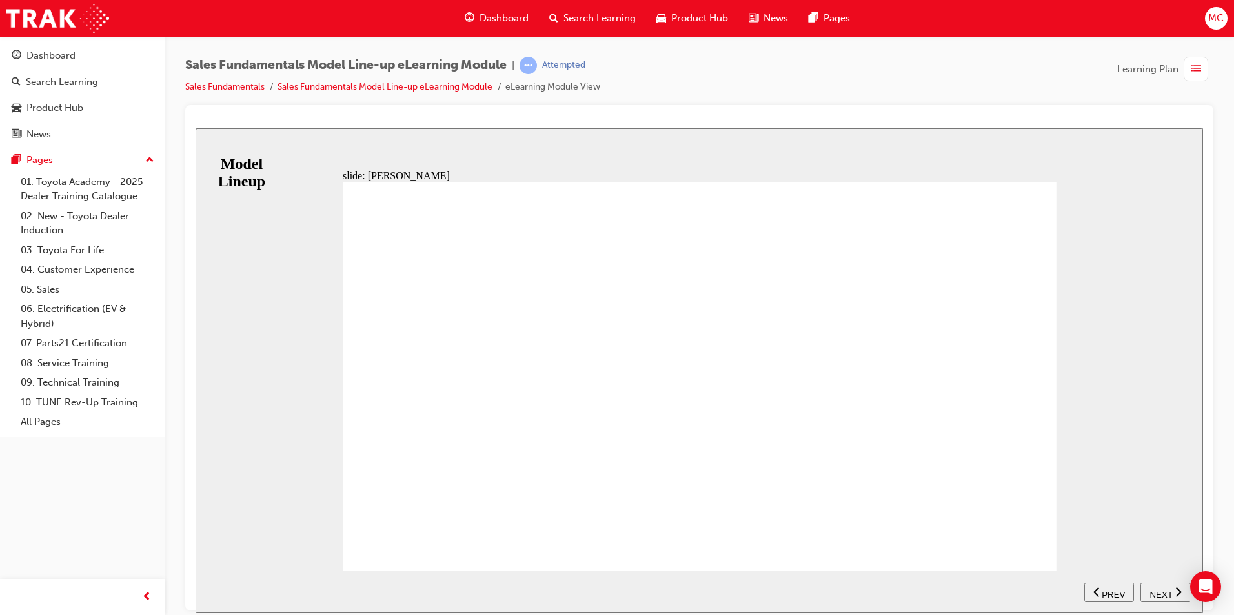
click at [1150, 591] on span "NEXT" at bounding box center [1160, 595] width 23 height 10
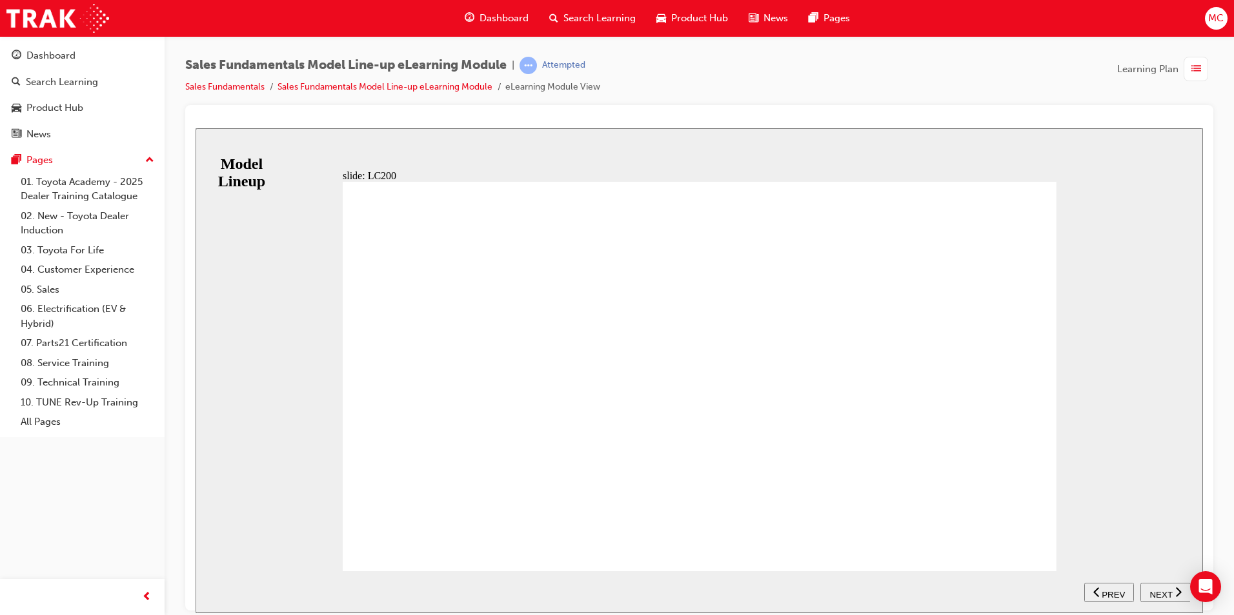
click at [1156, 594] on span "NEXT" at bounding box center [1160, 595] width 23 height 10
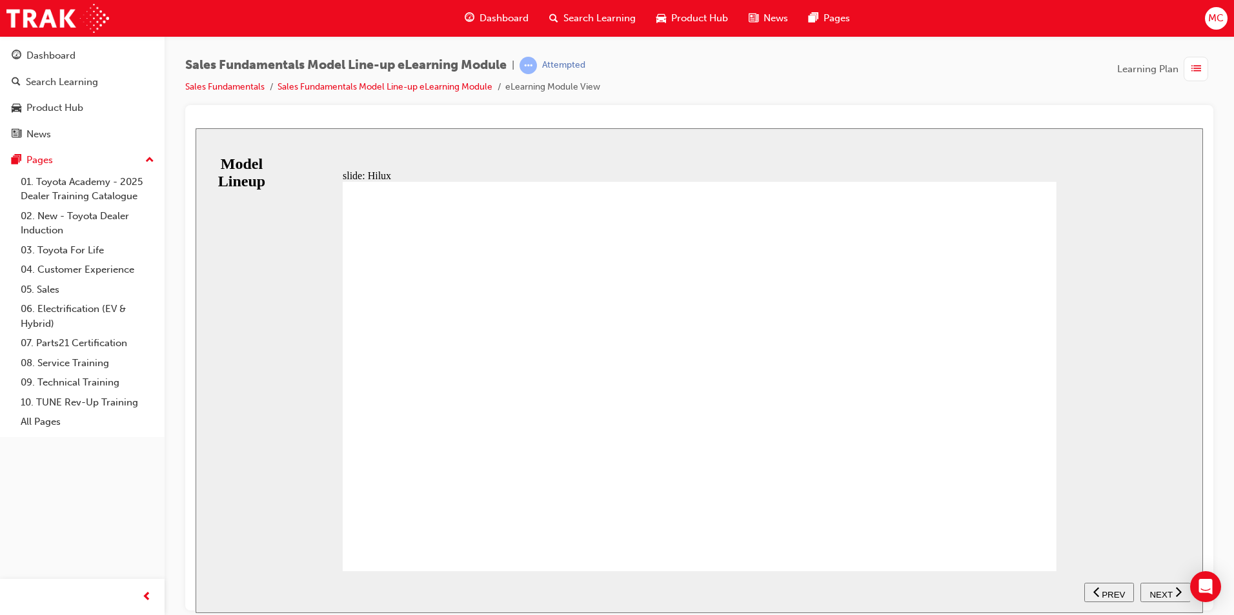
click at [1159, 590] on span "NEXT" at bounding box center [1160, 595] width 23 height 10
click at [1170, 590] on nav "SUBMIT NEXT PREV" at bounding box center [1137, 592] width 106 height 42
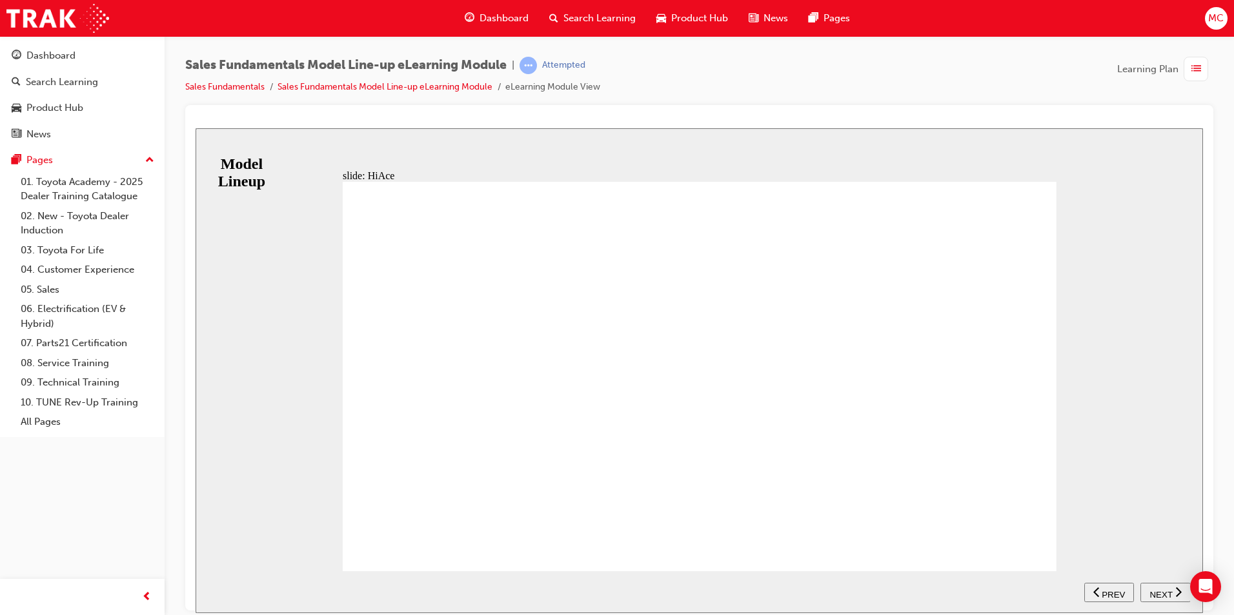
click at [1164, 590] on span "NEXT" at bounding box center [1160, 595] width 23 height 10
click at [1164, 593] on span "NEXT" at bounding box center [1160, 595] width 23 height 10
click at [1164, 579] on nav "SUBMIT NEXT PREV" at bounding box center [1137, 592] width 106 height 42
click at [1164, 593] on span "NEXT" at bounding box center [1160, 595] width 23 height 10
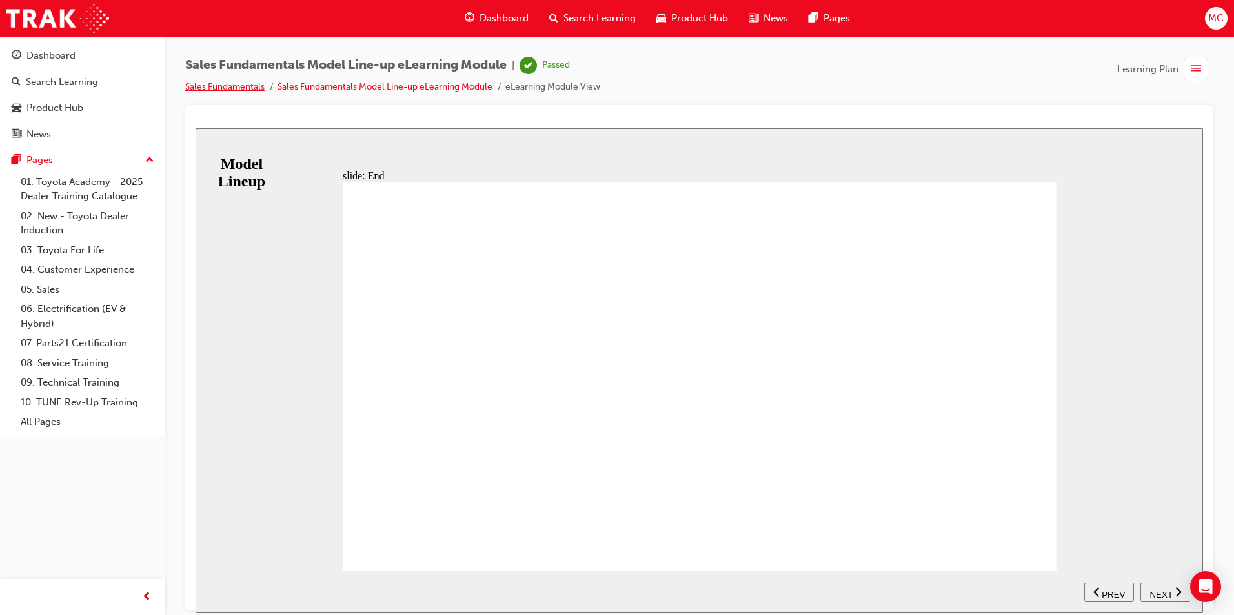
click at [209, 86] on link "Sales Fundamentals" at bounding box center [224, 86] width 79 height 11
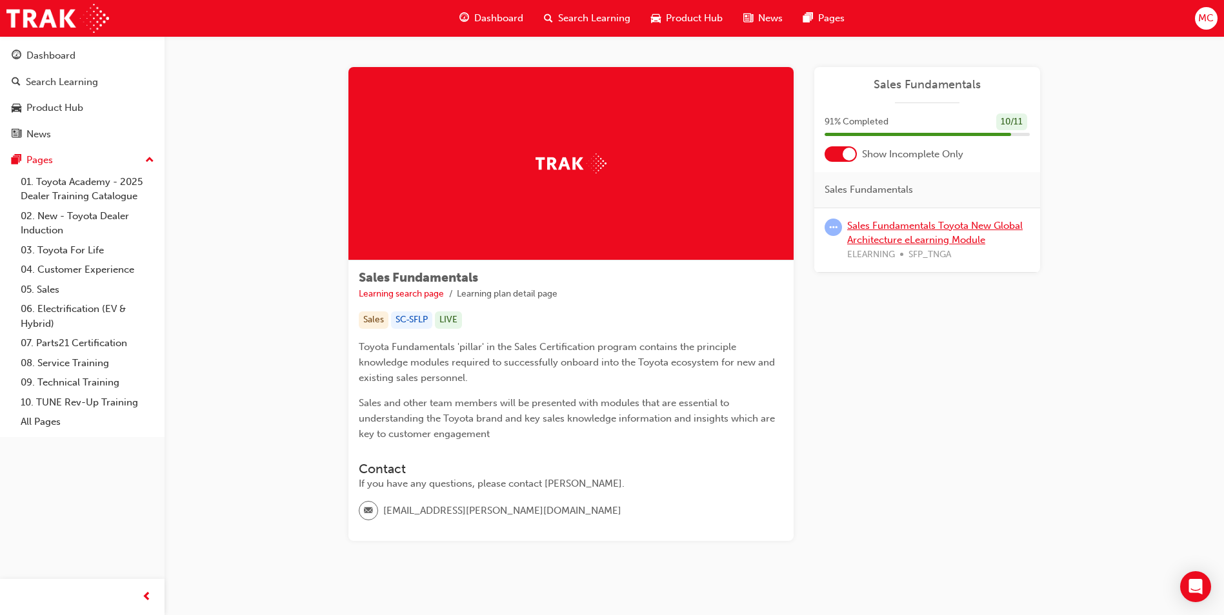
click at [910, 226] on link "Sales Fundamentals Toyota New Global Architecture eLearning Module" at bounding box center [934, 233] width 175 height 26
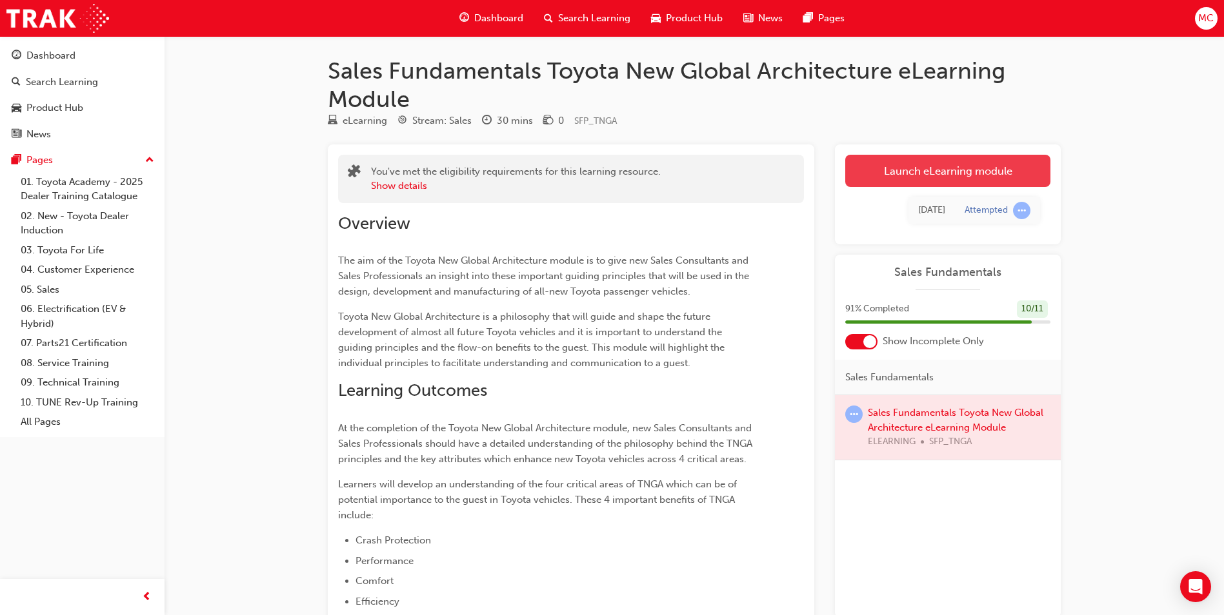
click at [919, 182] on link "Launch eLearning module" at bounding box center [947, 171] width 205 height 32
